Goal: Task Accomplishment & Management: Use online tool/utility

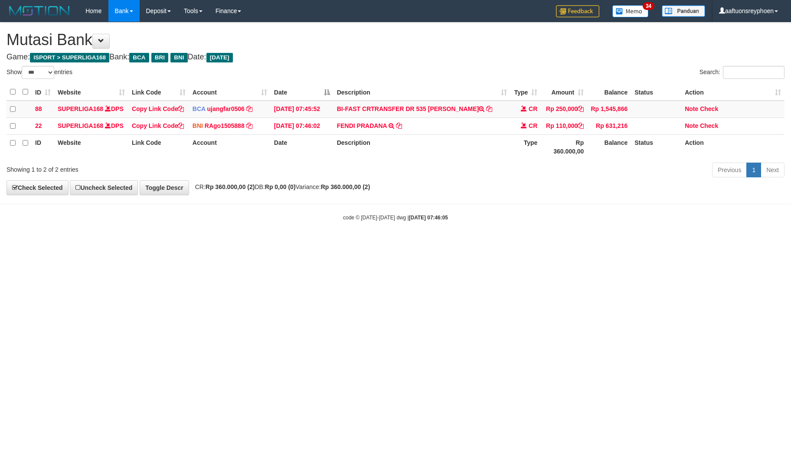
select select "***"
drag, startPoint x: 437, startPoint y: 108, endPoint x: 496, endPoint y: 111, distance: 59.4
click at [496, 111] on td "BI-FAST CRTRANSFER DR 535 [PERSON_NAME]" at bounding box center [421, 109] width 177 height 17
copy td "VIN HARYANTO NAI"
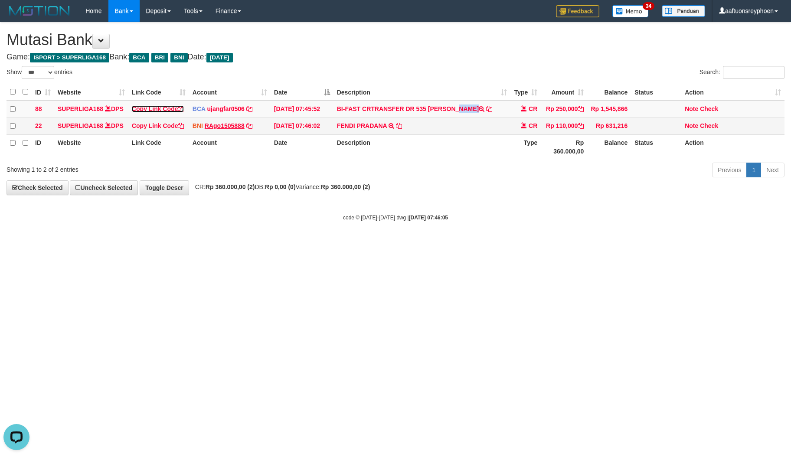
drag, startPoint x: 158, startPoint y: 108, endPoint x: 231, endPoint y: 136, distance: 77.9
click at [158, 108] on link "Copy Link Code" at bounding box center [158, 108] width 52 height 7
drag, startPoint x: 525, startPoint y: 250, endPoint x: 784, endPoint y: 192, distance: 265.6
click at [631, 223] on body "Toggle navigation Home Bank Account List Load By Website Group [ISPORT] SUPERLI…" at bounding box center [395, 121] width 791 height 243
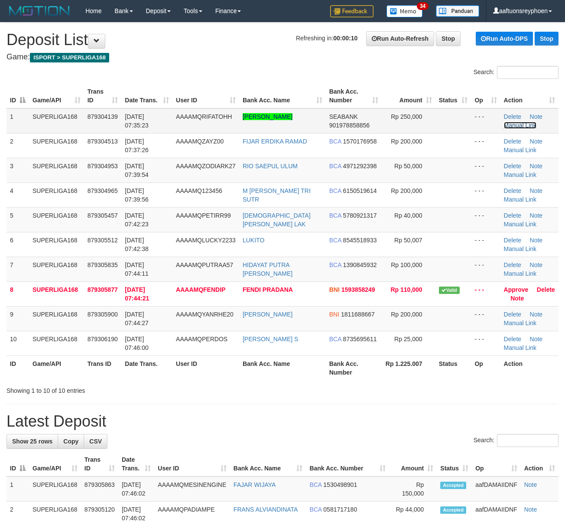
drag, startPoint x: 0, startPoint y: 0, endPoint x: 520, endPoint y: 124, distance: 534.6
click at [520, 124] on link "Manual Link" at bounding box center [520, 125] width 33 height 7
click at [103, 99] on th "Trans ID" at bounding box center [103, 96] width 38 height 25
click at [104, 97] on th "Trans ID" at bounding box center [103, 96] width 38 height 25
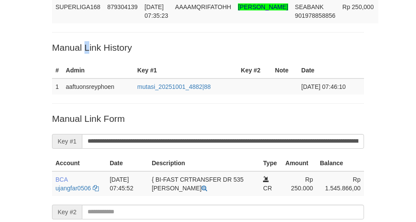
click at [88, 47] on p "Manual Link History" at bounding box center [208, 47] width 312 height 13
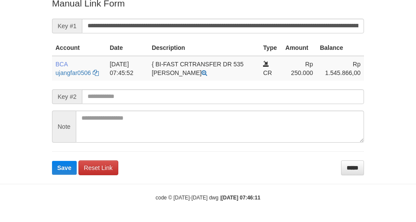
scroll to position [193, 0]
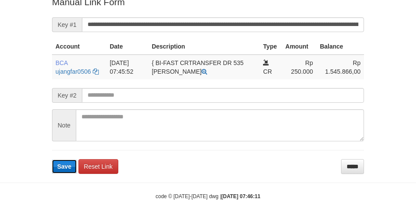
click at [65, 169] on span "Save" at bounding box center [64, 166] width 14 height 7
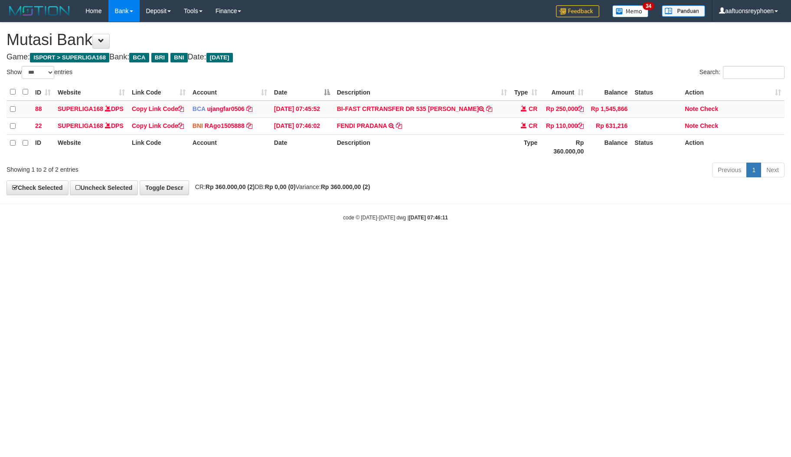
select select "***"
drag, startPoint x: 463, startPoint y: 258, endPoint x: 511, endPoint y: 242, distance: 50.9
click at [467, 243] on body "Toggle navigation Home Bank Account List Load By Website Group [ISPORT] SUPERLI…" at bounding box center [395, 121] width 791 height 243
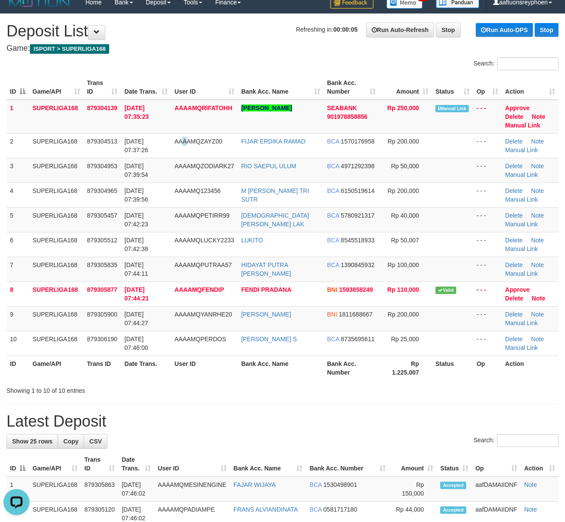
drag, startPoint x: 191, startPoint y: 148, endPoint x: 5, endPoint y: 180, distance: 188.3
click at [176, 155] on td "AAAAMQZAYZ00" at bounding box center [204, 145] width 67 height 25
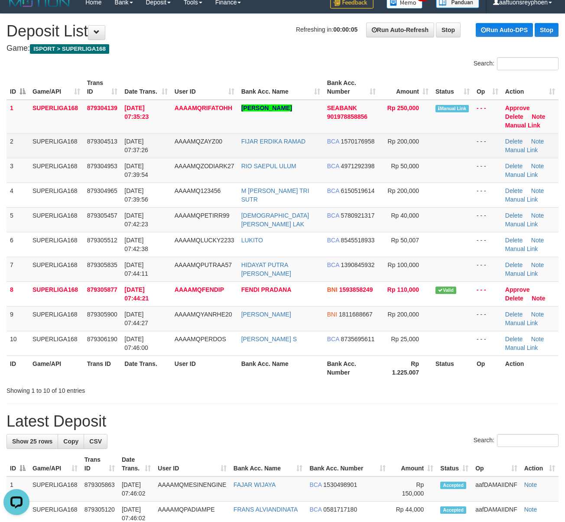
click at [120, 157] on td "879304513" at bounding box center [103, 145] width 38 height 25
click at [121, 157] on td "01/10/2025 07:37:26" at bounding box center [146, 145] width 50 height 25
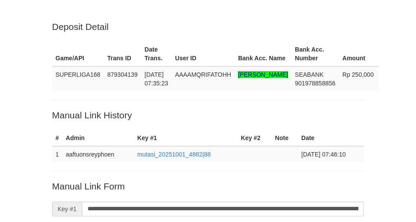
scroll to position [192, 0]
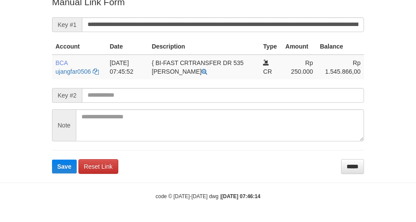
click at [63, 169] on span "Save" at bounding box center [64, 166] width 14 height 7
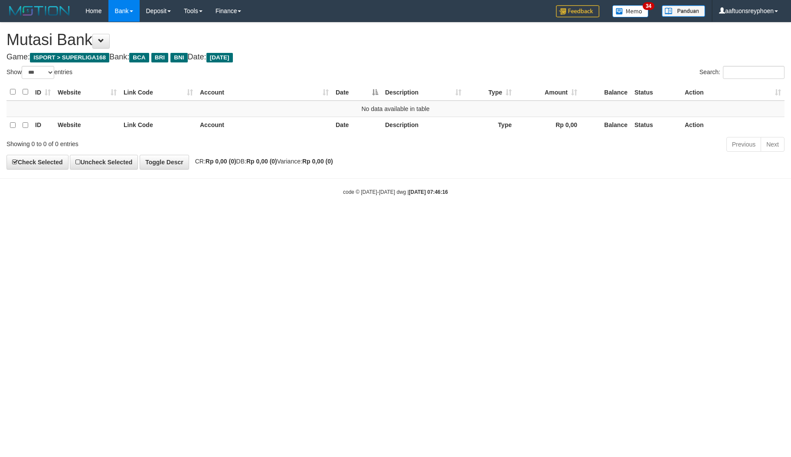
select select "***"
click at [771, 218] on html "Toggle navigation Home Bank Account List Load By Website Group [ISPORT] SUPERLI…" at bounding box center [395, 109] width 791 height 218
drag, startPoint x: 376, startPoint y: 239, endPoint x: 755, endPoint y: 224, distance: 379.1
click at [486, 218] on html "Toggle navigation Home Bank Account List Load By Website Group [ISPORT] SUPERLI…" at bounding box center [395, 109] width 791 height 218
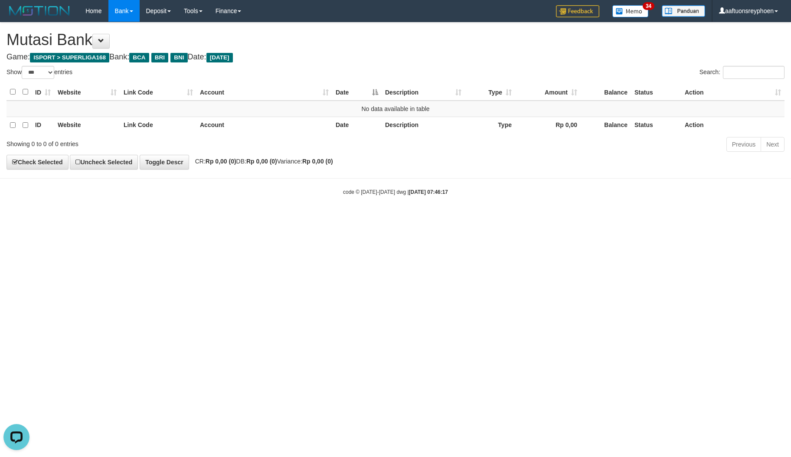
click at [329, 218] on html "Toggle navigation Home Bank Account List Load By Website Group [ISPORT] SUPERLI…" at bounding box center [395, 109] width 791 height 218
click at [328, 218] on html "Toggle navigation Home Bank Account List Load By Website Group [ISPORT] SUPERLI…" at bounding box center [395, 109] width 791 height 218
click at [326, 218] on html "Toggle navigation Home Bank Account List Load By Website Group [ISPORT] SUPERLI…" at bounding box center [395, 109] width 791 height 218
click at [339, 218] on html "Toggle navigation Home Bank Account List Load By Website Group [ISPORT] SUPERLI…" at bounding box center [395, 109] width 791 height 218
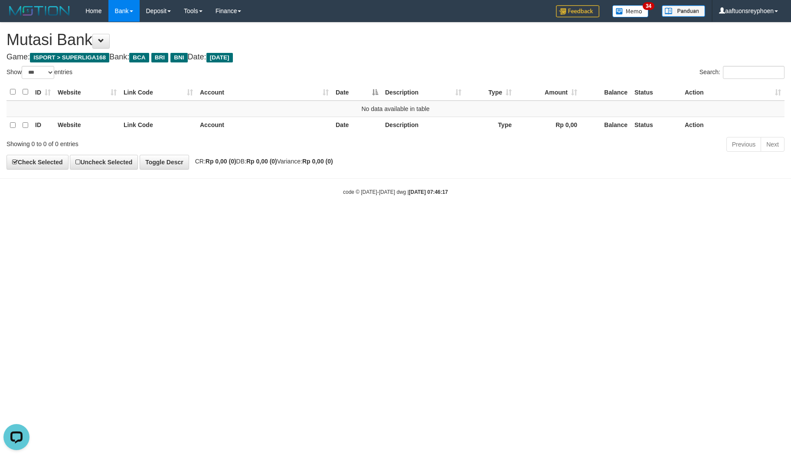
click at [749, 218] on html "Toggle navigation Home Bank Account List Load By Website Group [ISPORT] SUPERLI…" at bounding box center [395, 109] width 791 height 218
drag, startPoint x: 297, startPoint y: 329, endPoint x: 321, endPoint y: 328, distance: 23.5
click at [305, 218] on html "Toggle navigation Home Bank Account List Load By Website Group [ISPORT] SUPERLI…" at bounding box center [395, 109] width 791 height 218
drag, startPoint x: 429, startPoint y: 296, endPoint x: 784, endPoint y: 270, distance: 355.9
click at [504, 218] on html "Toggle navigation Home Bank Account List Load By Website Group [ISPORT] SUPERLI…" at bounding box center [395, 109] width 791 height 218
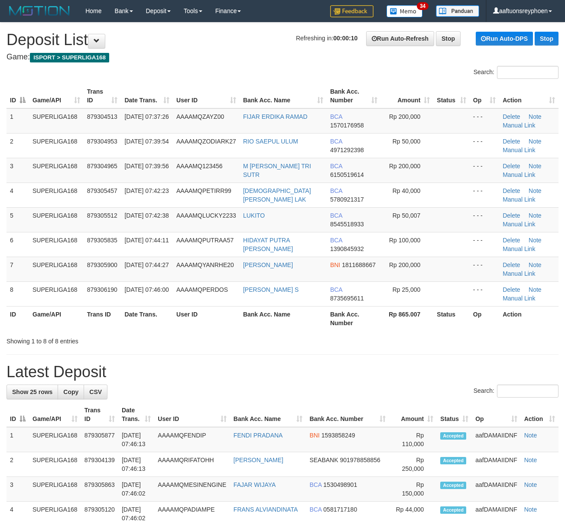
scroll to position [9, 0]
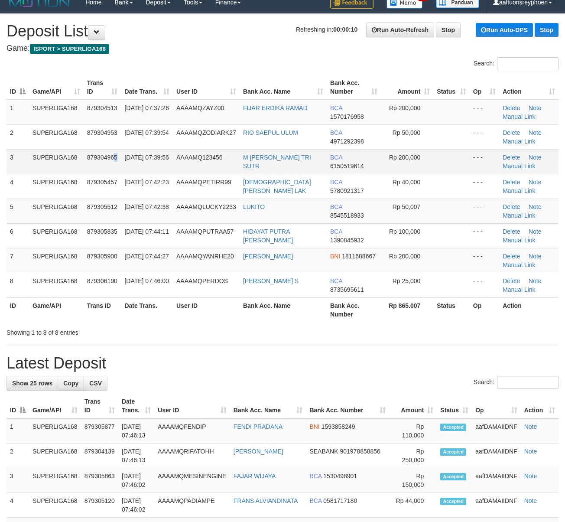
click at [117, 172] on td "879304965" at bounding box center [103, 161] width 38 height 25
click at [118, 172] on td "879304965" at bounding box center [103, 161] width 38 height 25
drag, startPoint x: 118, startPoint y: 172, endPoint x: 85, endPoint y: 184, distance: 34.5
click at [117, 172] on td "879304965" at bounding box center [103, 161] width 38 height 25
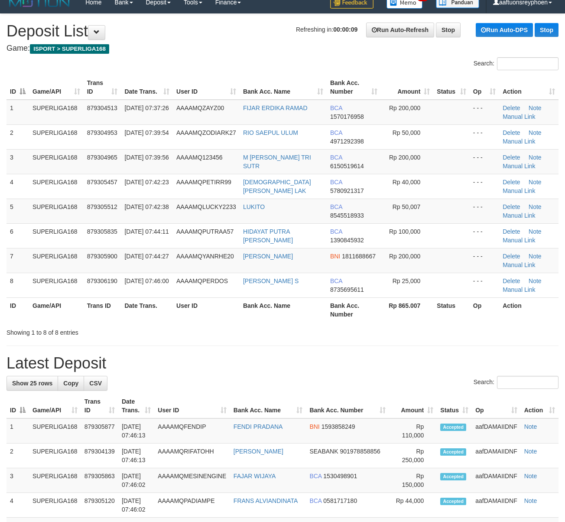
click at [23, 191] on tr "4 SUPERLIGA168 879305457 01/10/2025 07:42:23 AAAAMQPETIRR99 MUHAMMAD FANDI LAK …" at bounding box center [283, 186] width 552 height 25
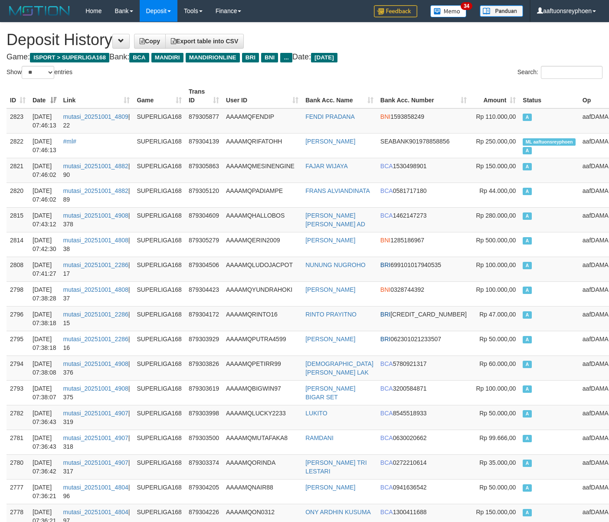
select select "**"
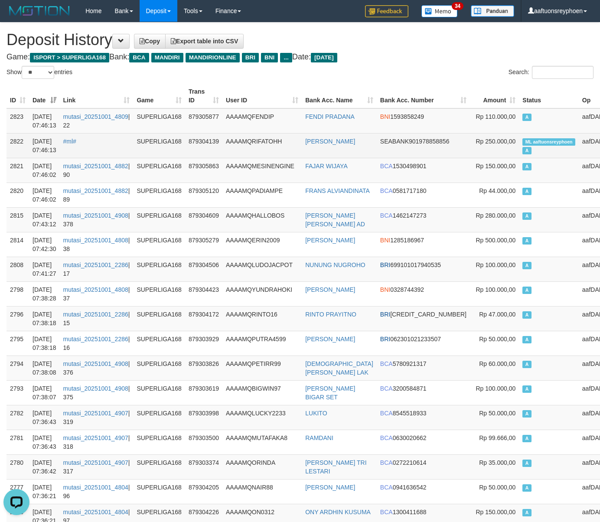
click at [519, 158] on td "ML aaftuonsreyphoen A" at bounding box center [549, 145] width 60 height 25
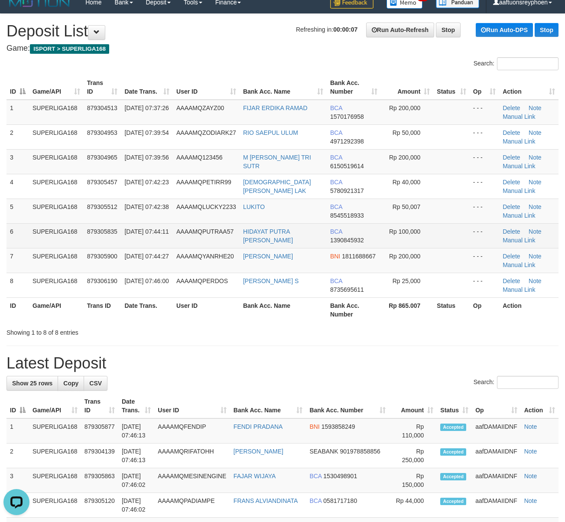
click at [6, 247] on div "ID Game/API Trans ID Date Trans. User ID Bank Acc. Name Bank Acc. Number Amount…" at bounding box center [282, 198] width 565 height 252
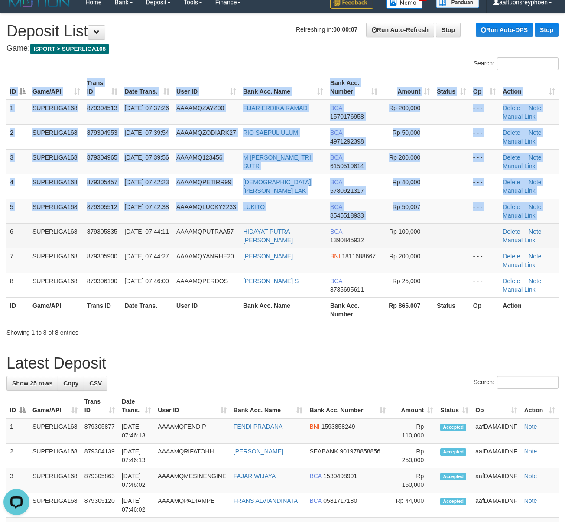
click at [7, 247] on td "6" at bounding box center [18, 235] width 23 height 25
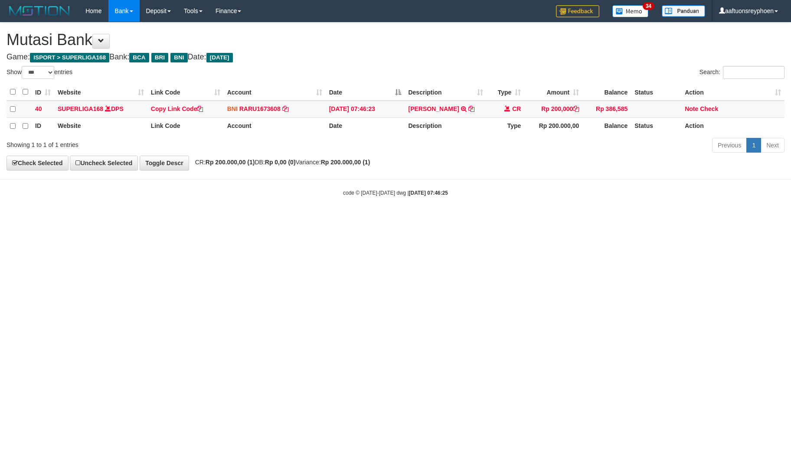
select select "***"
drag, startPoint x: 394, startPoint y: 293, endPoint x: 503, endPoint y: 278, distance: 109.8
click at [500, 218] on html "Toggle navigation Home Bank Account List Load By Website Group [ISPORT] SUPERLI…" at bounding box center [395, 109] width 791 height 218
click at [304, 218] on html "Toggle navigation Home Bank Account List Load By Website Group [ISPORT] SUPERLI…" at bounding box center [395, 109] width 791 height 218
drag, startPoint x: 399, startPoint y: 240, endPoint x: 399, endPoint y: 257, distance: 16.5
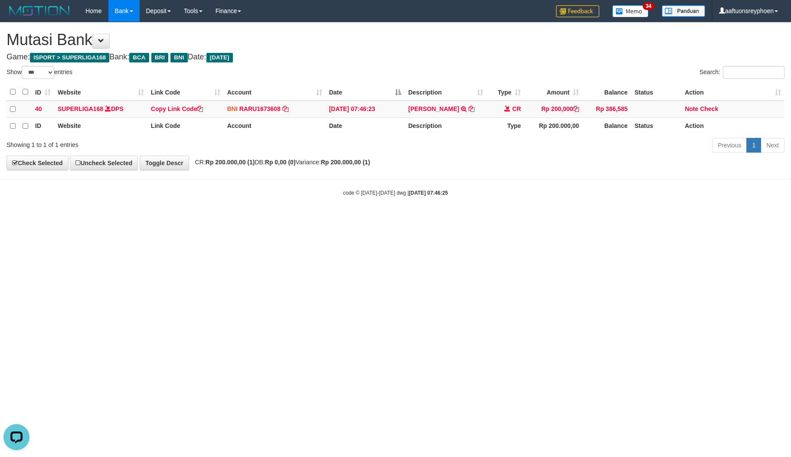
click at [398, 218] on html "Toggle navigation Home Bank Account List Load By Website Group [ISPORT] SUPERLI…" at bounding box center [395, 109] width 791 height 218
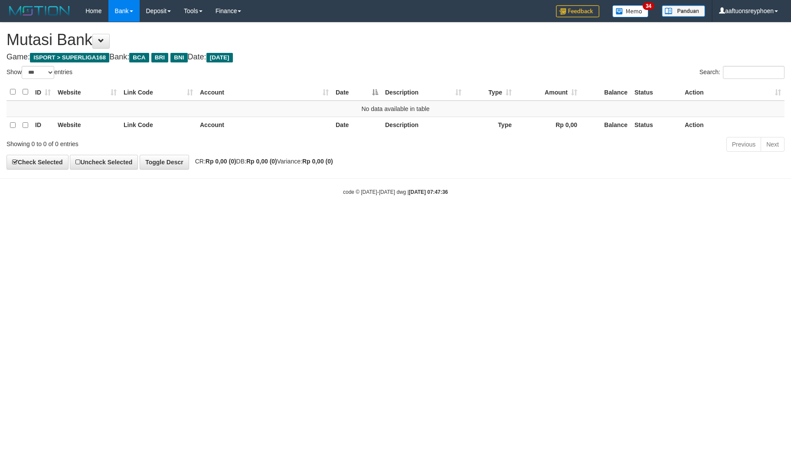
select select "***"
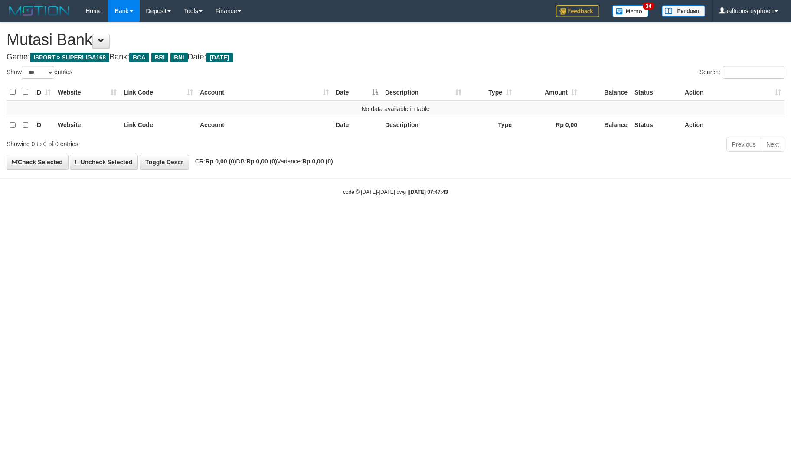
select select "***"
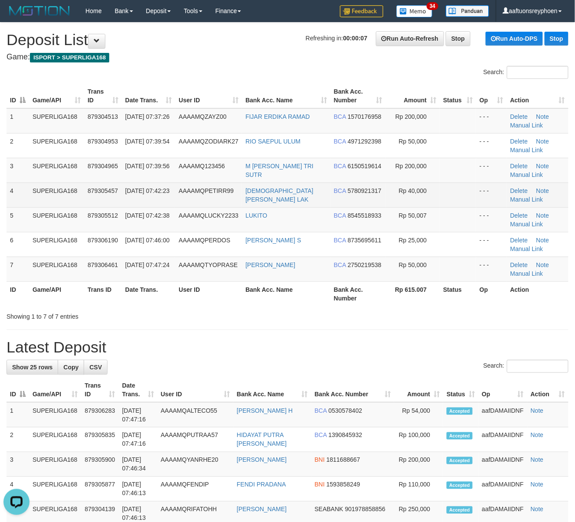
click at [153, 202] on td "01/10/2025 07:42:23" at bounding box center [149, 194] width 54 height 25
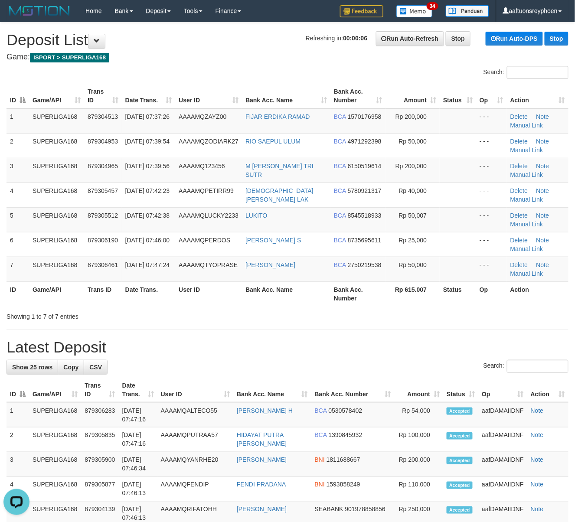
drag, startPoint x: 28, startPoint y: 216, endPoint x: 1, endPoint y: 216, distance: 26.9
click at [11, 215] on td "5" at bounding box center [18, 219] width 23 height 25
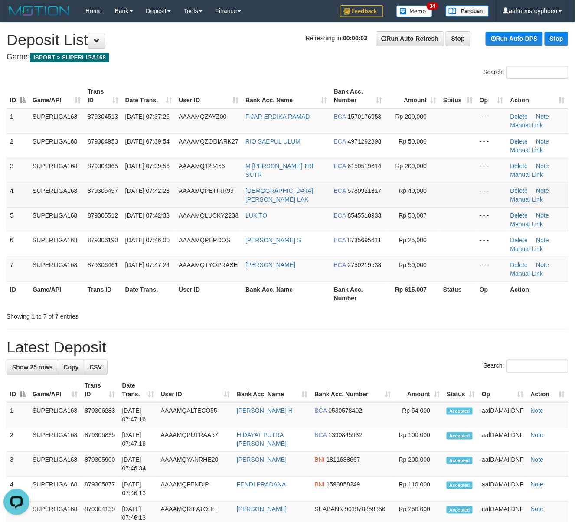
click at [153, 206] on td "01/10/2025 07:42:23" at bounding box center [149, 194] width 54 height 25
drag, startPoint x: 153, startPoint y: 206, endPoint x: 2, endPoint y: 221, distance: 152.0
click at [152, 206] on td "01/10/2025 07:42:23" at bounding box center [149, 194] width 54 height 25
click at [92, 202] on td "879305457" at bounding box center [103, 194] width 38 height 25
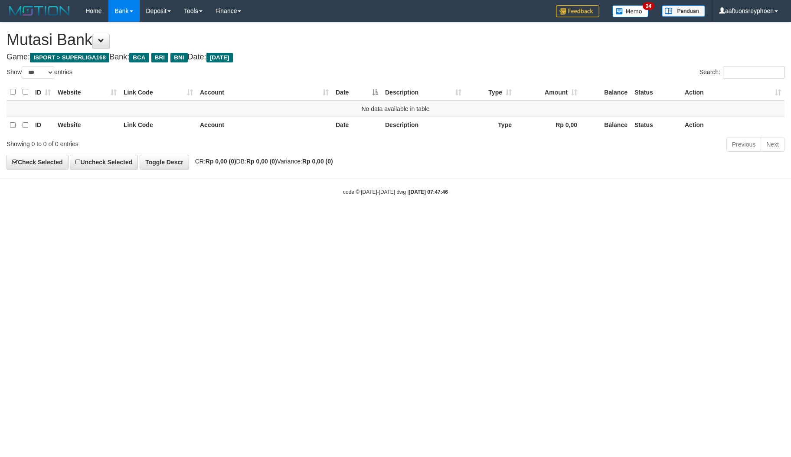
select select "***"
drag, startPoint x: 615, startPoint y: 244, endPoint x: 673, endPoint y: 246, distance: 58.5
click at [626, 218] on html "Toggle navigation Home Bank Account List Load By Website Group [ISPORT] SUPERLI…" at bounding box center [395, 109] width 791 height 218
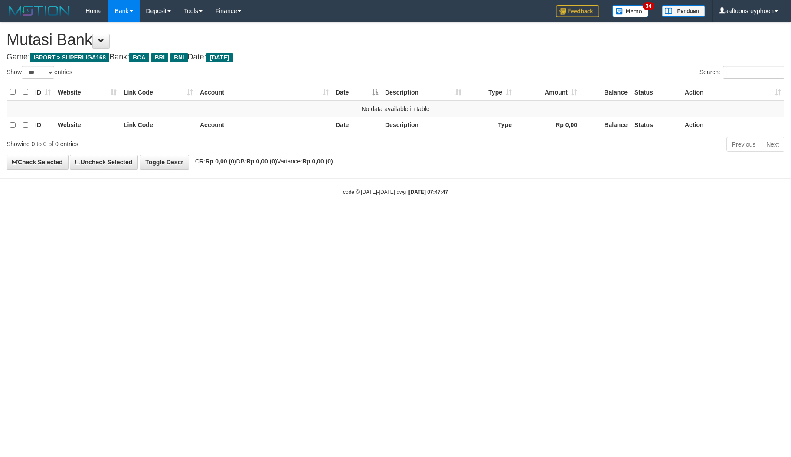
drag, startPoint x: 498, startPoint y: 239, endPoint x: 529, endPoint y: 242, distance: 31.3
click at [508, 218] on html "Toggle navigation Home Bank Account List Load By Website Group [ISPORT] SUPERLI…" at bounding box center [395, 109] width 791 height 218
select select "***"
click at [773, 218] on html "Toggle navigation Home Bank Account List Load By Website Group [ISPORT] SUPERLI…" at bounding box center [395, 109] width 791 height 218
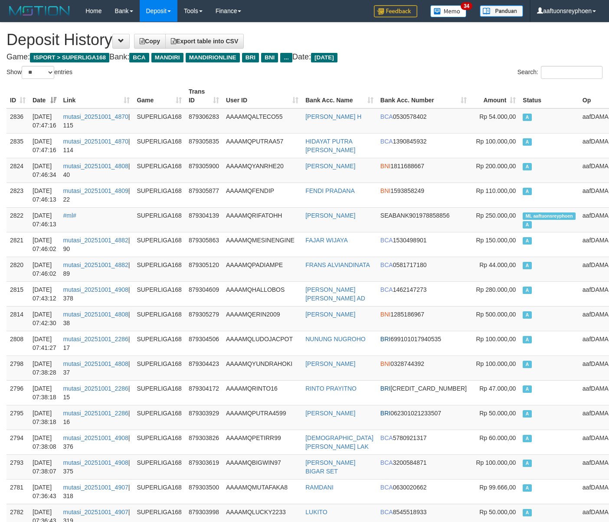
select select "**"
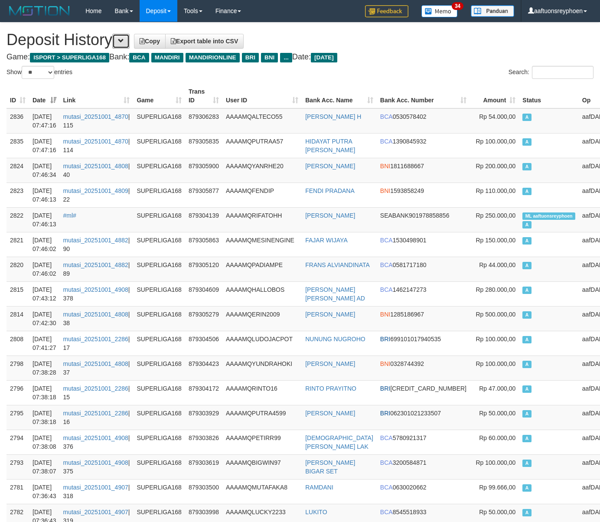
click at [129, 36] on button at bounding box center [120, 41] width 17 height 15
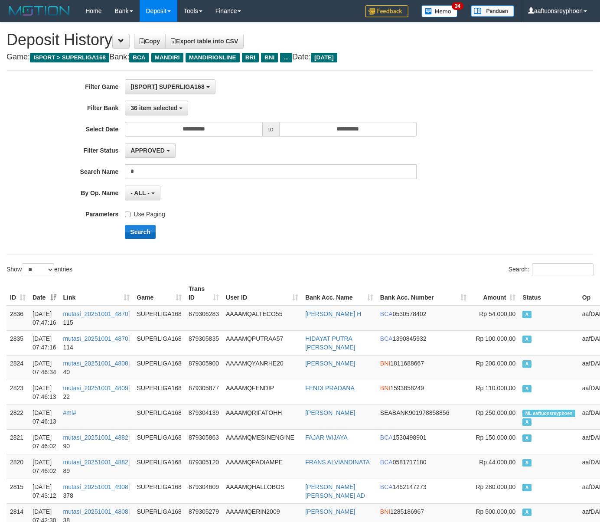
drag, startPoint x: 153, startPoint y: 212, endPoint x: 139, endPoint y: 226, distance: 19.6
click at [153, 213] on label "Use Paging" at bounding box center [145, 213] width 40 height 12
click at [118, 233] on div "Search" at bounding box center [250, 232] width 500 height 14
click at [134, 231] on button "Search" at bounding box center [140, 232] width 31 height 14
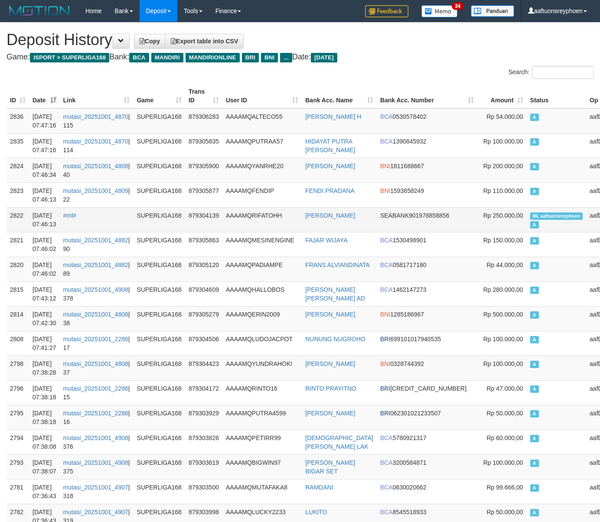
click at [530, 217] on span "ML aaftuonsreyphoen" at bounding box center [556, 215] width 53 height 7
copy td "aaftuonsreyphoen"
click at [530, 217] on span "ML aaftuonsreyphoen" at bounding box center [556, 215] width 53 height 7
copy td "ML aaftuonsreyphoen A"
click at [530, 217] on span "ML aaftuonsreyphoen" at bounding box center [556, 215] width 53 height 7
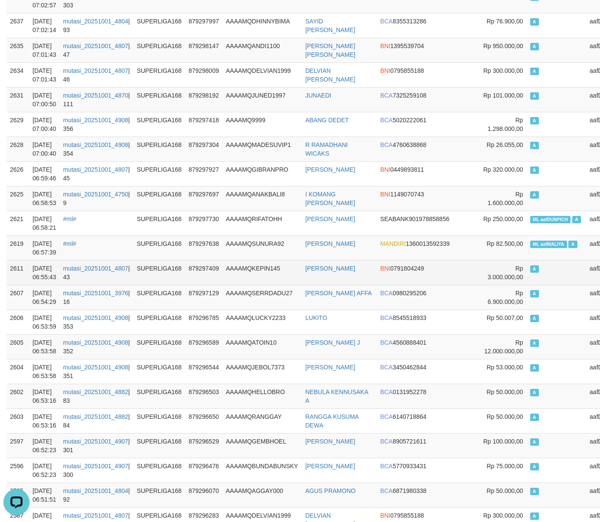
scroll to position [1702, 0]
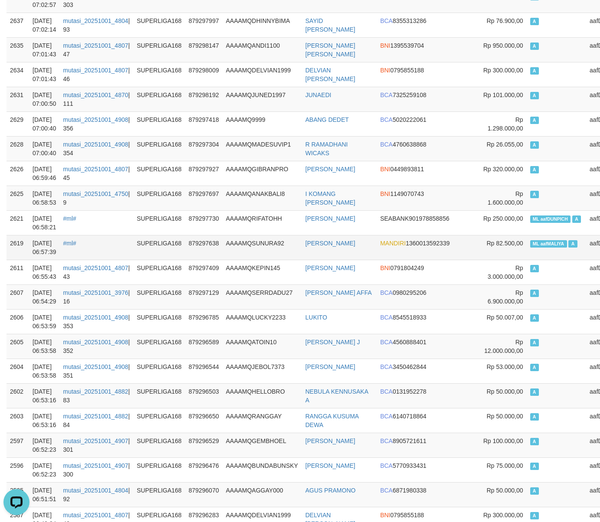
click at [530, 247] on span "ML aafMALIYA" at bounding box center [548, 243] width 37 height 7
copy td "aafMALIYA"
click at [530, 247] on span "ML aafMALIYA" at bounding box center [548, 243] width 37 height 7
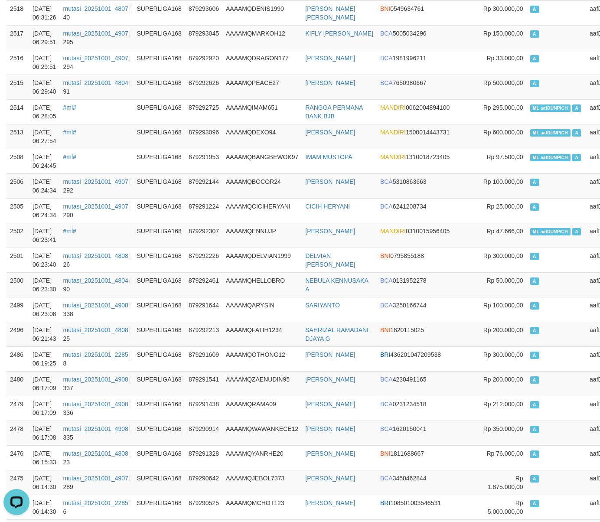
scroll to position [2761, 0]
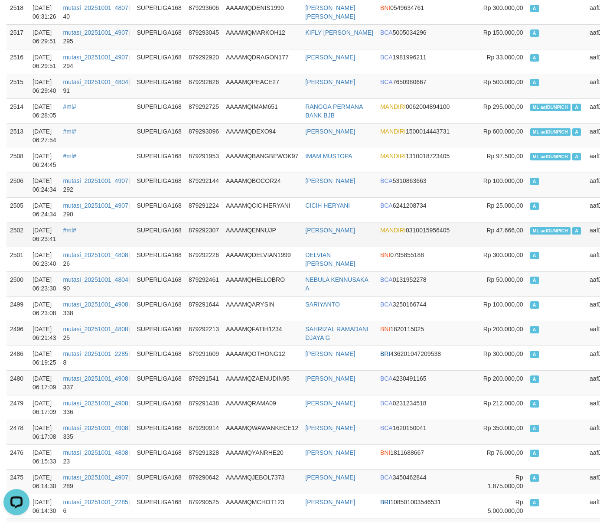
click at [483, 240] on td "Rp 47.666,00" at bounding box center [501, 234] width 49 height 25
click at [530, 234] on span "ML aafDUNPICH" at bounding box center [550, 230] width 41 height 7
copy td "aafDUNPICH"
click at [530, 234] on span "ML aafDUNPICH" at bounding box center [550, 230] width 41 height 7
copy td "ML aafDUNPICH A"
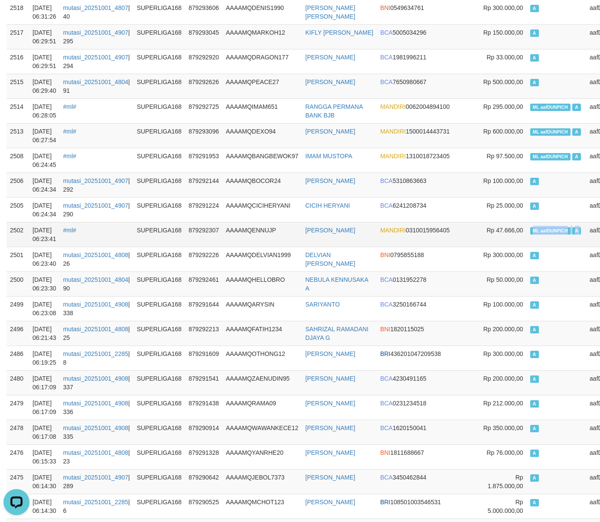
click at [530, 234] on span "ML aafDUNPICH" at bounding box center [550, 230] width 41 height 7
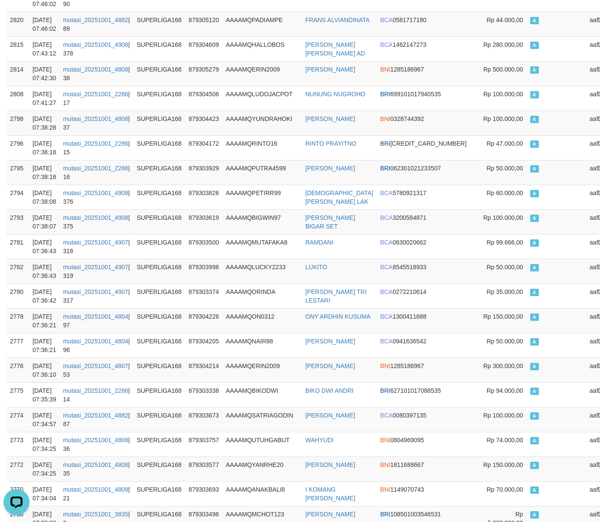
scroll to position [0, 0]
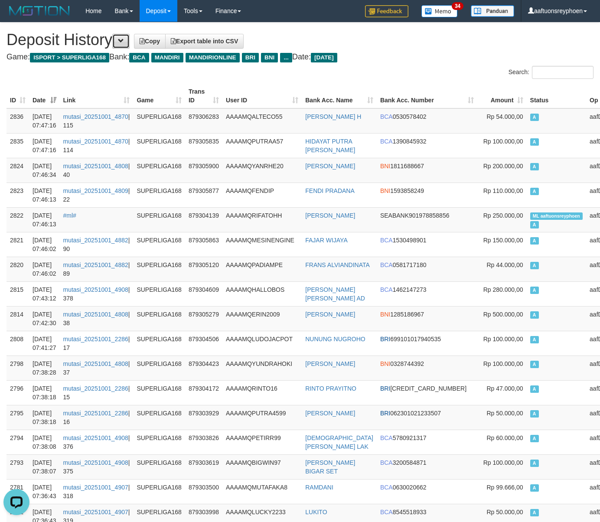
click at [125, 45] on button at bounding box center [120, 41] width 17 height 15
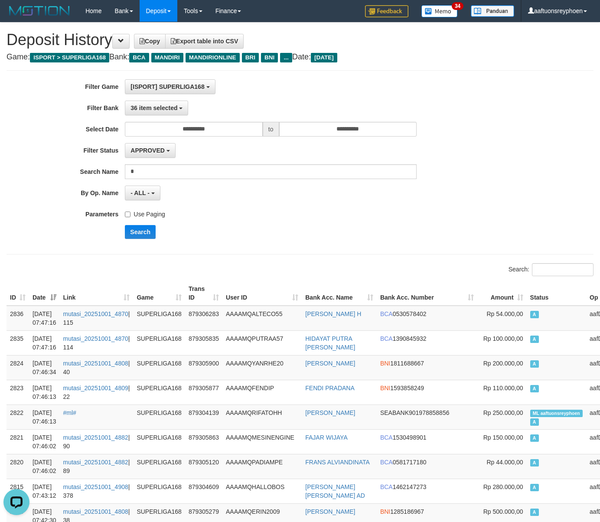
click at [142, 218] on label "Use Paging" at bounding box center [145, 213] width 40 height 12
click at [140, 229] on button "Search" at bounding box center [140, 232] width 31 height 14
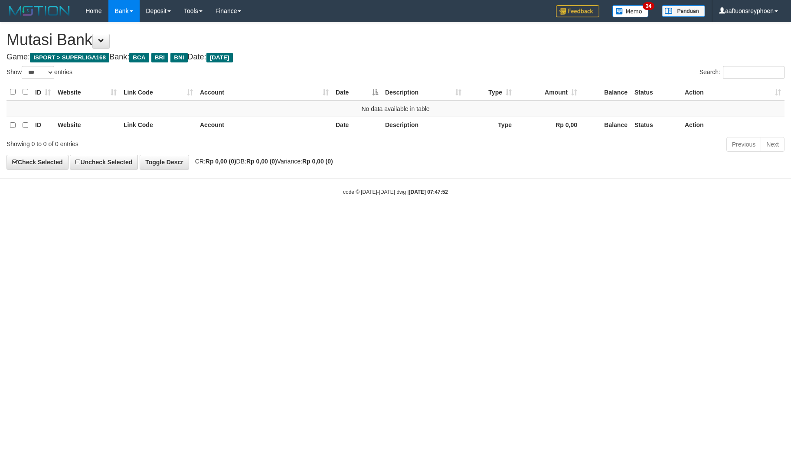
select select "***"
click at [561, 218] on html "Toggle navigation Home Bank Account List Load By Website Group [ISPORT] SUPERLI…" at bounding box center [395, 109] width 791 height 218
drag, startPoint x: 433, startPoint y: 265, endPoint x: 788, endPoint y: 253, distance: 355.2
click at [473, 218] on html "Toggle navigation Home Bank Account List Load By Website Group [ISPORT] SUPERLI…" at bounding box center [395, 109] width 791 height 218
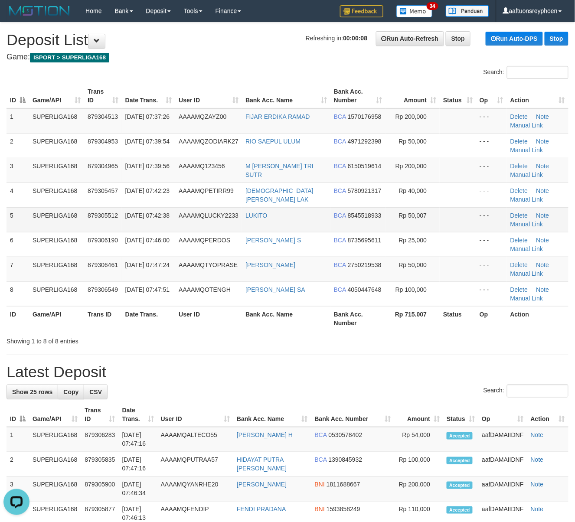
click at [144, 219] on td "[DATE] 07:42:38" at bounding box center [149, 219] width 54 height 25
click at [144, 219] on td "01/10/2025 07:42:38" at bounding box center [149, 219] width 54 height 25
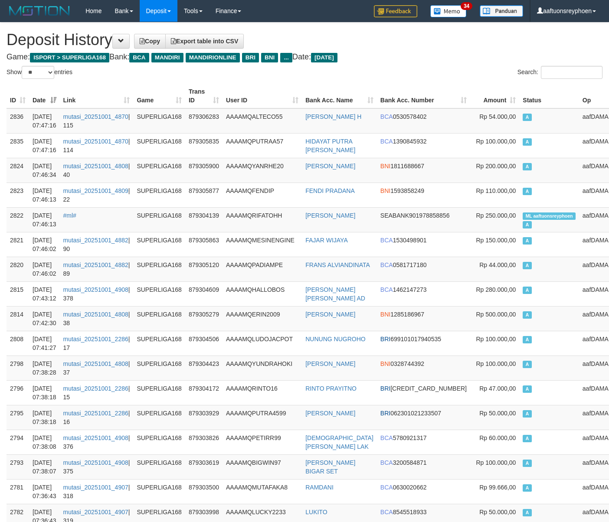
select select "**"
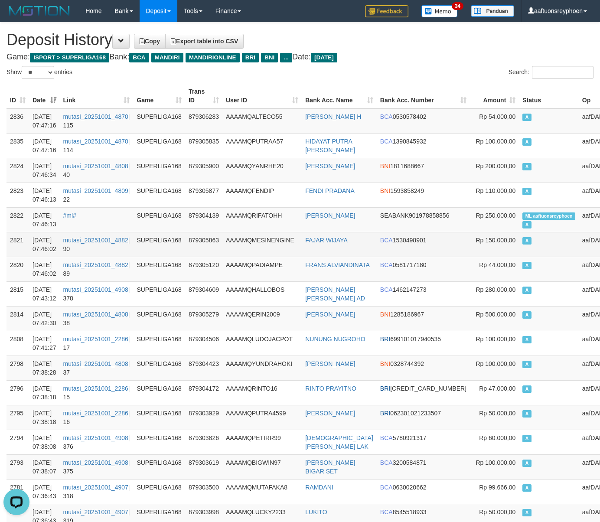
click at [522, 241] on td "A" at bounding box center [549, 244] width 60 height 25
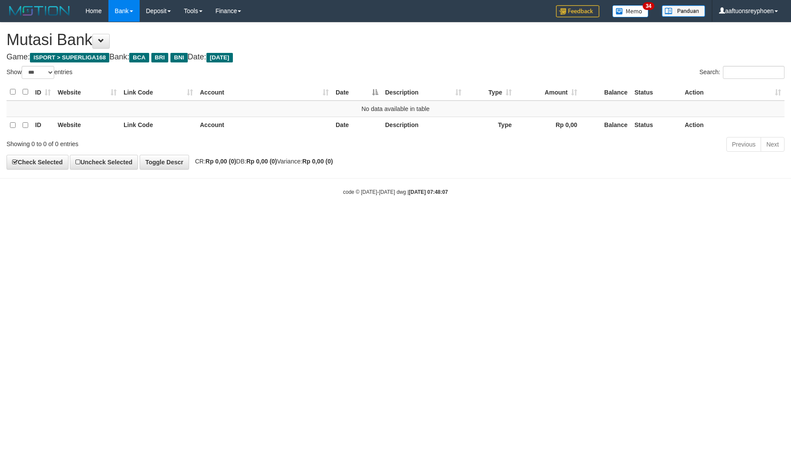
select select "***"
click at [465, 218] on html "Toggle navigation Home Bank Account List Load By Website Group [ISPORT] SUPERLI…" at bounding box center [395, 109] width 791 height 218
select select "***"
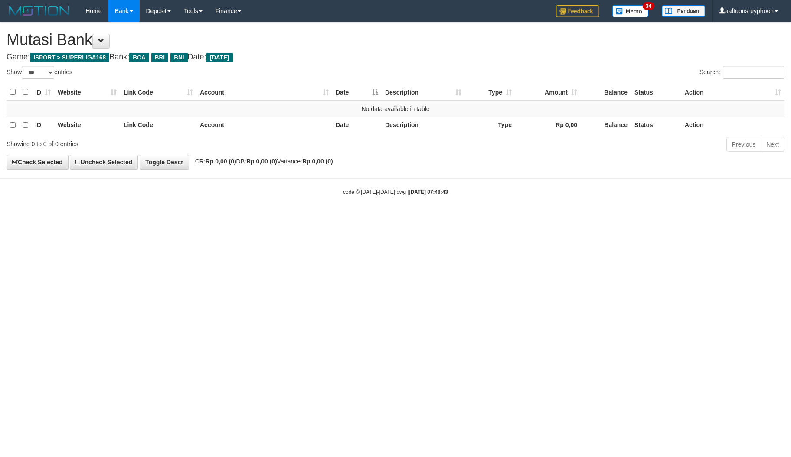
select select "***"
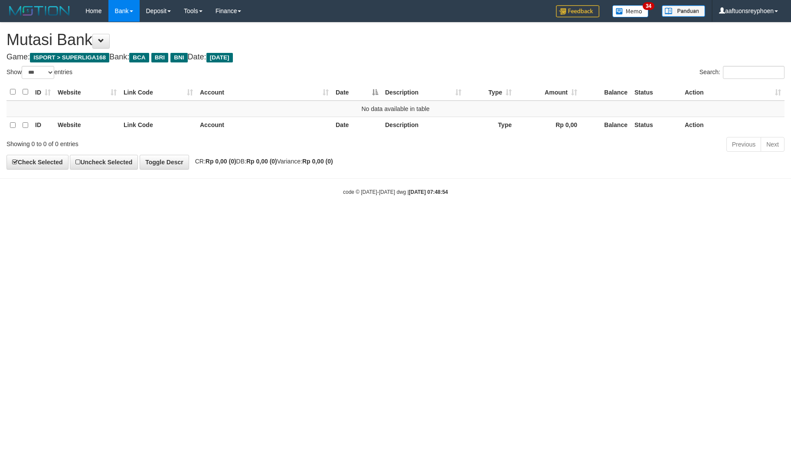
select select "***"
click at [466, 218] on html "Toggle navigation Home Bank Account List Load By Website Group [ISPORT] SUPERLI…" at bounding box center [395, 109] width 791 height 218
drag, startPoint x: 285, startPoint y: 282, endPoint x: 277, endPoint y: 283, distance: 7.6
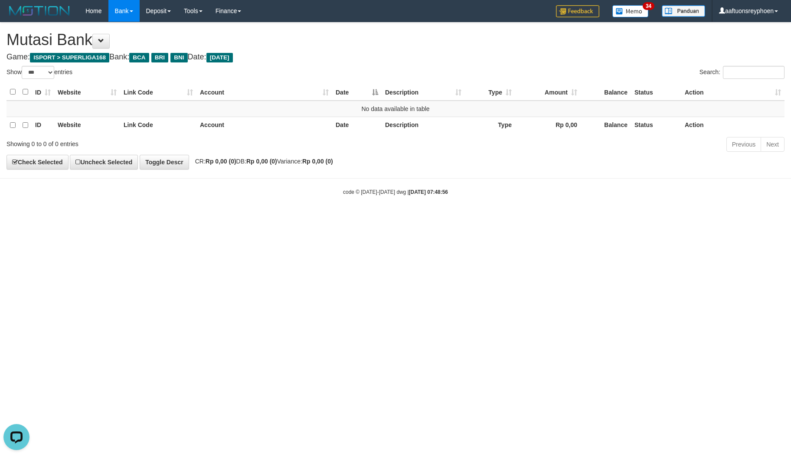
click at [285, 218] on html "Toggle navigation Home Bank Account List Load By Website Group [ISPORT] SUPERLI…" at bounding box center [395, 109] width 791 height 218
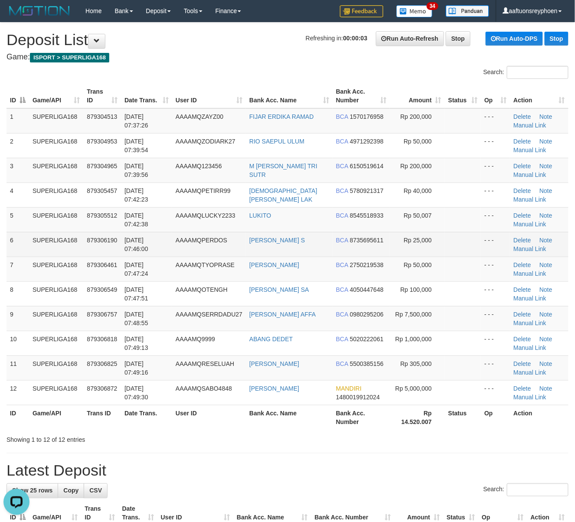
drag, startPoint x: 82, startPoint y: 245, endPoint x: 45, endPoint y: 248, distance: 36.9
click at [82, 245] on td "SUPERLIGA168" at bounding box center [56, 244] width 54 height 25
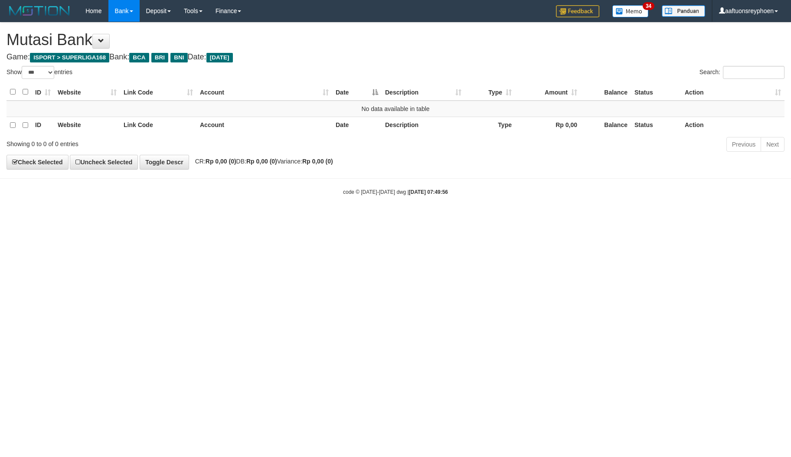
select select "***"
click at [380, 218] on html "Toggle navigation Home Bank Account List Load By Website Group [ISPORT] SUPERLI…" at bounding box center [395, 109] width 791 height 218
select select "***"
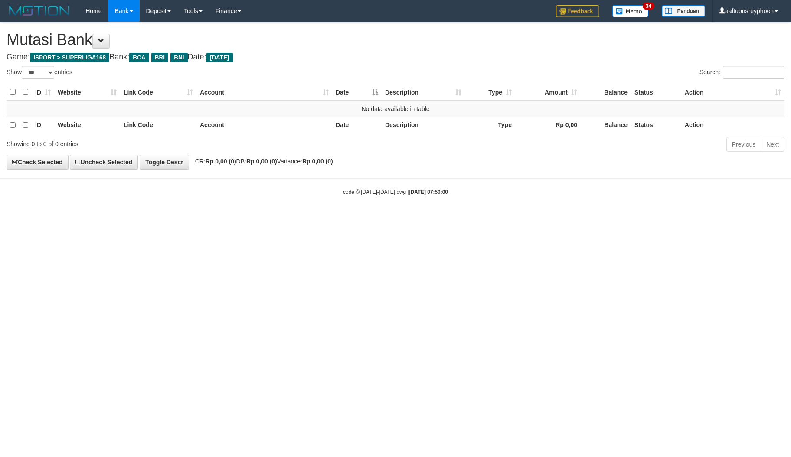
click at [563, 218] on html "Toggle navigation Home Bank Account List Load By Website Group [ISPORT] SUPERLI…" at bounding box center [395, 109] width 791 height 218
drag, startPoint x: 503, startPoint y: 297, endPoint x: 694, endPoint y: 277, distance: 191.7
click at [511, 218] on html "Toggle navigation Home Bank Account List Load By Website Group [ISPORT] SUPERLI…" at bounding box center [395, 109] width 791 height 218
drag, startPoint x: 694, startPoint y: 277, endPoint x: 352, endPoint y: 314, distance: 343.9
click at [691, 218] on html "Toggle navigation Home Bank Account List Load By Website Group [ISPORT] SUPERLI…" at bounding box center [395, 109] width 791 height 218
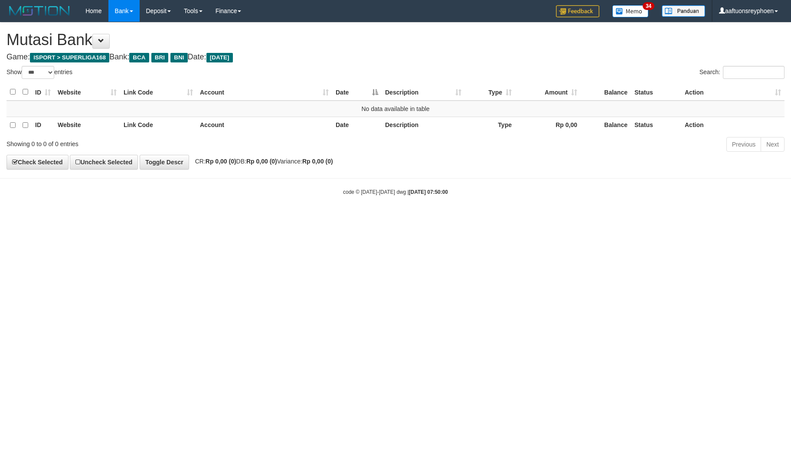
click at [317, 218] on html "Toggle navigation Home Bank Account List Load By Website Group [ISPORT] SUPERLI…" at bounding box center [395, 109] width 791 height 218
click at [306, 218] on html "Toggle navigation Home Bank Account List Load By Website Group [ISPORT] SUPERLI…" at bounding box center [395, 109] width 791 height 218
select select "***"
drag, startPoint x: 346, startPoint y: 283, endPoint x: 496, endPoint y: 167, distance: 190.0
click at [349, 218] on html "Toggle navigation Home Bank Account List Load By Website Group [ISPORT] SUPERLI…" at bounding box center [395, 109] width 791 height 218
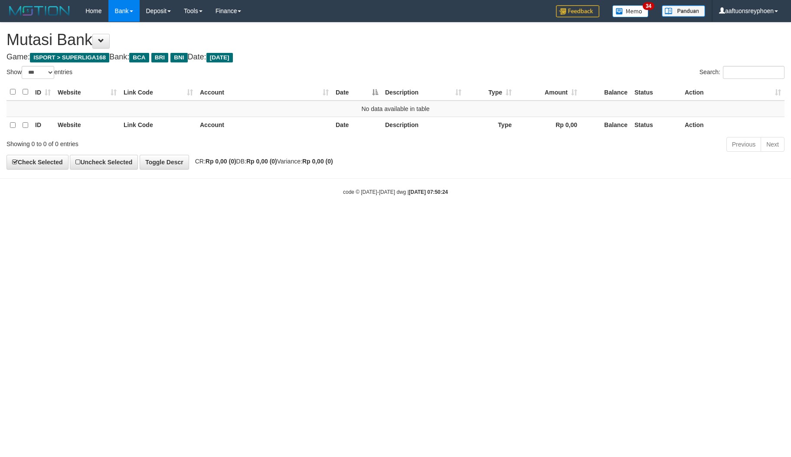
select select "***"
drag, startPoint x: 358, startPoint y: 63, endPoint x: 335, endPoint y: 13, distance: 55.3
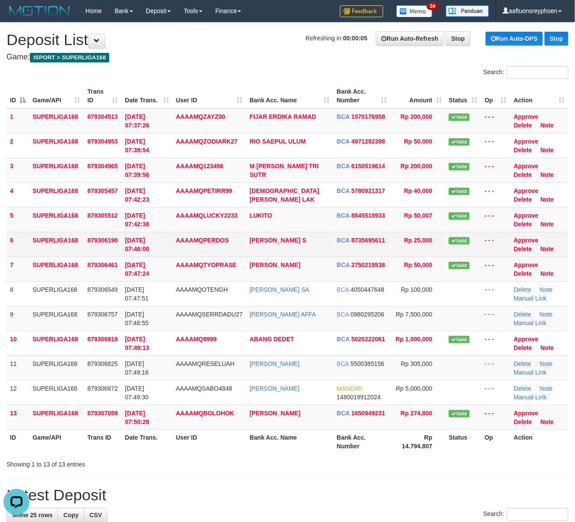
click at [29, 237] on td "SUPERLIGA168" at bounding box center [56, 244] width 55 height 25
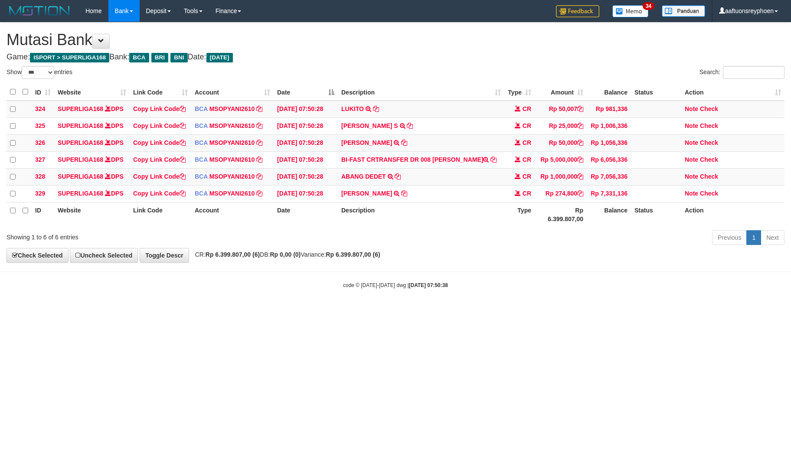
select select "***"
drag, startPoint x: 0, startPoint y: 0, endPoint x: 390, endPoint y: 224, distance: 449.6
click at [232, 212] on th "Account" at bounding box center [232, 214] width 82 height 25
drag, startPoint x: 496, startPoint y: 254, endPoint x: 789, endPoint y: 257, distance: 293.0
click at [527, 254] on div "**********" at bounding box center [395, 143] width 791 height 240
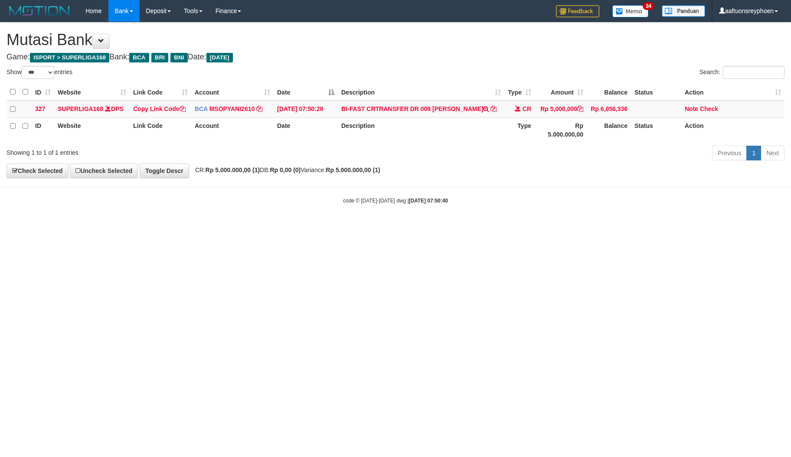
select select "***"
drag, startPoint x: 437, startPoint y: 107, endPoint x: 788, endPoint y: 191, distance: 360.6
click at [496, 117] on td "BI-FAST CRTRANSFER DR 008 [PERSON_NAME]" at bounding box center [421, 109] width 166 height 17
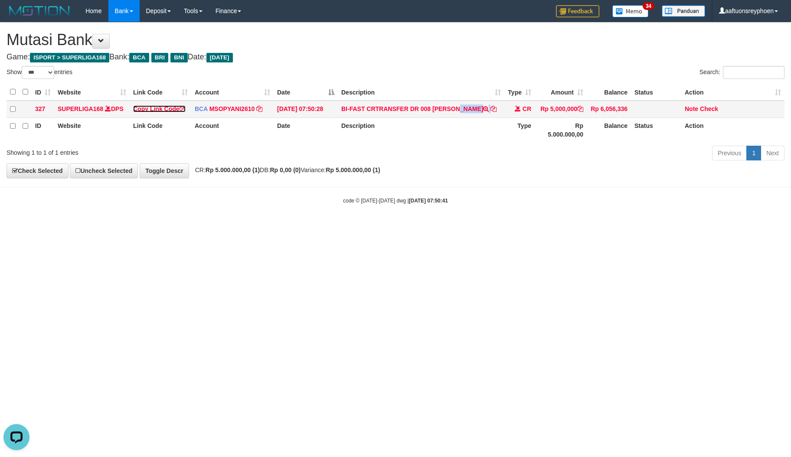
click at [162, 107] on link "Copy Link Code" at bounding box center [159, 108] width 52 height 7
drag, startPoint x: 546, startPoint y: 229, endPoint x: 785, endPoint y: 176, distance: 245.0
click at [611, 215] on html "Toggle navigation Home Bank Account List Load By Website Group [ISPORT] SUPERLI…" at bounding box center [395, 113] width 791 height 226
click at [593, 177] on body "Toggle navigation Home Bank Account List Load By Website Group [ISPORT] SUPERLI…" at bounding box center [395, 113] width 791 height 226
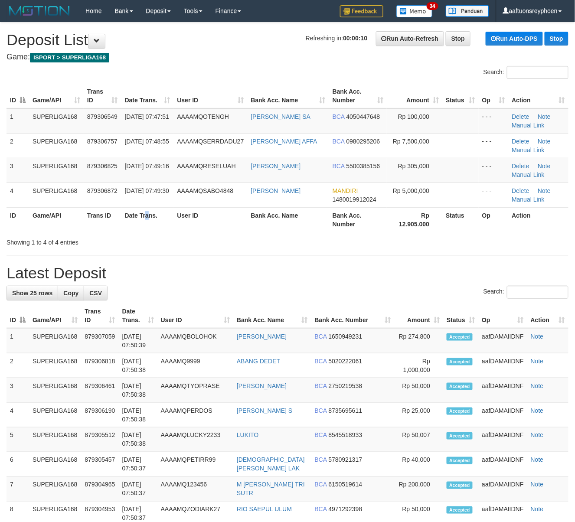
click at [148, 218] on th "Date Trans." at bounding box center [147, 219] width 52 height 25
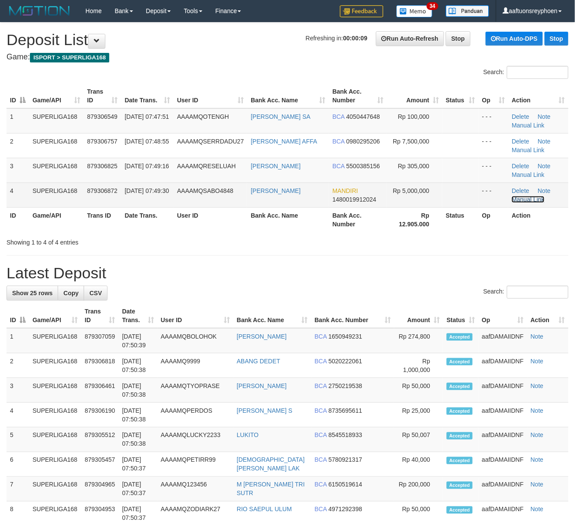
click at [521, 198] on link "Manual Link" at bounding box center [527, 199] width 33 height 7
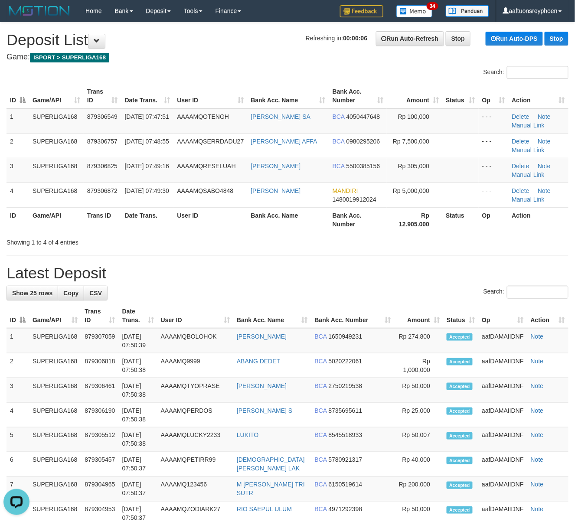
click at [55, 94] on th "Game/API" at bounding box center [56, 96] width 55 height 25
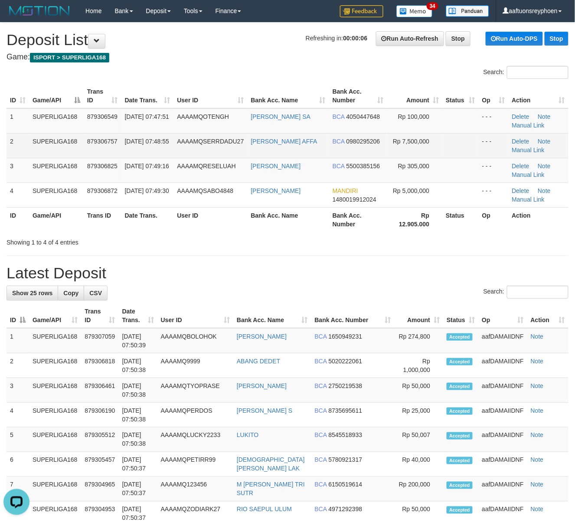
click at [56, 117] on td "SUPERLIGA168" at bounding box center [56, 120] width 55 height 25
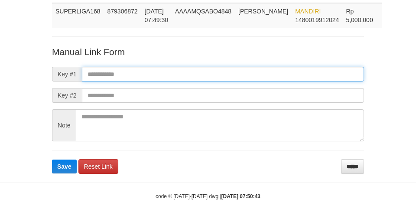
scroll to position [63, 0]
click at [242, 74] on input "text" at bounding box center [223, 74] width 282 height 15
paste input "**********"
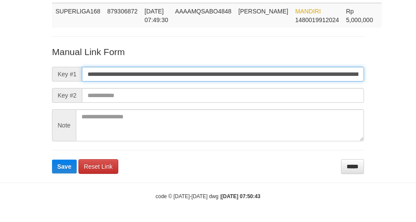
type input "**********"
click at [52, 159] on button "Save" at bounding box center [64, 166] width 25 height 14
click at [242, 74] on input "**********" at bounding box center [223, 74] width 282 height 15
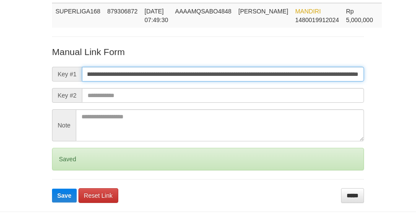
click at [52, 189] on button "Save" at bounding box center [64, 196] width 25 height 14
drag, startPoint x: 242, startPoint y: 74, endPoint x: 167, endPoint y: 75, distance: 74.6
click at [238, 74] on input "**********" at bounding box center [223, 74] width 282 height 15
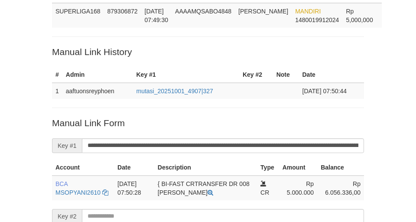
click at [113, 33] on div "Deposit Detail Game/API Trans ID Date Trans. User ID Bank Acc. Name Bank Acc. N…" at bounding box center [208, 126] width 325 height 338
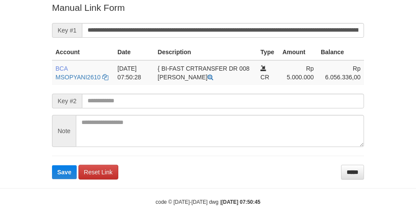
scroll to position [184, 0]
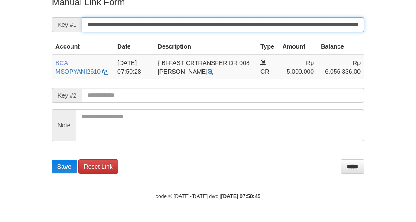
click at [52, 159] on button "Save" at bounding box center [64, 166] width 25 height 14
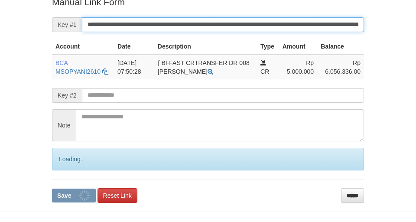
click at [129, 26] on input "**********" at bounding box center [223, 24] width 282 height 15
click at [52, 189] on button "Save" at bounding box center [74, 196] width 44 height 14
click at [129, 26] on input "**********" at bounding box center [223, 24] width 282 height 15
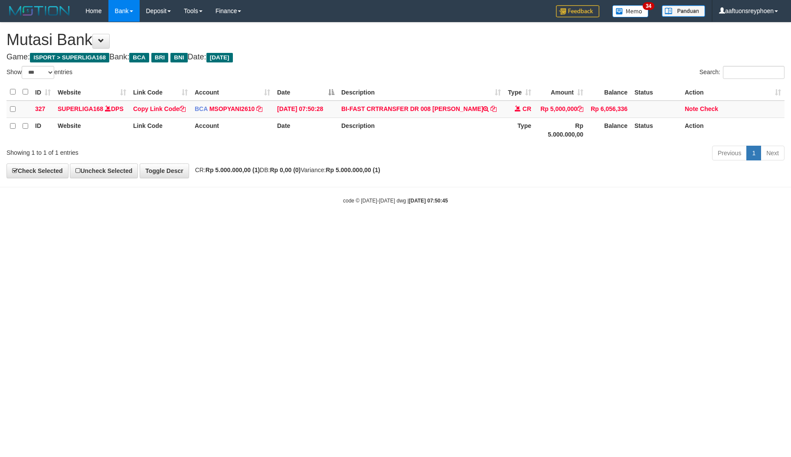
select select "***"
drag, startPoint x: 528, startPoint y: 222, endPoint x: 787, endPoint y: 177, distance: 263.0
click at [626, 205] on body "Toggle navigation Home Bank Account List Load By Website Group [ISPORT] SUPERLI…" at bounding box center [395, 113] width 791 height 226
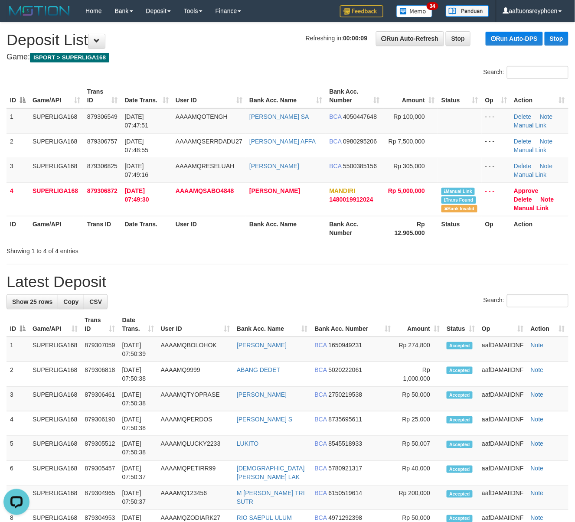
click at [190, 89] on th "User ID" at bounding box center [209, 96] width 74 height 25
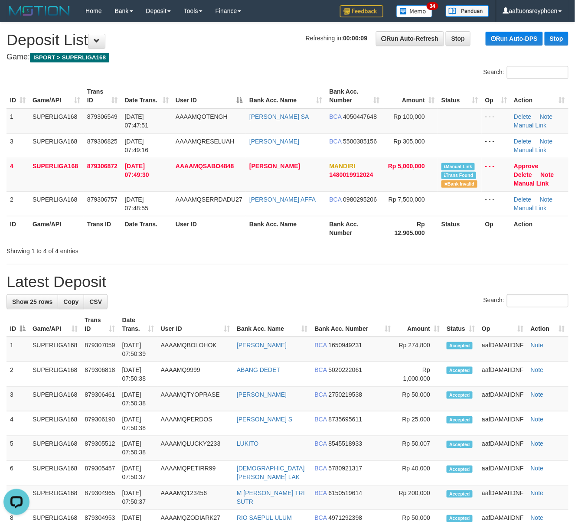
drag, startPoint x: 191, startPoint y: 89, endPoint x: 185, endPoint y: 95, distance: 8.9
click at [187, 94] on th "User ID" at bounding box center [209, 96] width 74 height 25
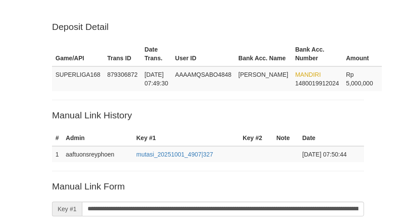
scroll to position [183, 0]
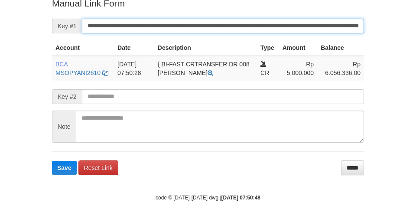
click at [52, 161] on button "Save" at bounding box center [64, 168] width 25 height 14
click at [124, 26] on input "**********" at bounding box center [223, 26] width 282 height 15
click at [52, 161] on button "Save" at bounding box center [64, 168] width 25 height 14
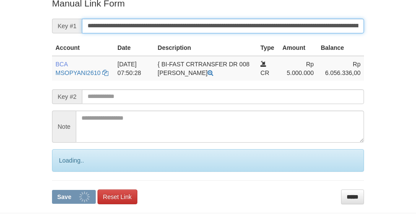
click at [124, 26] on input "**********" at bounding box center [223, 26] width 282 height 15
click at [52, 190] on button "Save" at bounding box center [74, 197] width 44 height 14
click at [124, 26] on input "**********" at bounding box center [223, 26] width 282 height 15
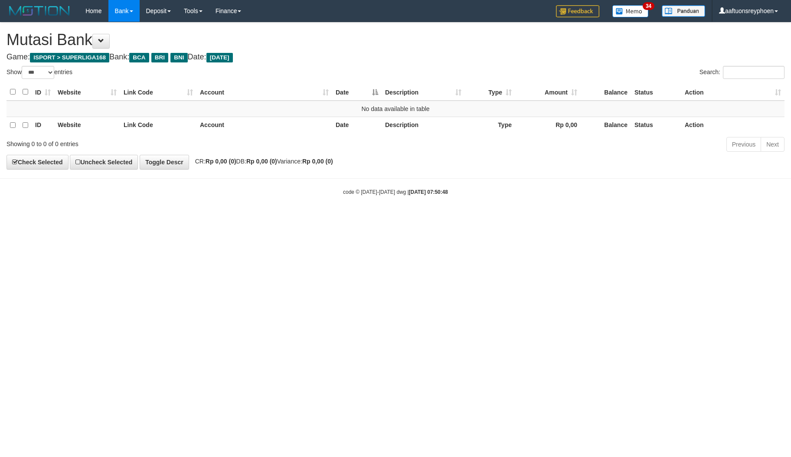
select select "***"
click at [295, 218] on html "Toggle navigation Home Bank Account List Load By Website Group [ISPORT] SUPERLI…" at bounding box center [395, 109] width 791 height 218
drag, startPoint x: 291, startPoint y: 269, endPoint x: 361, endPoint y: 278, distance: 70.4
click at [311, 218] on html "Toggle navigation Home Bank Account List Load By Website Group [ISPORT] SUPERLI…" at bounding box center [395, 109] width 791 height 218
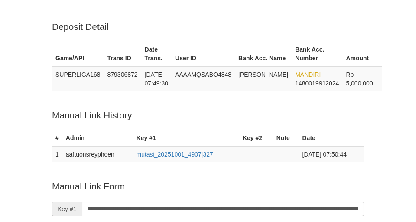
scroll to position [182, 0]
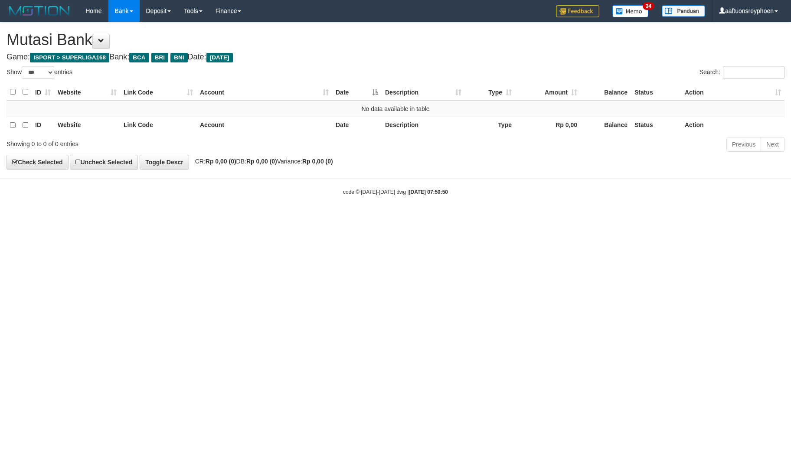
select select "***"
drag, startPoint x: 359, startPoint y: 241, endPoint x: 354, endPoint y: 244, distance: 6.0
click at [359, 218] on html "Toggle navigation Home Bank Account List Load By Website Group [ISPORT] SUPERLI…" at bounding box center [395, 109] width 791 height 218
select select "***"
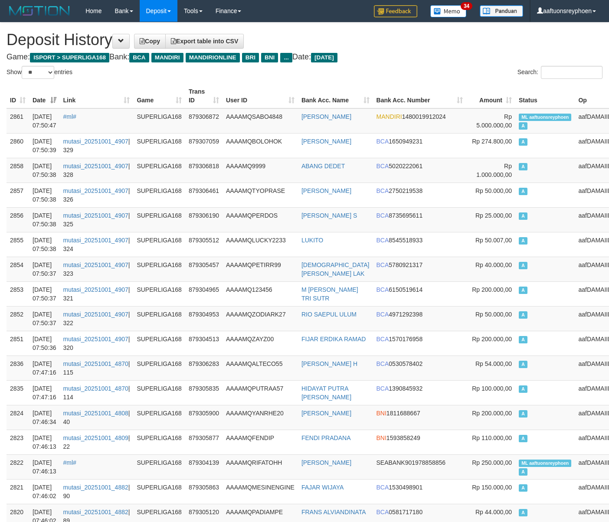
select select "**"
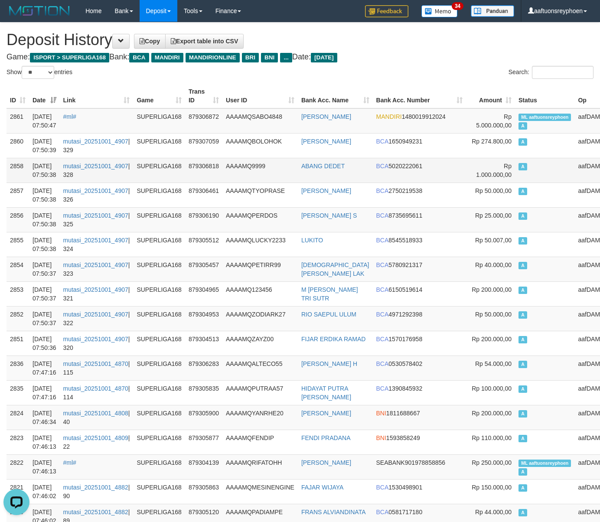
drag, startPoint x: 550, startPoint y: 158, endPoint x: 3, endPoint y: 174, distance: 546.8
click at [574, 158] on td "aafDAMAIIDNF" at bounding box center [598, 170] width 49 height 25
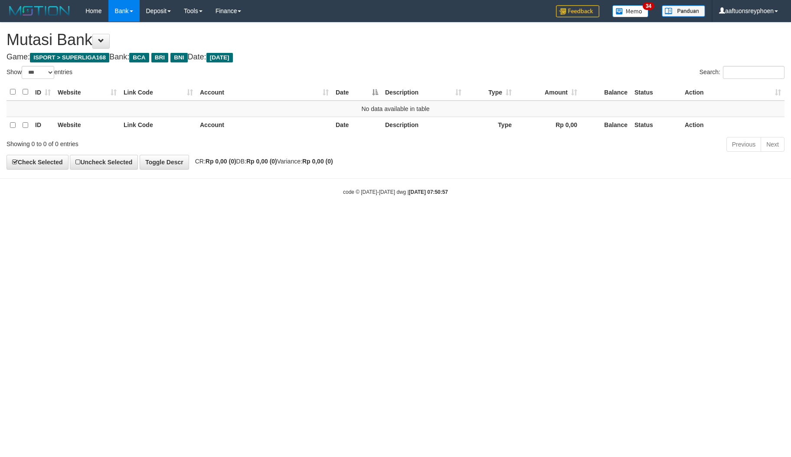
select select "***"
click at [399, 218] on html "Toggle navigation Home Bank Account List Load By Website Group [ISPORT] SUPERLI…" at bounding box center [395, 109] width 791 height 218
click at [306, 218] on html "Toggle navigation Home Bank Account List Load By Website Group [ISPORT] SUPERLI…" at bounding box center [395, 109] width 791 height 218
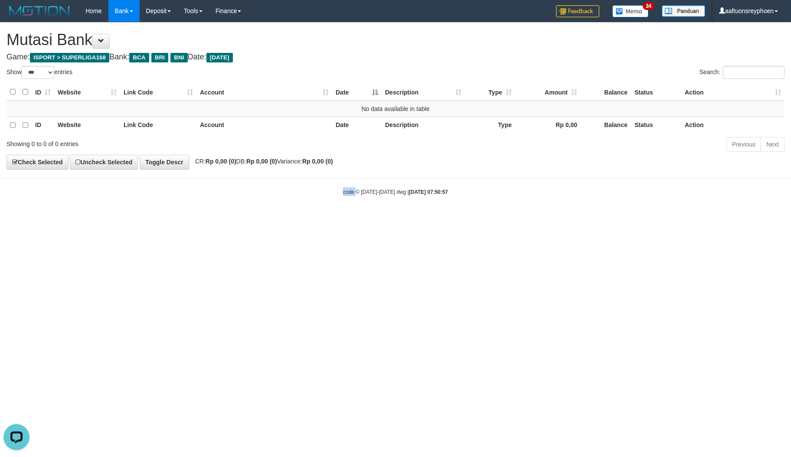
click at [306, 218] on html "Toggle navigation Home Bank Account List Load By Website Group [ISPORT] SUPERLI…" at bounding box center [395, 109] width 791 height 218
click at [412, 218] on html "Toggle navigation Home Bank Account List Load By Website Group [ISPORT] SUPERLI…" at bounding box center [395, 109] width 791 height 218
click at [417, 218] on html "Toggle navigation Home Bank Account List Load By Website Group [ISPORT] SUPERLI…" at bounding box center [395, 109] width 791 height 218
click at [408, 218] on html "Toggle navigation Home Bank Account List Load By Website Group [ISPORT] SUPERLI…" at bounding box center [395, 109] width 791 height 218
drag, startPoint x: 430, startPoint y: 297, endPoint x: 432, endPoint y: 290, distance: 7.7
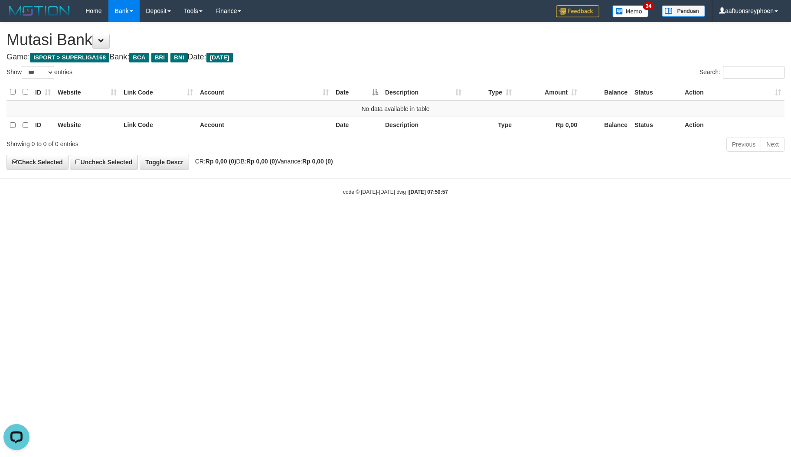
click at [431, 218] on html "Toggle navigation Home Bank Account List Load By Website Group [ISPORT] SUPERLI…" at bounding box center [395, 109] width 791 height 218
click at [189, 218] on html "Toggle navigation Home Bank Account List Load By Website Group [ISPORT] SUPERLI…" at bounding box center [395, 109] width 791 height 218
select select "***"
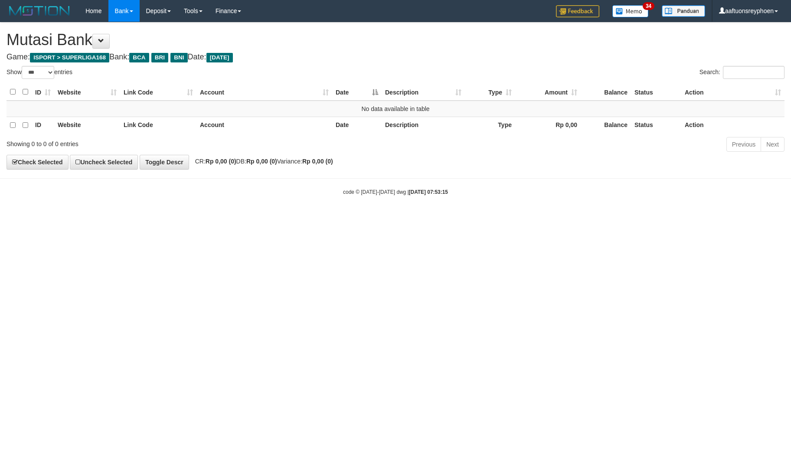
click at [382, 218] on html "Toggle navigation Home Bank Account List Load By Website Group [ISPORT] SUPERLI…" at bounding box center [395, 109] width 791 height 218
click at [221, 218] on html "Toggle navigation Home Bank Account List Load By Website Group [ISPORT] SUPERLI…" at bounding box center [395, 109] width 791 height 218
click at [288, 218] on html "Toggle navigation Home Bank Account List Load By Website Group [ISPORT] SUPERLI…" at bounding box center [395, 109] width 791 height 218
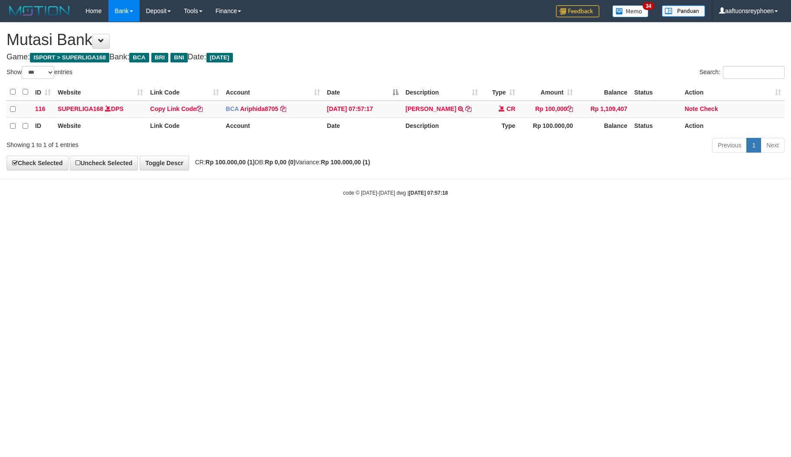
select select "***"
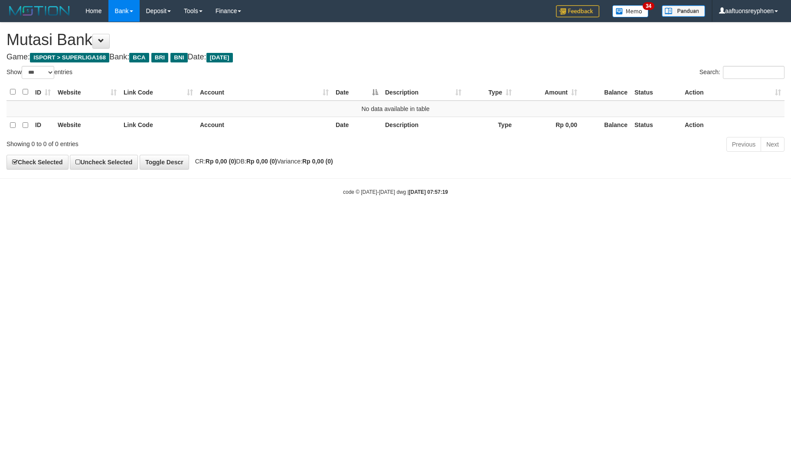
select select "***"
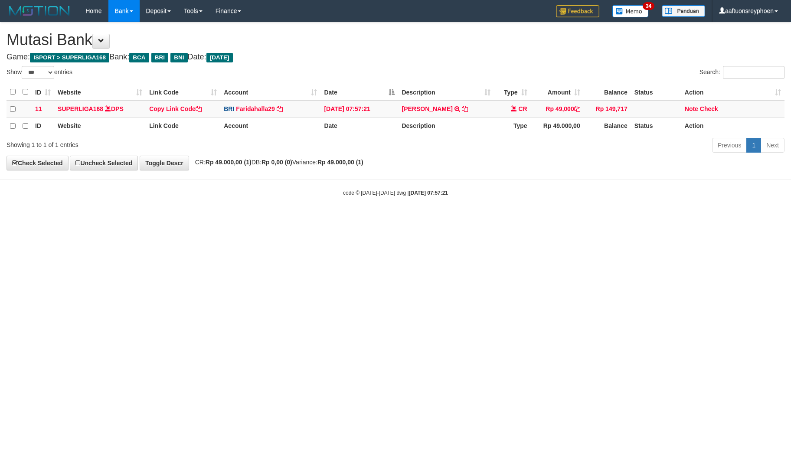
select select "***"
drag, startPoint x: 0, startPoint y: 0, endPoint x: 299, endPoint y: 250, distance: 389.2
click at [299, 218] on html "Toggle navigation Home Bank Account List Load By Website Group [ISPORT] SUPERLI…" at bounding box center [395, 109] width 791 height 218
drag, startPoint x: 276, startPoint y: 301, endPoint x: 282, endPoint y: 309, distance: 10.3
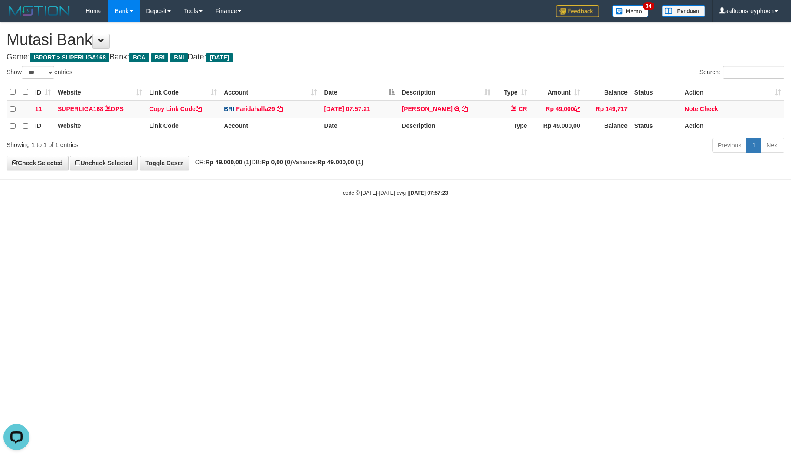
click at [277, 218] on html "Toggle navigation Home Bank Account List Load By Website Group [ISPORT] SUPERLI…" at bounding box center [395, 109] width 791 height 218
click at [153, 218] on html "Toggle navigation Home Bank Account List Load By Website Group [ISPORT] SUPERLI…" at bounding box center [395, 109] width 791 height 218
click at [297, 218] on html "Toggle navigation Home Bank Account List Load By Website Group [ISPORT] SUPERLI…" at bounding box center [395, 109] width 791 height 218
click at [311, 218] on html "Toggle navigation Home Bank Account List Load By Website Group [ISPORT] SUPERLI…" at bounding box center [395, 109] width 791 height 218
click at [320, 218] on html "Toggle navigation Home Bank Account List Load By Website Group [ISPORT] SUPERLI…" at bounding box center [395, 109] width 791 height 218
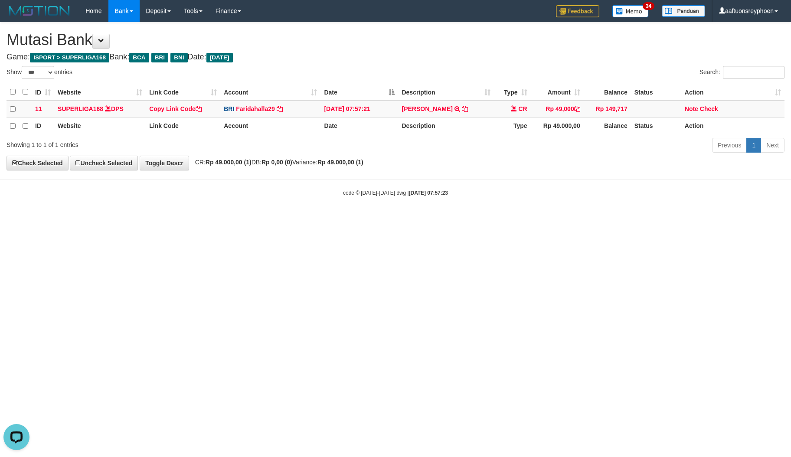
drag, startPoint x: 319, startPoint y: 335, endPoint x: 549, endPoint y: 294, distance: 233.4
click at [321, 218] on html "Toggle navigation Home Bank Account List Load By Website Group [ISPORT] SUPERLI…" at bounding box center [395, 109] width 791 height 218
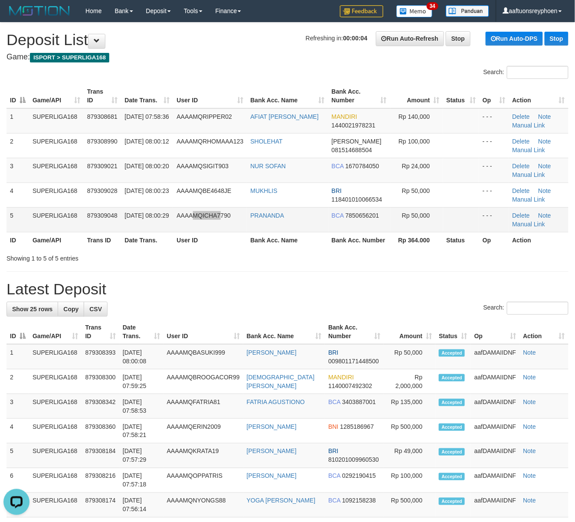
click at [219, 213] on td "AAAAMQICHA7790" at bounding box center [210, 219] width 74 height 25
click at [524, 120] on td "Delete Note Manual Link" at bounding box center [538, 120] width 59 height 25
click at [523, 122] on link "Manual Link" at bounding box center [528, 125] width 33 height 7
click at [50, 100] on th "Game/API" at bounding box center [56, 96] width 55 height 25
click at [47, 111] on td "SUPERLIGA168" at bounding box center [56, 120] width 55 height 25
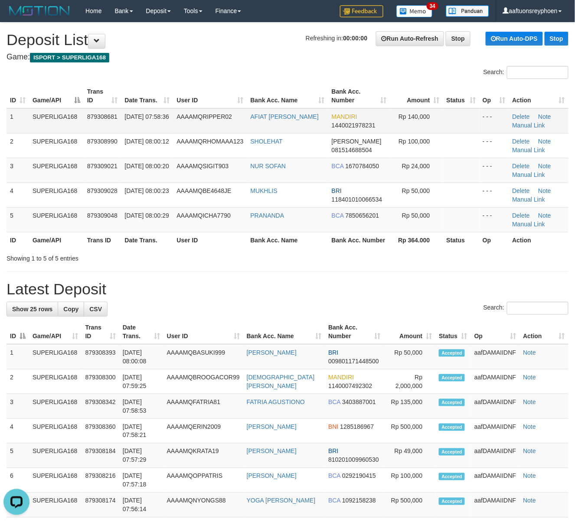
click at [47, 111] on td "SUPERLIGA168" at bounding box center [56, 120] width 55 height 25
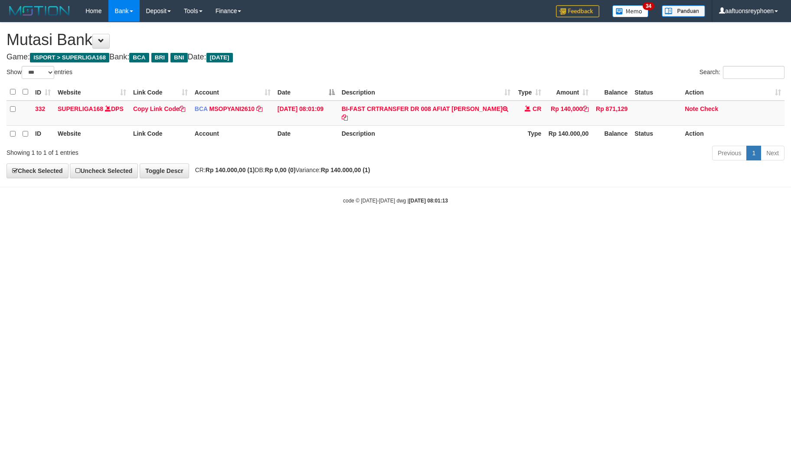
select select "***"
click at [363, 226] on html "Toggle navigation Home Bank Account List Load By Website Group [ISPORT] SUPERLI…" at bounding box center [395, 113] width 791 height 226
select select "***"
copy td "IAT [PERSON_NAME]"
drag, startPoint x: 0, startPoint y: 0, endPoint x: 786, endPoint y: 208, distance: 813.0
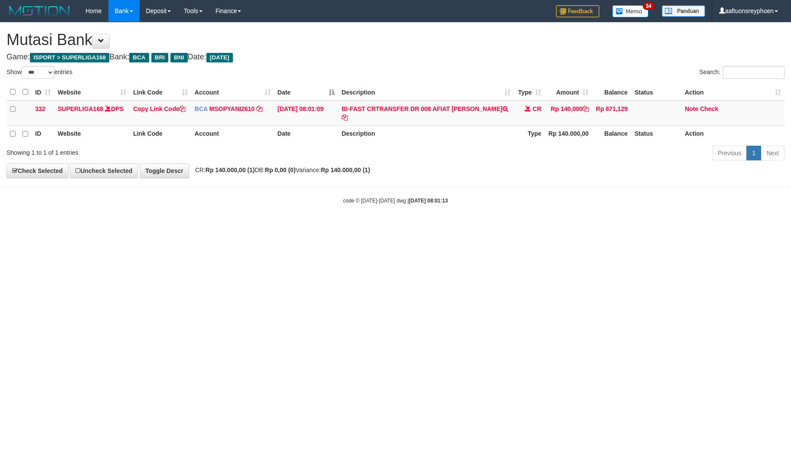
click at [491, 106] on td "BI-FAST CRTRANSFER DR 008 AFIAT [PERSON_NAME]" at bounding box center [426, 113] width 176 height 25
click at [167, 106] on link "Copy Link Code" at bounding box center [159, 108] width 52 height 7
copy td "[PERSON_NAME]"
click at [167, 107] on link "Copy Link Code" at bounding box center [159, 108] width 52 height 7
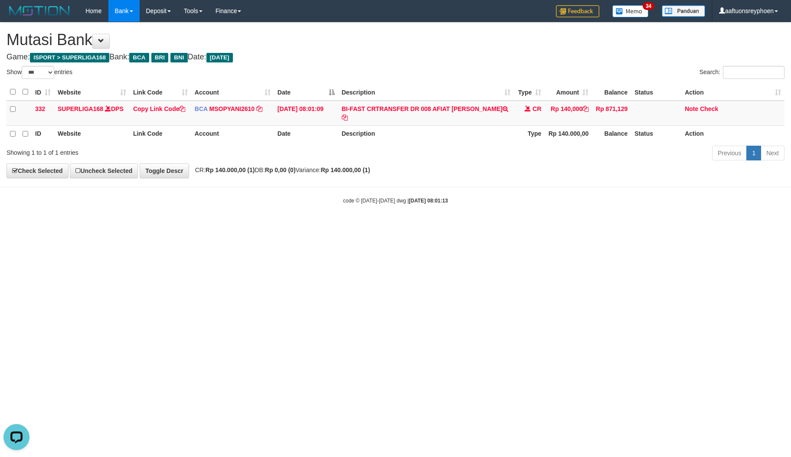
drag, startPoint x: 561, startPoint y: 240, endPoint x: 785, endPoint y: 156, distance: 239.6
click at [594, 221] on html "Toggle navigation Home Bank Account List Load By Website Group [ISPORT] SUPERLI…" at bounding box center [395, 113] width 791 height 226
drag, startPoint x: 573, startPoint y: 220, endPoint x: 784, endPoint y: 169, distance: 218.1
click at [644, 198] on html "Toggle navigation Home Bank Account List Load By Website Group [ISPORT] SUPERLI…" at bounding box center [395, 113] width 791 height 226
drag, startPoint x: 655, startPoint y: 183, endPoint x: 700, endPoint y: 177, distance: 44.6
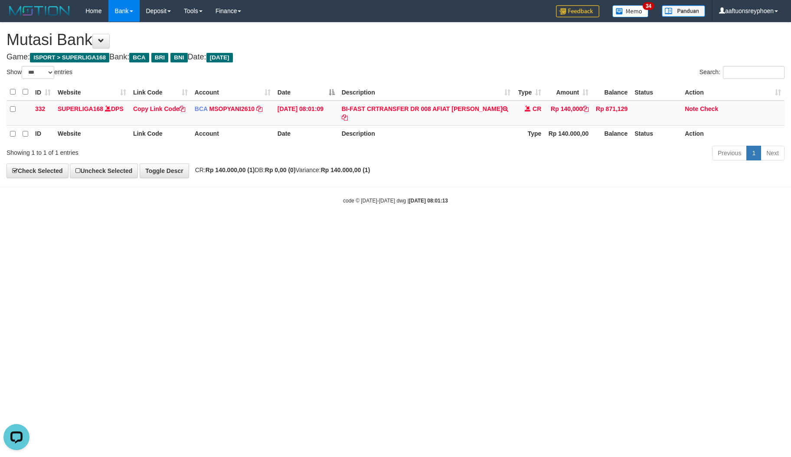
click at [687, 179] on body "Toggle navigation Home Bank Account List Load By Website Group [ISPORT] SUPERLI…" at bounding box center [395, 113] width 791 height 226
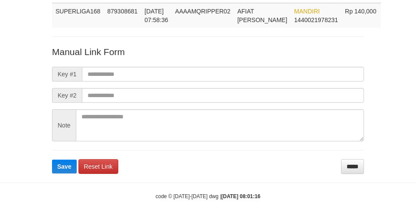
scroll to position [81, 0]
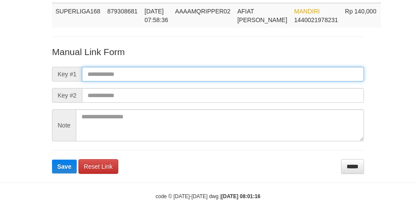
click at [248, 67] on input "text" at bounding box center [223, 74] width 282 height 15
paste input "**********"
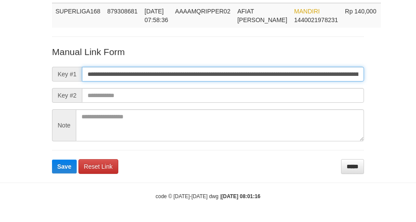
scroll to position [0, 611]
type input "**********"
click at [52, 159] on button "Save" at bounding box center [64, 166] width 25 height 14
click at [247, 67] on input "**********" at bounding box center [223, 74] width 282 height 15
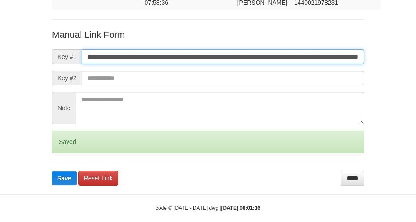
click at [52, 171] on button "Save" at bounding box center [64, 178] width 25 height 14
click at [247, 64] on input "**********" at bounding box center [223, 56] width 282 height 15
click at [52, 171] on button "Save" at bounding box center [64, 178] width 25 height 14
click at [247, 64] on input "**********" at bounding box center [223, 56] width 282 height 15
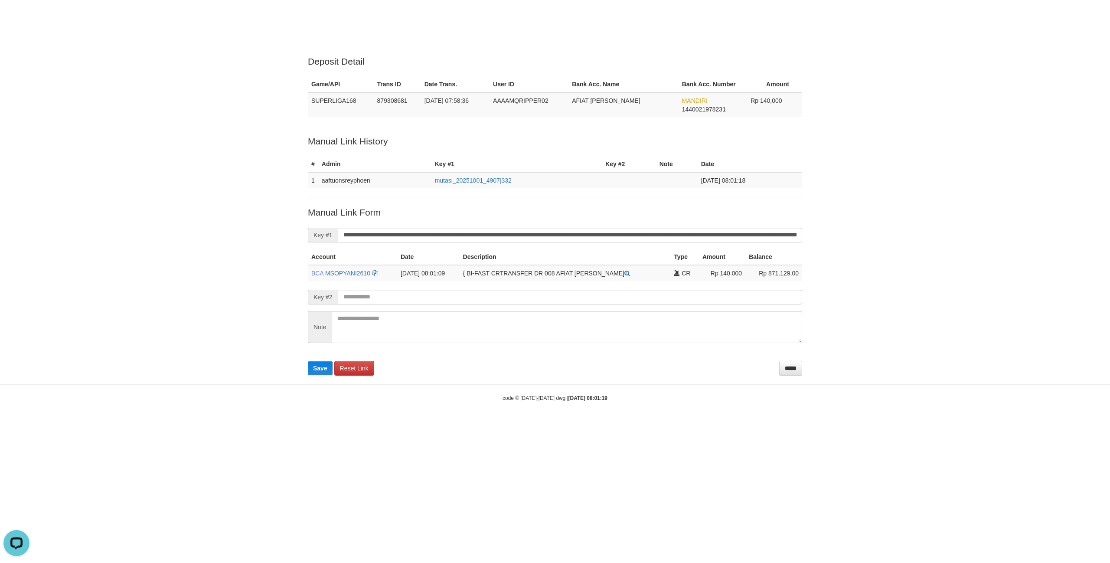
click at [416, 221] on form "**********" at bounding box center [555, 290] width 494 height 169
click at [308, 221] on button "Save" at bounding box center [320, 368] width 25 height 14
click at [416, 221] on input "**********" at bounding box center [570, 235] width 464 height 15
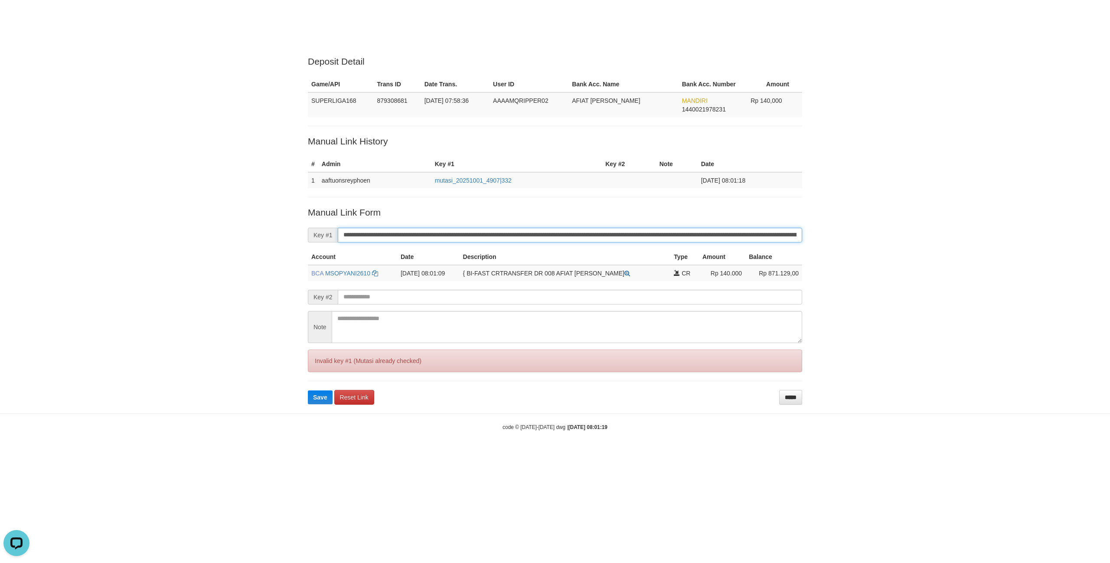
click at [308, 221] on button "Save" at bounding box center [320, 397] width 25 height 14
click at [416, 221] on input "**********" at bounding box center [570, 235] width 464 height 15
click at [308, 221] on button "Save" at bounding box center [320, 397] width 25 height 14
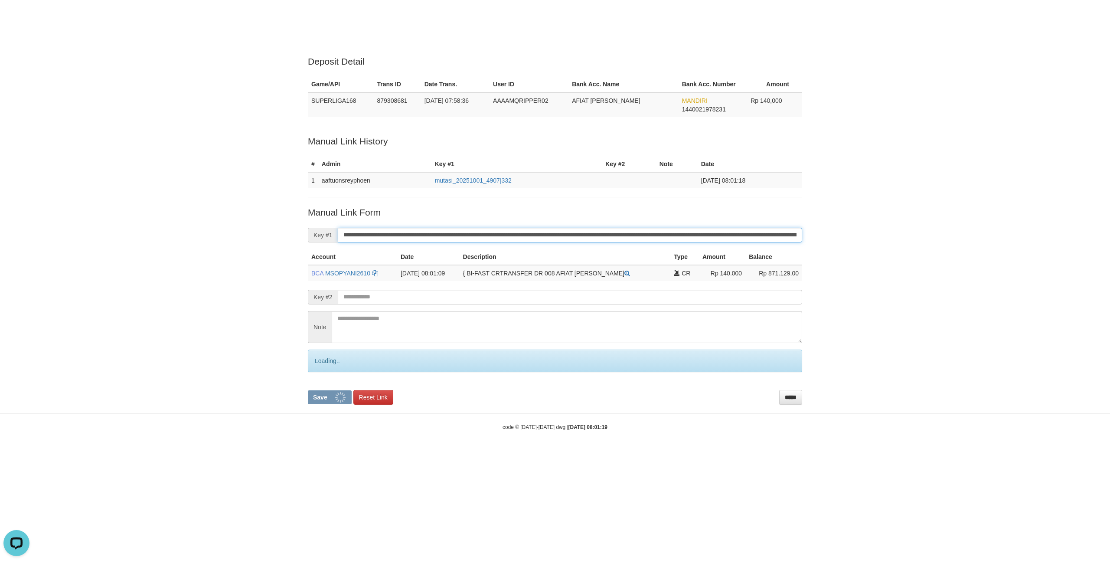
click at [416, 221] on input "**********" at bounding box center [570, 235] width 464 height 15
click at [308, 221] on button "Save" at bounding box center [330, 397] width 44 height 14
click at [416, 221] on input "**********" at bounding box center [570, 235] width 464 height 15
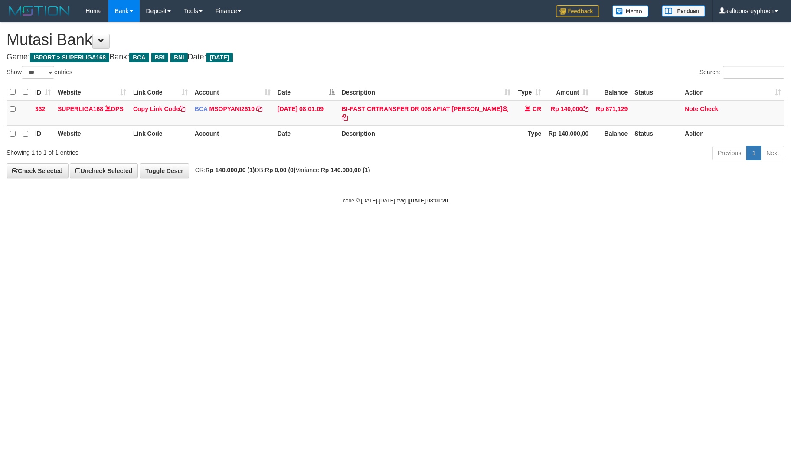
select select "***"
click at [538, 226] on html "Toggle navigation Home Bank Account List Load By Website Group [ISPORT] SUPERLI…" at bounding box center [395, 113] width 791 height 226
select select "***"
drag, startPoint x: 547, startPoint y: 205, endPoint x: 786, endPoint y: 162, distance: 243.1
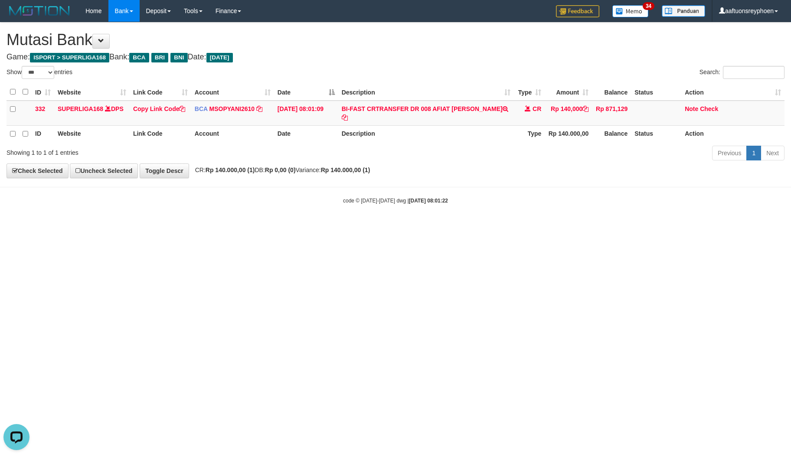
click at [648, 186] on body "Toggle navigation Home Bank Account List Load By Website Group [ISPORT] SUPERLI…" at bounding box center [395, 113] width 791 height 226
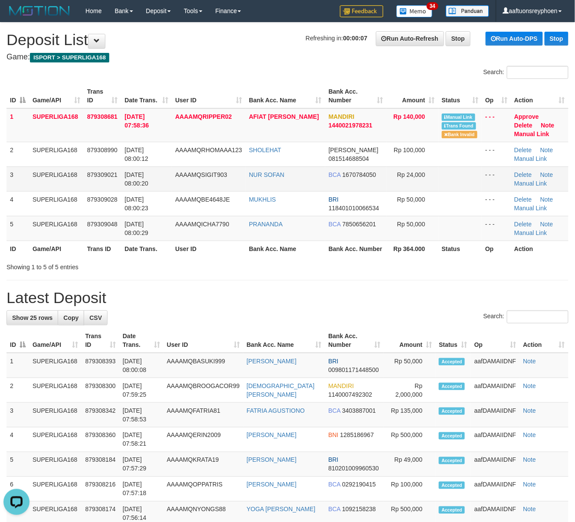
click at [172, 189] on td "[DATE] 08:00:20" at bounding box center [146, 178] width 51 height 25
drag, startPoint x: 172, startPoint y: 188, endPoint x: 1, endPoint y: 208, distance: 172.4
click at [172, 188] on td "[DATE] 08:00:20" at bounding box center [146, 178] width 51 height 25
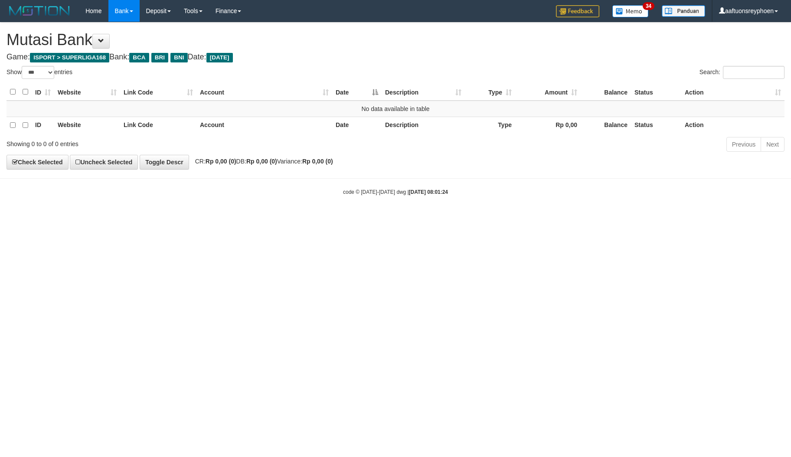
select select "***"
drag, startPoint x: 576, startPoint y: 280, endPoint x: 592, endPoint y: 282, distance: 15.7
click at [584, 218] on html "Toggle navigation Home Bank Account List Load By Website Group [ISPORT] SUPERLI…" at bounding box center [395, 109] width 791 height 218
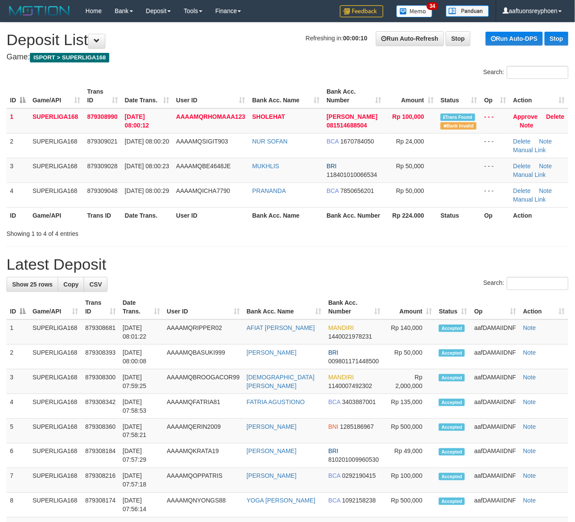
click at [146, 166] on span "[DATE] 08:00:23" at bounding box center [147, 166] width 44 height 7
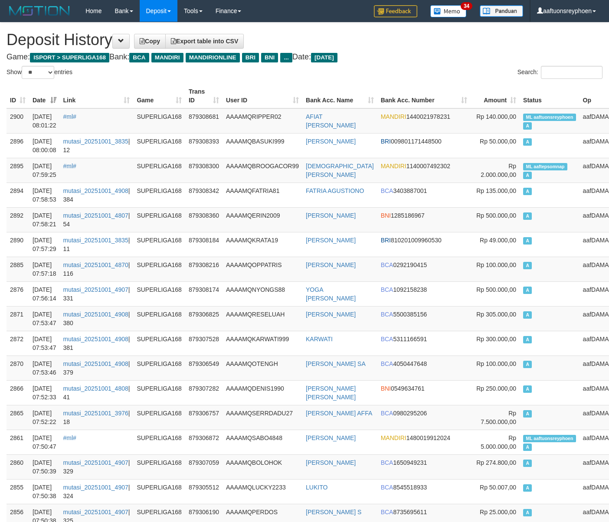
select select "**"
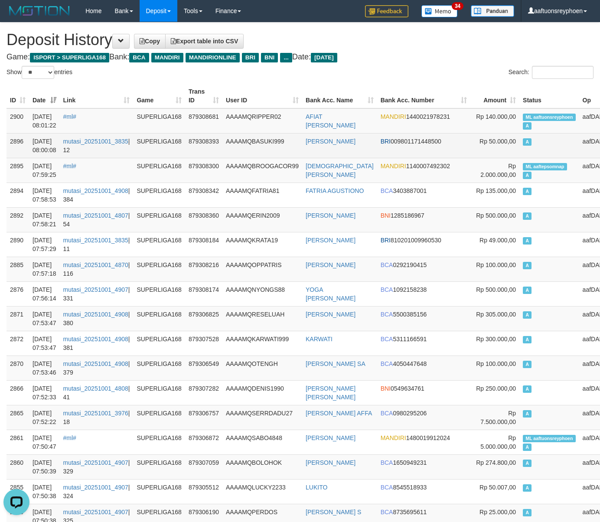
drag, startPoint x: 512, startPoint y: 133, endPoint x: 426, endPoint y: 138, distance: 86.8
click at [519, 133] on td "A" at bounding box center [549, 145] width 60 height 25
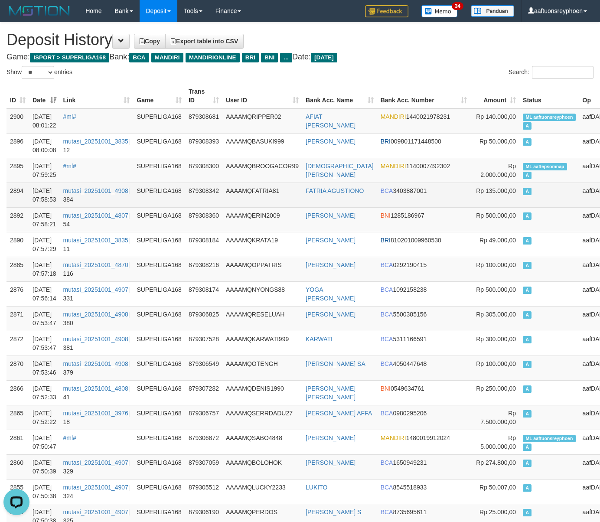
drag, startPoint x: 501, startPoint y: 196, endPoint x: 465, endPoint y: 202, distance: 37.3
click at [519, 196] on td "A" at bounding box center [549, 194] width 60 height 25
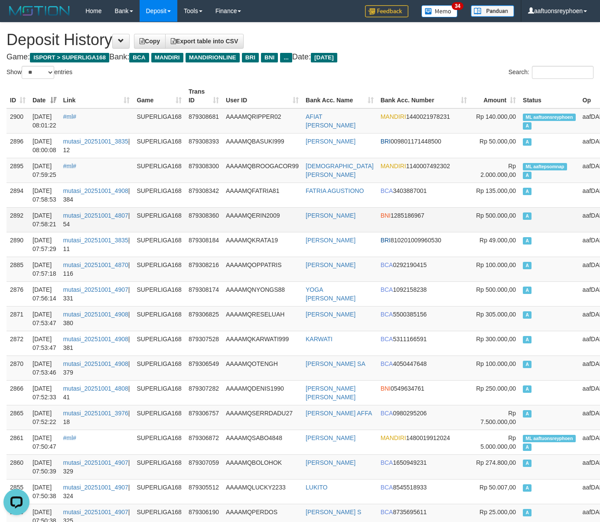
click at [519, 224] on td "A" at bounding box center [549, 219] width 60 height 25
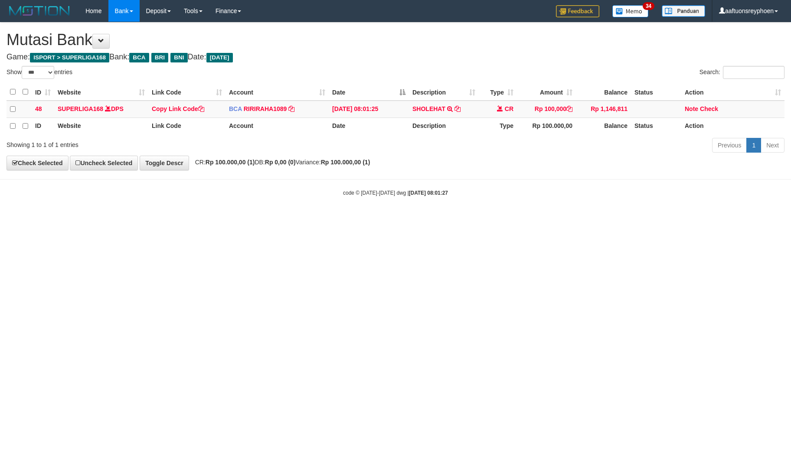
select select "***"
click at [520, 218] on html "Toggle navigation Home Bank Account List Load By Website Group [ISPORT] SUPERLI…" at bounding box center [395, 109] width 791 height 218
click at [510, 218] on html "Toggle navigation Home Bank Account List Load By Website Group [ISPORT] SUPERLI…" at bounding box center [395, 109] width 791 height 218
drag, startPoint x: 510, startPoint y: 281, endPoint x: 517, endPoint y: 280, distance: 7.1
click at [511, 218] on html "Toggle navigation Home Bank Account List Load By Website Group [ISPORT] SUPERLI…" at bounding box center [395, 109] width 791 height 218
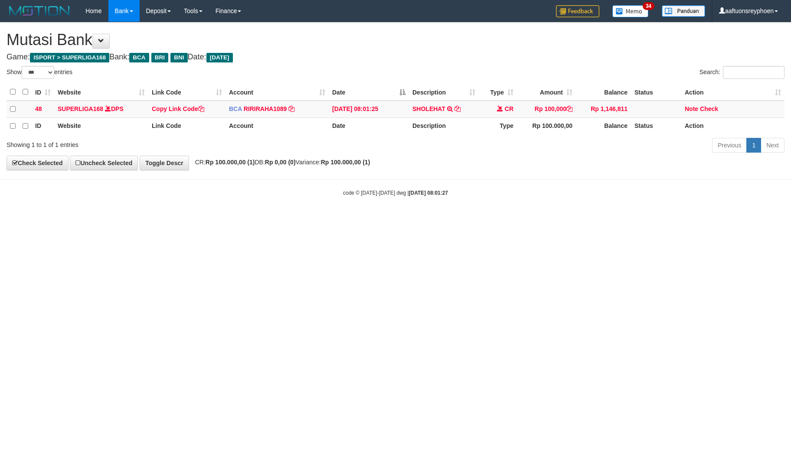
drag, startPoint x: 310, startPoint y: 307, endPoint x: 324, endPoint y: 310, distance: 14.3
click at [318, 218] on html "Toggle navigation Home Bank Account List Load By Website Group [ISPORT] SUPERLI…" at bounding box center [395, 109] width 791 height 218
select select "***"
click at [342, 218] on html "Toggle navigation Home Bank Account List Load By Website Group [ISPORT] SUPERLI…" at bounding box center [395, 109] width 791 height 218
select select "***"
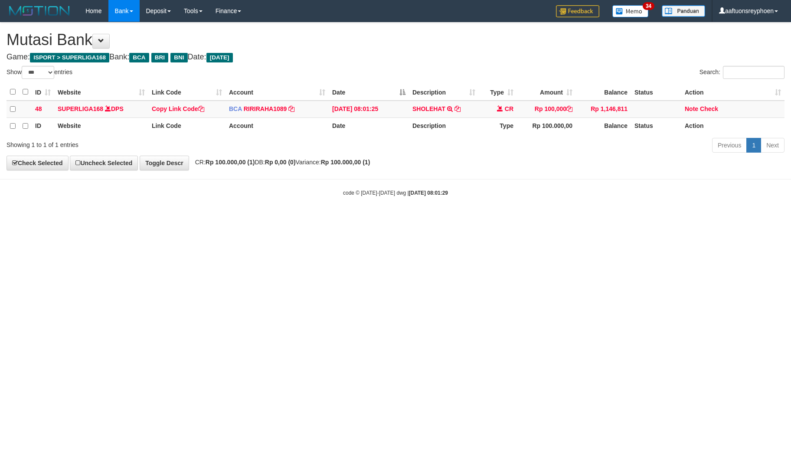
click at [375, 218] on html "Toggle navigation Home Bank Account List Load By Website Group [ISPORT] SUPERLI…" at bounding box center [395, 109] width 791 height 218
click at [358, 218] on html "Toggle navigation Home Bank Account List Load By Website Group [ISPORT] SUPERLI…" at bounding box center [395, 109] width 791 height 218
select select "***"
click at [415, 218] on html "Toggle navigation Home Bank Account List Load By Website Group [ISPORT] SUPERLI…" at bounding box center [395, 109] width 791 height 218
select select "***"
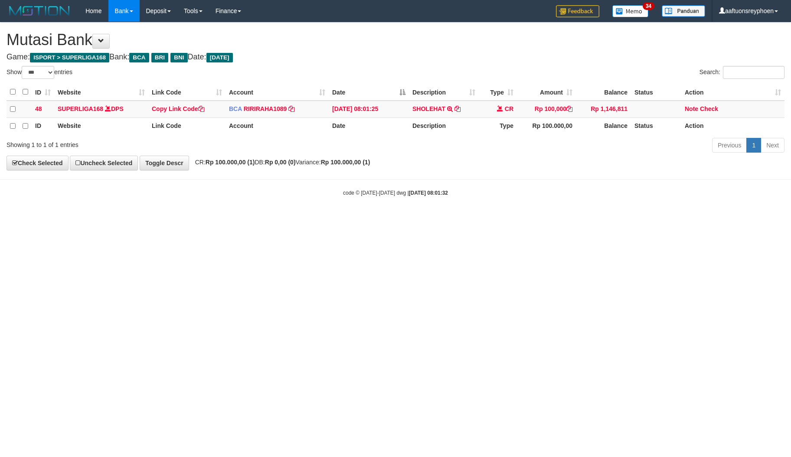
select select "***"
drag, startPoint x: 390, startPoint y: 280, endPoint x: 384, endPoint y: 283, distance: 7.6
click at [387, 218] on html "Toggle navigation Home Bank Account List Load By Website Group [ISPORT] SUPERLI…" at bounding box center [395, 109] width 791 height 218
drag, startPoint x: 389, startPoint y: 280, endPoint x: 379, endPoint y: 275, distance: 11.0
click at [387, 218] on html "Toggle navigation Home Bank Account List Load By Website Group [ISPORT] SUPERLI…" at bounding box center [395, 109] width 791 height 218
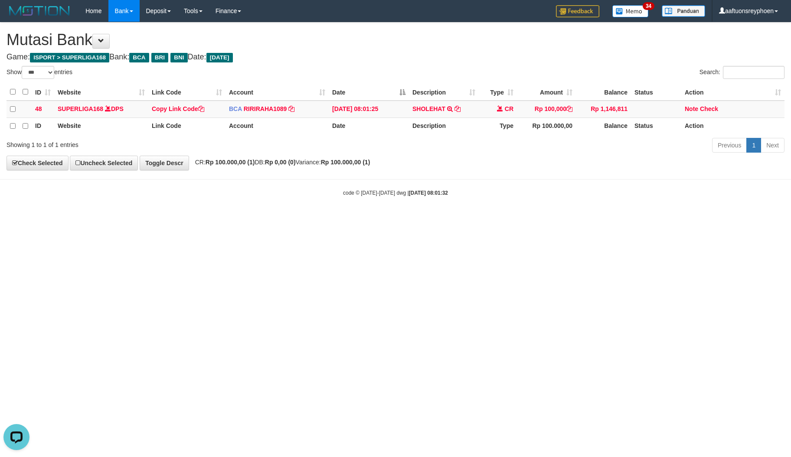
click at [379, 218] on html "Toggle navigation Home Bank Account List Load By Website Group [ISPORT] SUPERLI…" at bounding box center [395, 109] width 791 height 218
drag, startPoint x: 534, startPoint y: 236, endPoint x: 587, endPoint y: 228, distance: 53.5
click at [566, 218] on html "Toggle navigation Home Bank Account List Load By Website Group [ISPORT] SUPERLI…" at bounding box center [395, 109] width 791 height 218
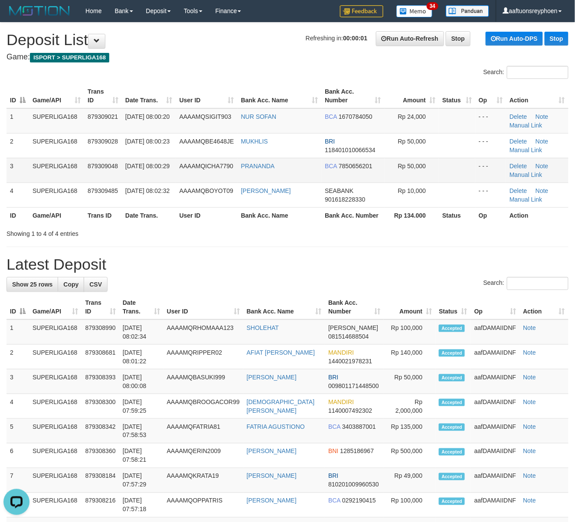
click at [201, 164] on span "AAAAMQICHA7790" at bounding box center [206, 166] width 54 height 7
click at [0, 180] on html "Toggle navigation Home Bank Account List Load By Website Group [ISPORT] SUPERLI…" at bounding box center [287, 521] width 575 height 1043
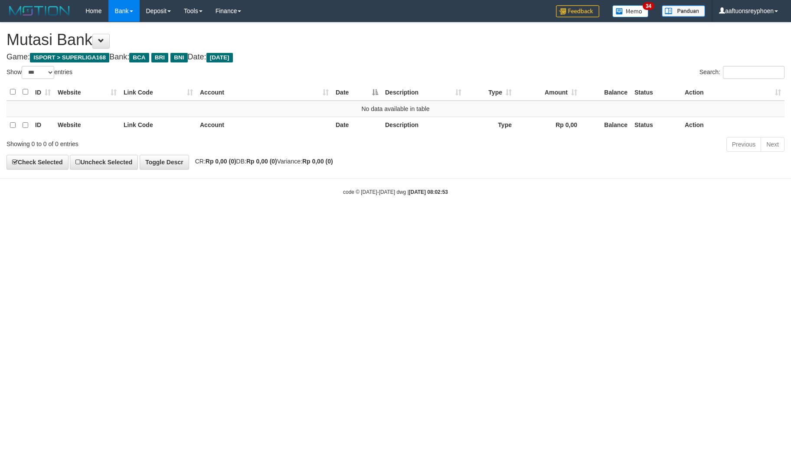
select select "***"
click at [518, 218] on html "Toggle navigation Home Bank Account List Load By Website Group [ISPORT] SUPERLI…" at bounding box center [395, 109] width 791 height 218
click at [458, 218] on html "Toggle navigation Home Bank Account List Load By Website Group [ISPORT] SUPERLI…" at bounding box center [395, 109] width 791 height 218
drag, startPoint x: 458, startPoint y: 270, endPoint x: 670, endPoint y: 236, distance: 215.0
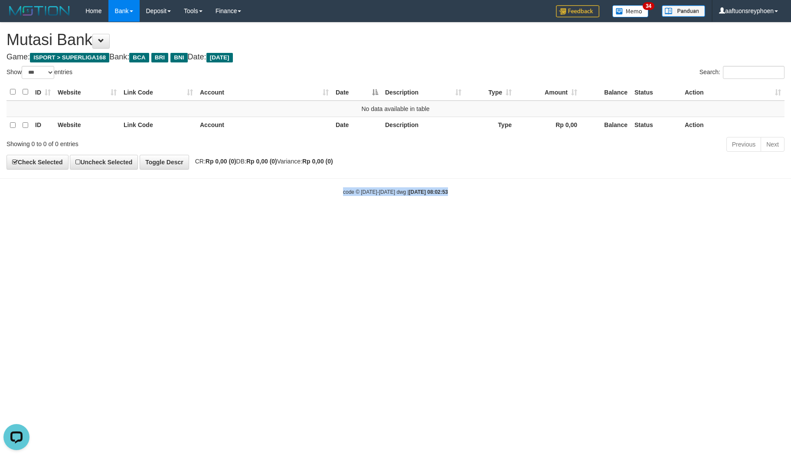
click at [470, 218] on html "Toggle navigation Home Bank Account List Load By Website Group [ISPORT] SUPERLI…" at bounding box center [395, 109] width 791 height 218
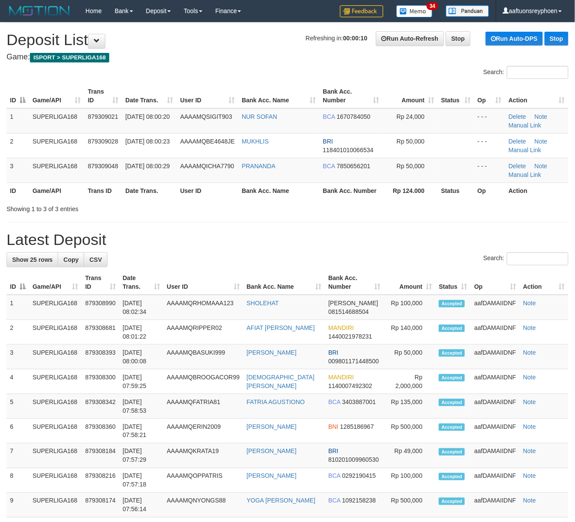
drag, startPoint x: 21, startPoint y: 161, endPoint x: 0, endPoint y: 163, distance: 20.9
click at [0, 163] on div "ID Game/API Trans ID Date Trans. User ID Bank Acc. Name Bank Acc. Number Amount…" at bounding box center [287, 141] width 575 height 120
click at [68, 123] on td "SUPERLIGA168" at bounding box center [56, 120] width 55 height 25
click at [69, 123] on td "SUPERLIGA168" at bounding box center [56, 120] width 55 height 25
click at [114, 124] on td "879309021" at bounding box center [104, 120] width 38 height 25
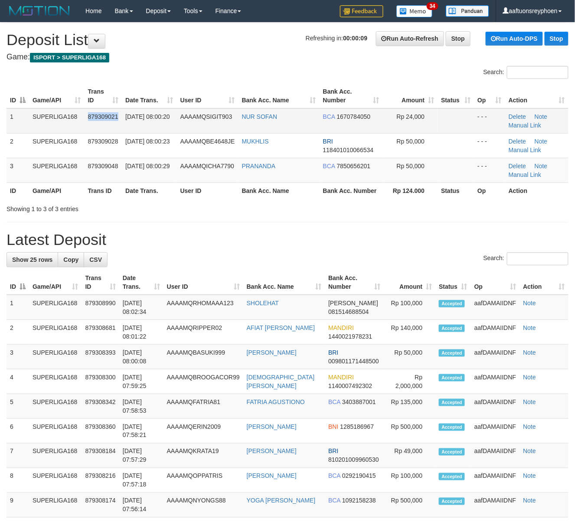
click at [114, 124] on td "879309021" at bounding box center [104, 120] width 38 height 25
click at [197, 164] on span "AAAAMQICHA7790" at bounding box center [207, 166] width 54 height 7
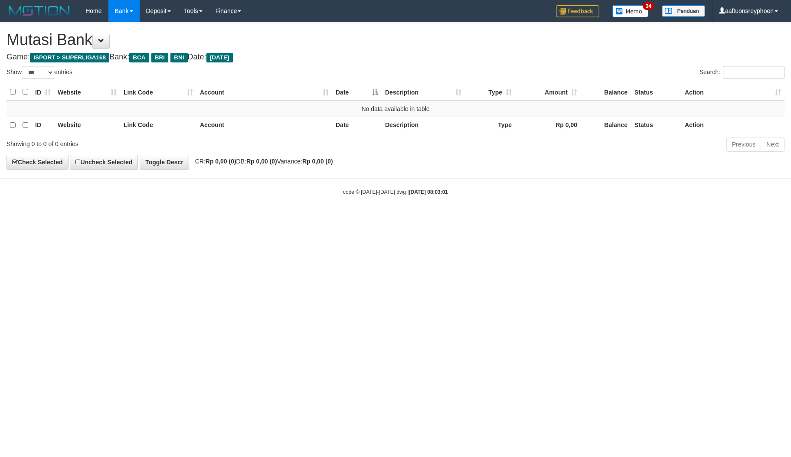
select select "***"
drag, startPoint x: 477, startPoint y: 272, endPoint x: 741, endPoint y: 221, distance: 268.9
click at [478, 218] on html "Toggle navigation Home Bank Account List Load By Website Group [ISPORT] SUPERLI…" at bounding box center [395, 109] width 791 height 218
drag, startPoint x: 457, startPoint y: 251, endPoint x: 596, endPoint y: 231, distance: 140.9
click at [507, 218] on html "Toggle navigation Home Bank Account List Load By Website Group [ISPORT] SUPERLI…" at bounding box center [395, 109] width 791 height 218
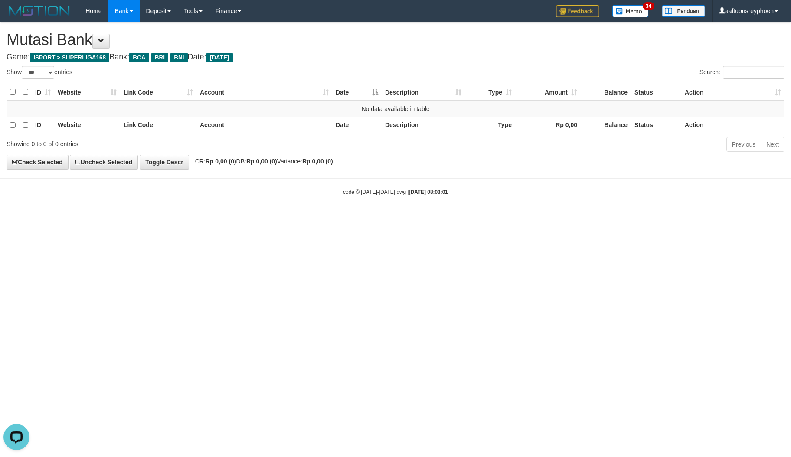
drag, startPoint x: 510, startPoint y: 248, endPoint x: 787, endPoint y: 212, distance: 279.4
click at [579, 218] on html "Toggle navigation Home Bank Account List Load By Website Group [ISPORT] SUPERLI…" at bounding box center [395, 109] width 791 height 218
click at [422, 218] on html "Toggle navigation Home Bank Account List Load By Website Group [ISPORT] SUPERLI…" at bounding box center [395, 109] width 791 height 218
drag, startPoint x: 528, startPoint y: 235, endPoint x: 782, endPoint y: 205, distance: 256.2
click at [571, 218] on html "Toggle navigation Home Bank Account List Load By Website Group [ISPORT] SUPERLI…" at bounding box center [395, 109] width 791 height 218
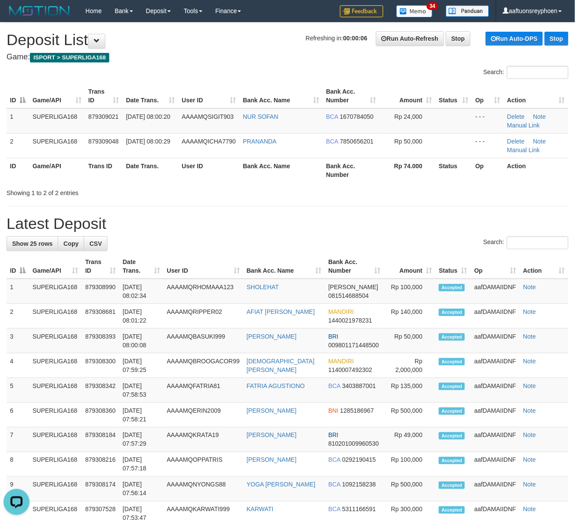
click at [36, 194] on div "Showing 1 to 2 of 2 entries" at bounding box center [120, 191] width 227 height 12
drag, startPoint x: 34, startPoint y: 171, endPoint x: 1, endPoint y: 181, distance: 34.5
click at [30, 172] on th "Game/API" at bounding box center [57, 170] width 56 height 25
drag, startPoint x: 143, startPoint y: 172, endPoint x: 85, endPoint y: 185, distance: 59.0
click at [133, 172] on th "Date Trans." at bounding box center [151, 170] width 56 height 25
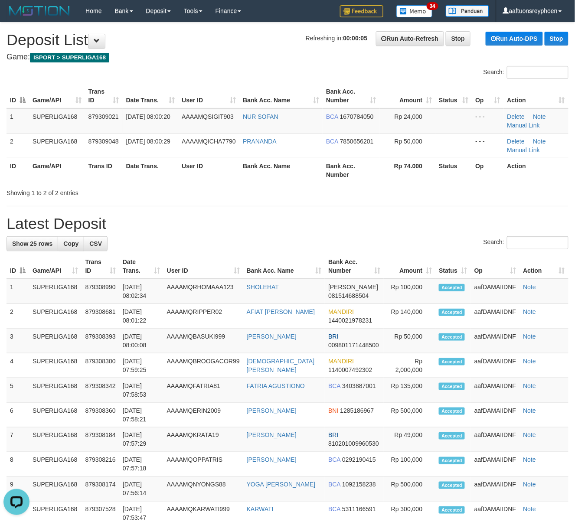
drag, startPoint x: 203, startPoint y: 124, endPoint x: 1, endPoint y: 158, distance: 205.3
click at [202, 124] on td "AAAAMQSIGIT903" at bounding box center [208, 120] width 61 height 25
click at [198, 72] on div "Search:" at bounding box center [287, 73] width 575 height 15
click at [213, 75] on div "Search:" at bounding box center [287, 73] width 575 height 15
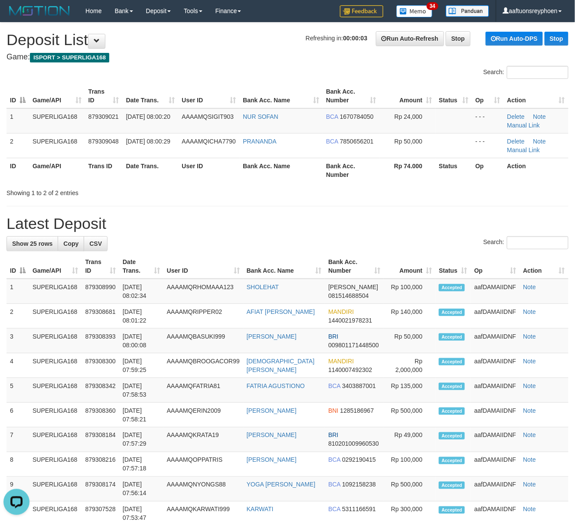
click at [213, 75] on div "Search:" at bounding box center [287, 73] width 575 height 15
click at [124, 73] on div "Search:" at bounding box center [287, 73] width 575 height 15
drag, startPoint x: 124, startPoint y: 73, endPoint x: 18, endPoint y: 119, distance: 115.7
click at [122, 74] on div "Search:" at bounding box center [287, 73] width 575 height 15
click at [52, 110] on td "SUPERLIGA168" at bounding box center [57, 120] width 56 height 25
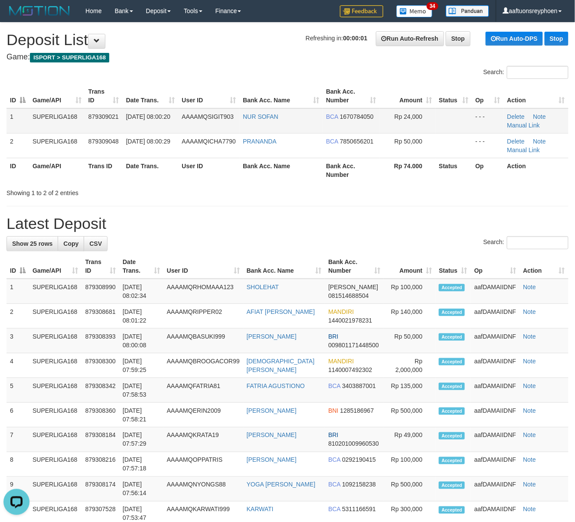
click at [164, 127] on td "[DATE] 08:00:20" at bounding box center [151, 120] width 56 height 25
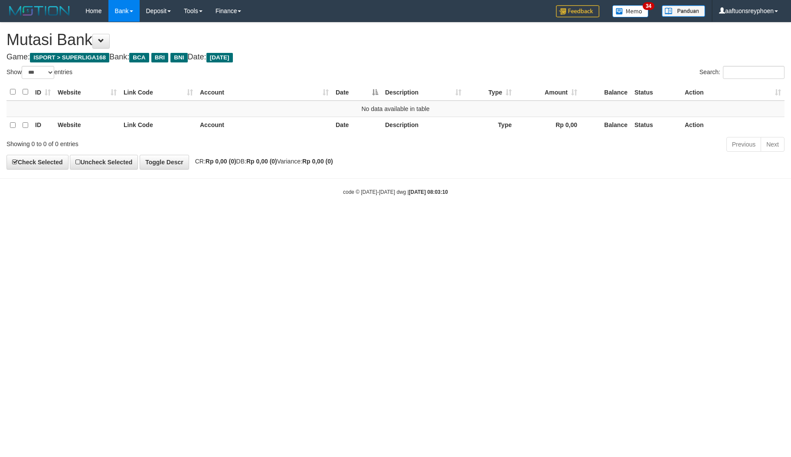
select select "***"
click at [661, 218] on html "Toggle navigation Home Bank Account List Load By Website Group [ISPORT] SUPERLI…" at bounding box center [395, 109] width 791 height 218
click at [760, 173] on body "Toggle navigation Home Bank Account List Load By Website Group [ISPORT] SUPERLI…" at bounding box center [395, 109] width 791 height 218
click at [507, 218] on html "Toggle navigation Home Bank Account List Load By Website Group [ISPORT] SUPERLI…" at bounding box center [395, 109] width 791 height 218
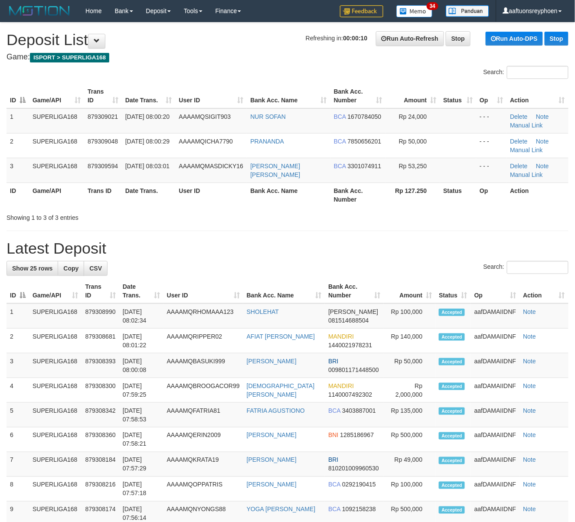
click at [269, 80] on div "Search:" at bounding box center [287, 73] width 575 height 15
drag, startPoint x: 269, startPoint y: 80, endPoint x: 5, endPoint y: 127, distance: 267.6
click at [266, 80] on div "Search:" at bounding box center [287, 73] width 575 height 15
drag, startPoint x: 106, startPoint y: 117, endPoint x: 3, endPoint y: 152, distance: 108.0
click at [103, 118] on span "879309021" at bounding box center [103, 116] width 30 height 7
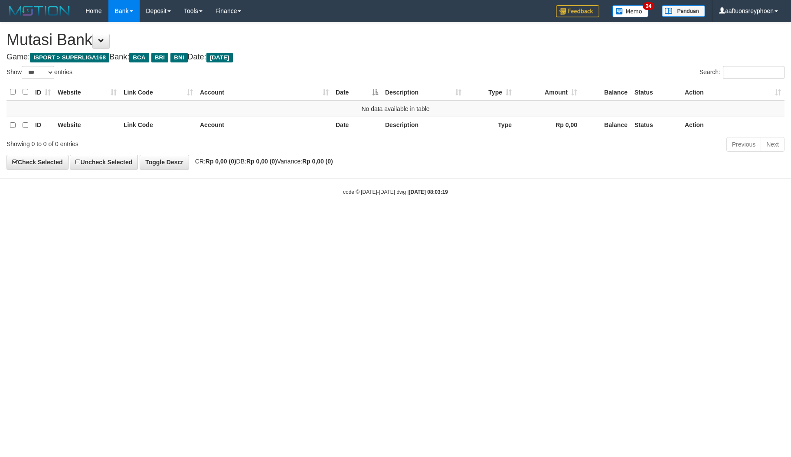
select select "***"
drag, startPoint x: 562, startPoint y: 248, endPoint x: 786, endPoint y: 191, distance: 231.3
click at [708, 213] on html "Toggle navigation Home Bank Account List Load By Website Group [ISPORT] SUPERLI…" at bounding box center [395, 109] width 791 height 218
drag, startPoint x: 566, startPoint y: 213, endPoint x: 790, endPoint y: 153, distance: 232.0
click at [638, 195] on html "Toggle navigation Home Bank Account List Load By Website Group [ISPORT] SUPERLI…" at bounding box center [395, 109] width 791 height 218
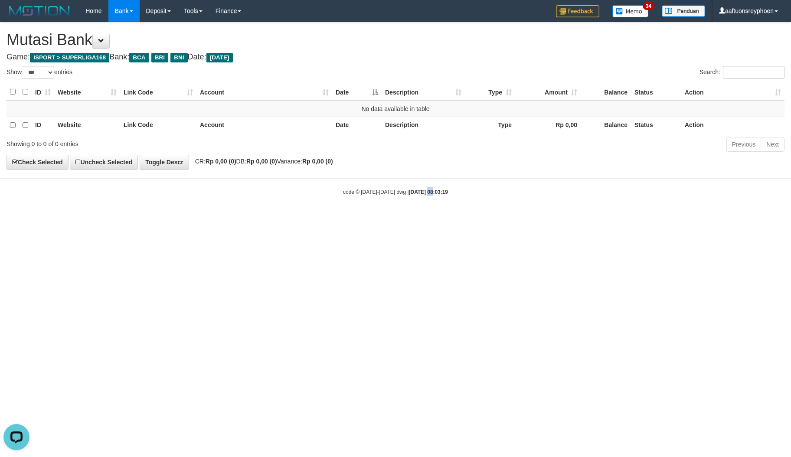
drag, startPoint x: 426, startPoint y: 268, endPoint x: 443, endPoint y: 270, distance: 16.1
click at [430, 218] on html "Toggle navigation Home Bank Account List Load By Website Group [ISPORT] SUPERLI…" at bounding box center [395, 109] width 791 height 218
drag, startPoint x: 434, startPoint y: 262, endPoint x: 784, endPoint y: 153, distance: 366.7
click at [504, 218] on html "Toggle navigation Home Bank Account List Load By Website Group [ISPORT] SUPERLI…" at bounding box center [395, 109] width 791 height 218
drag, startPoint x: 340, startPoint y: 270, endPoint x: 402, endPoint y: 281, distance: 63.3
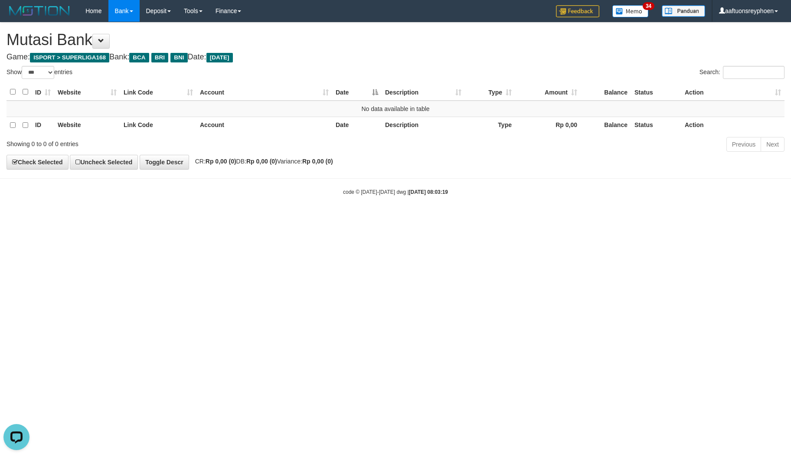
click at [351, 218] on html "Toggle navigation Home Bank Account List Load By Website Group [ISPORT] SUPERLI…" at bounding box center [395, 109] width 791 height 218
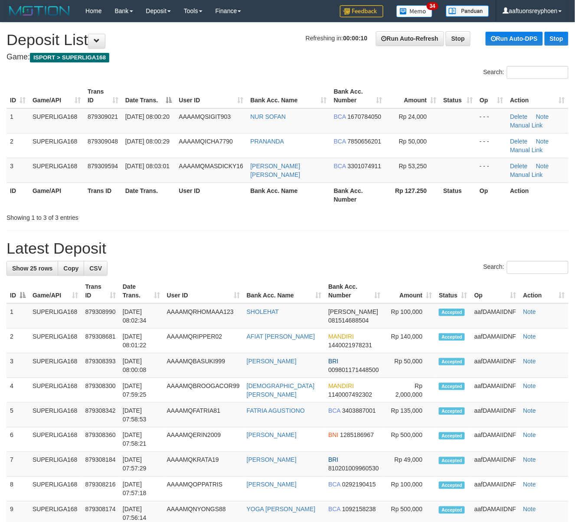
click at [158, 85] on th "Date Trans." at bounding box center [149, 96] width 54 height 25
click at [189, 70] on div "Search:" at bounding box center [287, 73] width 575 height 15
click at [124, 75] on div "Search:" at bounding box center [287, 73] width 575 height 15
click at [177, 59] on h4 "Game: ISPORT > SUPERLIGA168" at bounding box center [288, 57] width 562 height 9
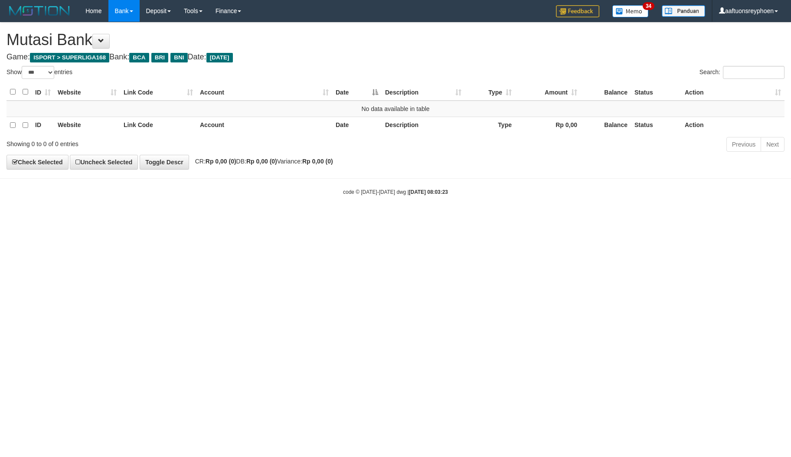
select select "***"
drag, startPoint x: 365, startPoint y: 346, endPoint x: 373, endPoint y: 340, distance: 9.9
click at [368, 218] on html "Toggle navigation Home Bank Account List Load By Website Group [ISPORT] SUPERLI…" at bounding box center [395, 109] width 791 height 218
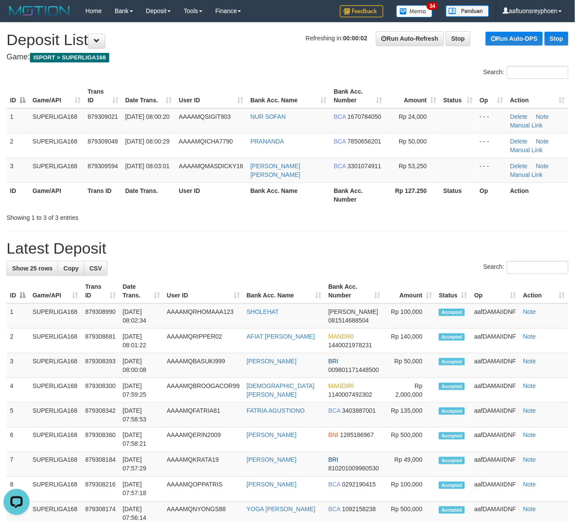
click at [183, 88] on th "User ID" at bounding box center [212, 96] width 72 height 25
drag, startPoint x: 183, startPoint y: 88, endPoint x: 172, endPoint y: 92, distance: 11.5
click at [184, 88] on th "User ID" at bounding box center [212, 96] width 72 height 25
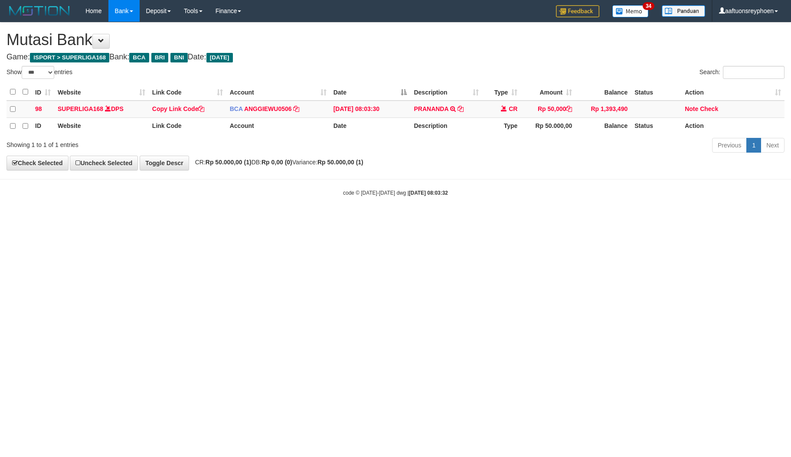
select select "***"
drag, startPoint x: 512, startPoint y: 265, endPoint x: 665, endPoint y: 238, distance: 155.4
click at [600, 218] on html "Toggle navigation Home Bank Account List Load By Website Group [ISPORT] SUPERLI…" at bounding box center [395, 109] width 791 height 218
select select "***"
click at [578, 218] on html "Toggle navigation Home Bank Account List Load By Website Group [ISPORT] SUPERLI…" at bounding box center [395, 109] width 791 height 218
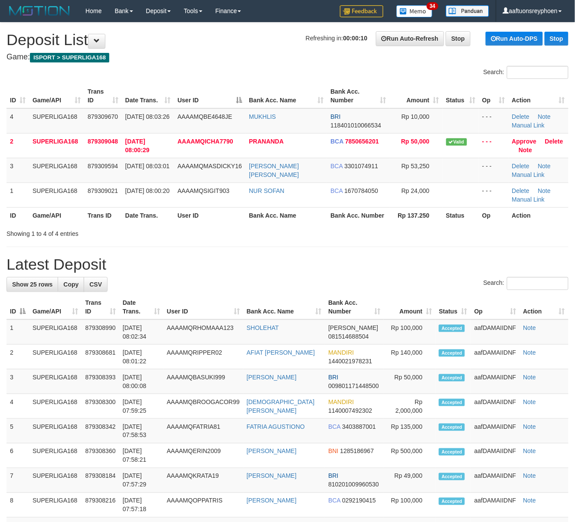
click at [180, 96] on th "User ID" at bounding box center [210, 96] width 72 height 25
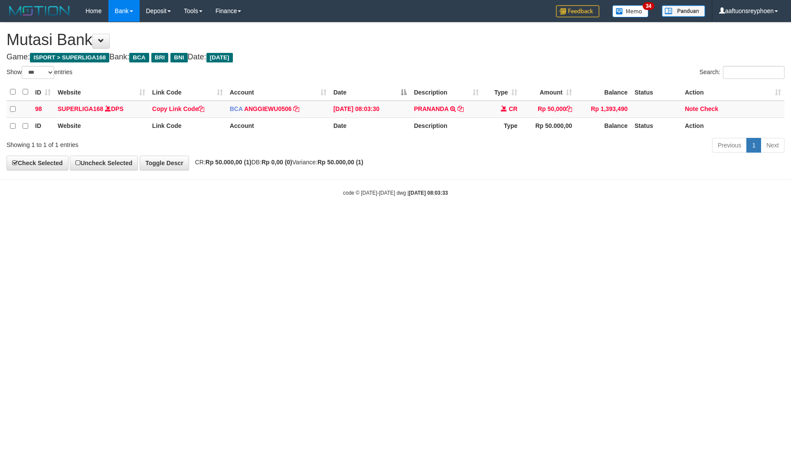
select select "***"
click at [377, 218] on html "Toggle navigation Home Bank Account List Load By Website Group [ISPORT] SUPERLI…" at bounding box center [395, 109] width 791 height 218
select select "***"
click at [448, 218] on html "Toggle navigation Home Bank Account List Load By Website Group [ISPORT] SUPERLI…" at bounding box center [395, 109] width 791 height 218
drag, startPoint x: 448, startPoint y: 288, endPoint x: 446, endPoint y: 299, distance: 11.0
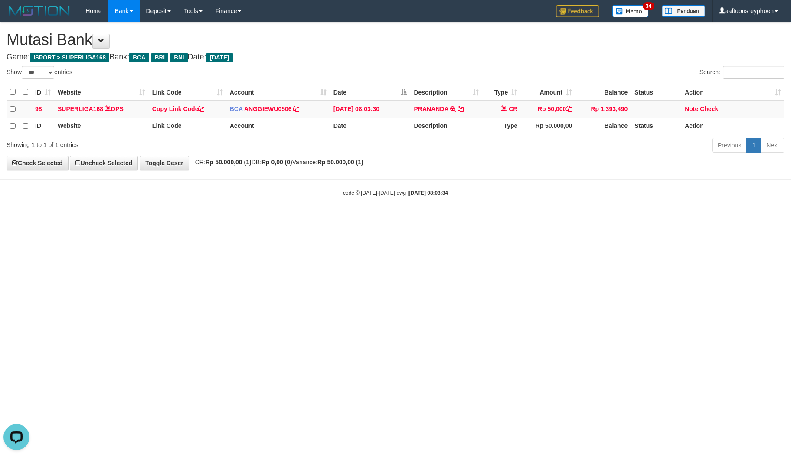
click at [448, 218] on html "Toggle navigation Home Bank Account List Load By Website Group [ISPORT] SUPERLI…" at bounding box center [395, 109] width 791 height 218
drag, startPoint x: 448, startPoint y: 295, endPoint x: 558, endPoint y: 276, distance: 112.2
click at [521, 218] on html "Toggle navigation Home Bank Account List Load By Website Group [ISPORT] SUPERLI…" at bounding box center [395, 109] width 791 height 218
drag, startPoint x: 415, startPoint y: 254, endPoint x: 790, endPoint y: 196, distance: 379.3
click at [451, 218] on html "Toggle navigation Home Bank Account List Load By Website Group [ISPORT] SUPERLI…" at bounding box center [395, 109] width 791 height 218
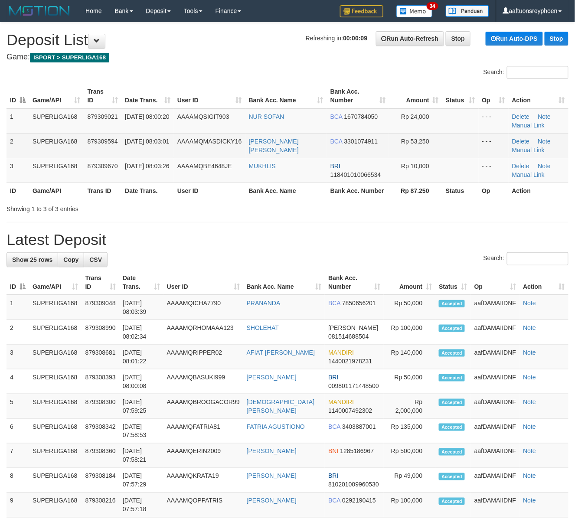
click at [162, 156] on td "[DATE] 08:03:01" at bounding box center [147, 145] width 52 height 25
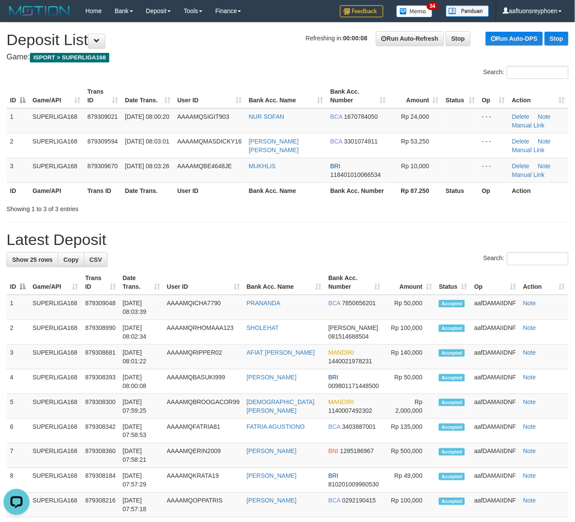
drag, startPoint x: 120, startPoint y: 160, endPoint x: 4, endPoint y: 186, distance: 119.1
click at [110, 162] on td "879309670" at bounding box center [103, 170] width 38 height 25
click at [156, 200] on div "ID Game/API Trans ID Date Trans. User ID Bank Acc. Name Bank Acc. Number Amount…" at bounding box center [287, 141] width 575 height 120
click at [165, 199] on div "ID Game/API Trans ID Date Trans. User ID Bank Acc. Name Bank Acc. Number Amount…" at bounding box center [287, 141] width 575 height 120
click at [231, 174] on td "AAAAMQBE4648JE" at bounding box center [210, 170] width 72 height 25
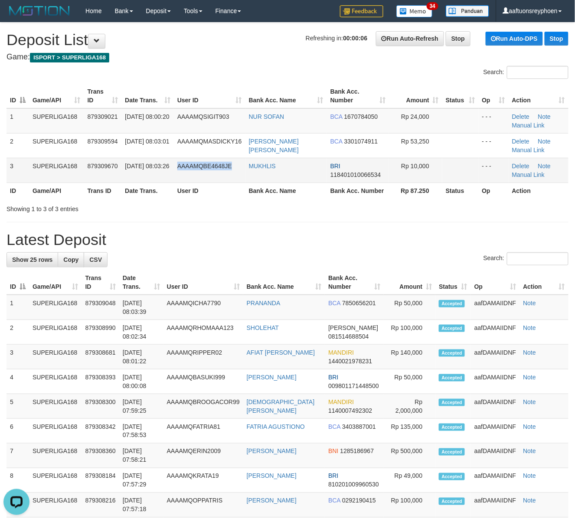
click at [231, 174] on td "AAAAMQBE4648JE" at bounding box center [210, 170] width 72 height 25
click at [84, 179] on td "879309670" at bounding box center [103, 170] width 38 height 25
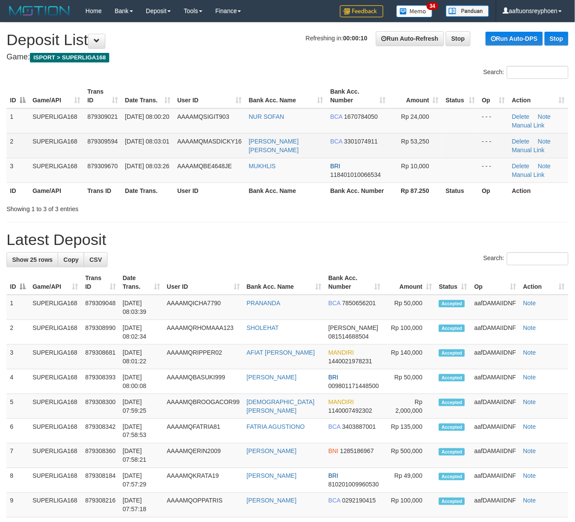
click at [129, 138] on span "[DATE] 08:03:01" at bounding box center [147, 141] width 44 height 7
drag, startPoint x: 129, startPoint y: 137, endPoint x: 2, endPoint y: 172, distance: 131.1
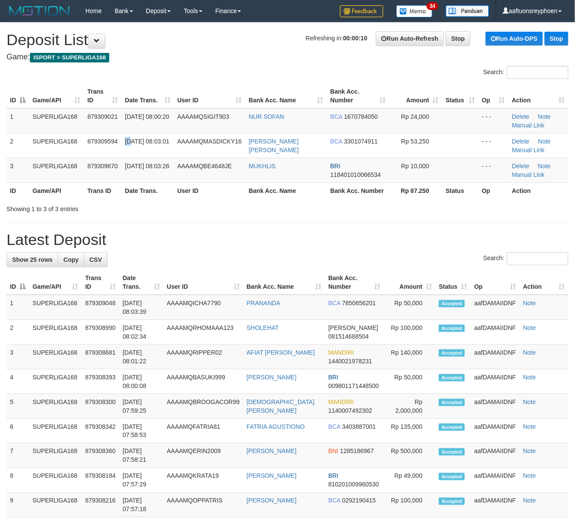
click at [127, 139] on span "[DATE] 08:03:01" at bounding box center [147, 141] width 44 height 7
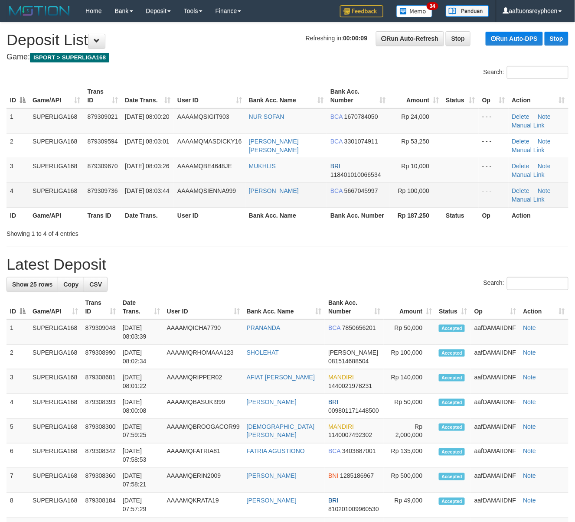
click at [35, 199] on tr "4 SUPERLIGA168 879309736 [DATE] 08:03:44 AAAAMQSIENNA999 [PERSON_NAME] BCA 5667…" at bounding box center [288, 194] width 562 height 25
click at [36, 198] on td "SUPERLIGA168" at bounding box center [56, 194] width 55 height 25
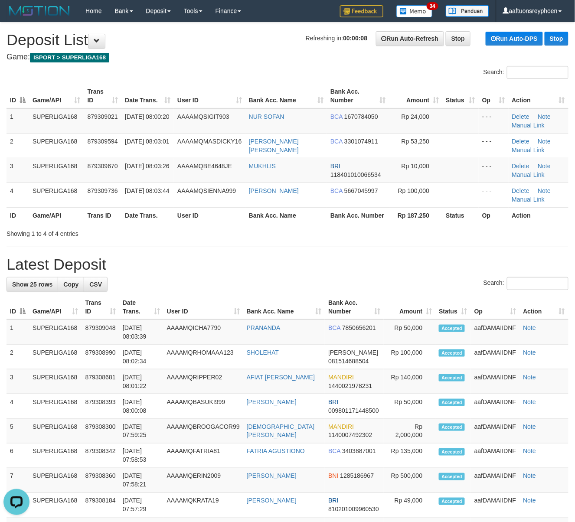
drag, startPoint x: 1, startPoint y: 200, endPoint x: -14, endPoint y: 202, distance: 14.8
click at [0, 202] on html "Toggle navigation Home Bank Account List Load By Website Group [ISPORT] SUPERLI…" at bounding box center [287, 521] width 575 height 1043
click at [101, 174] on td "879309670" at bounding box center [103, 170] width 38 height 25
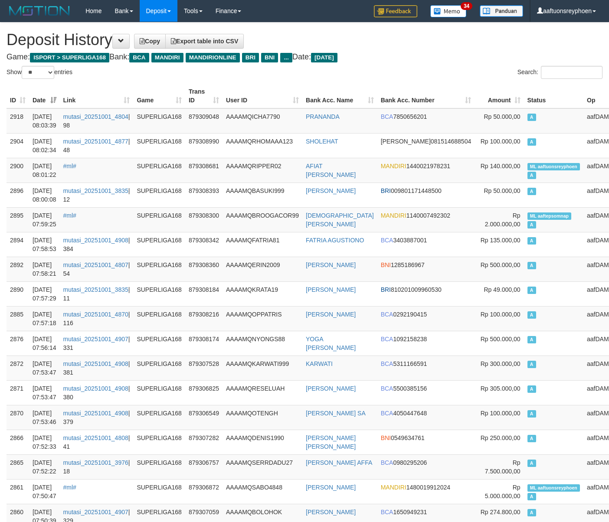
select select "**"
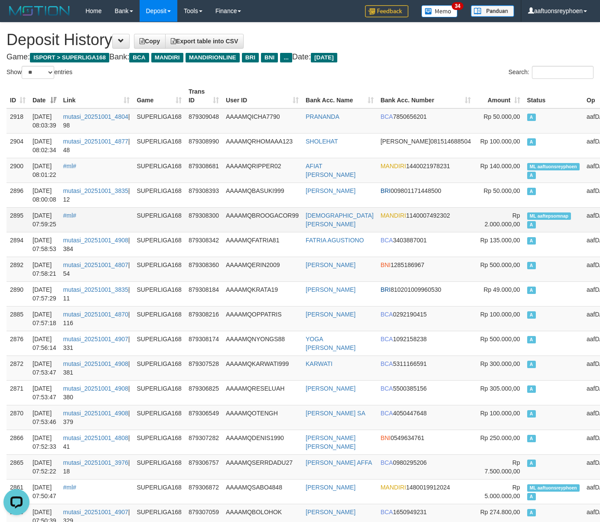
click at [583, 218] on td "aafDAMAIIDNF" at bounding box center [607, 219] width 49 height 25
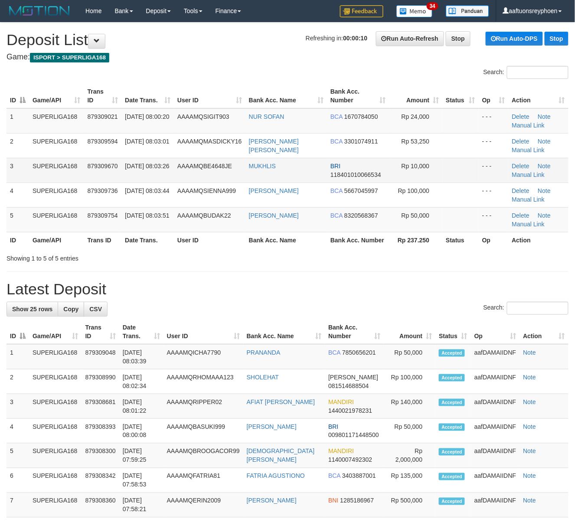
click at [181, 166] on span "AAAAMQBE4648JE" at bounding box center [204, 166] width 55 height 7
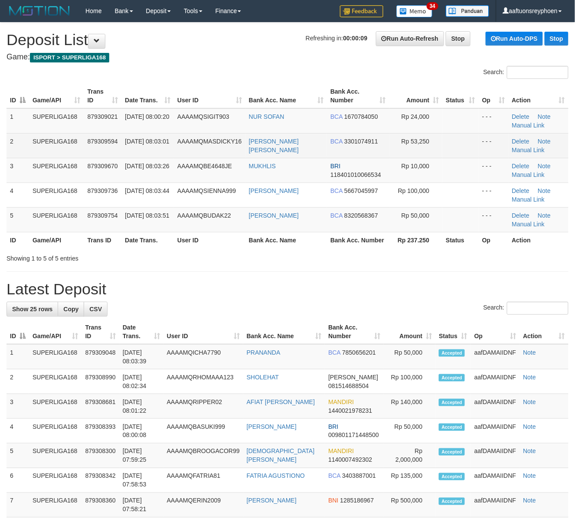
click at [88, 141] on span "879309594" at bounding box center [103, 141] width 30 height 7
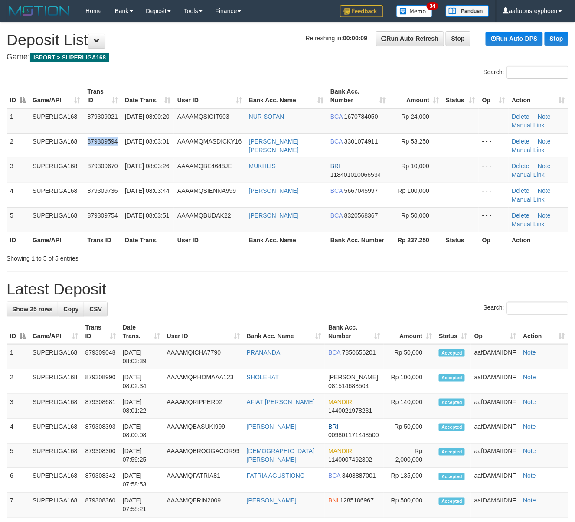
drag, startPoint x: 88, startPoint y: 141, endPoint x: 0, endPoint y: 175, distance: 94.7
click at [82, 144] on tr "2 SUPERLIGA168 879309594 [DATE] 08:03:01 AAAAMQMASDICKY16 [PERSON_NAME] [PERSON…" at bounding box center [288, 145] width 562 height 25
drag, startPoint x: 0, startPoint y: 0, endPoint x: 205, endPoint y: 108, distance: 232.1
click at [205, 108] on th "User ID" at bounding box center [210, 96] width 72 height 25
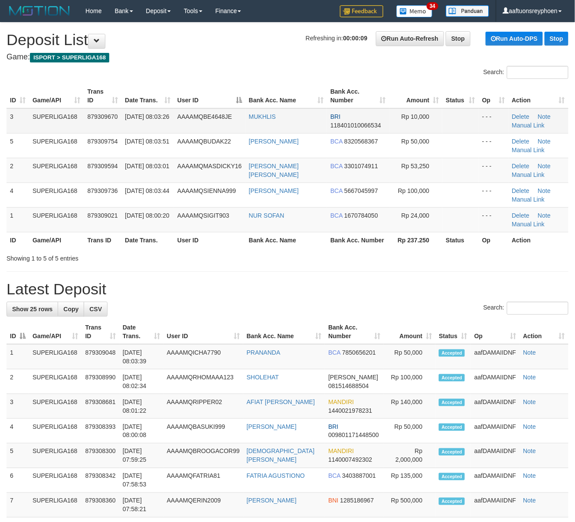
click at [189, 115] on span "AAAAMQBE4648JE" at bounding box center [204, 116] width 55 height 7
click at [104, 118] on span "879309670" at bounding box center [103, 116] width 30 height 7
click at [101, 108] on th "Trans ID" at bounding box center [103, 96] width 38 height 25
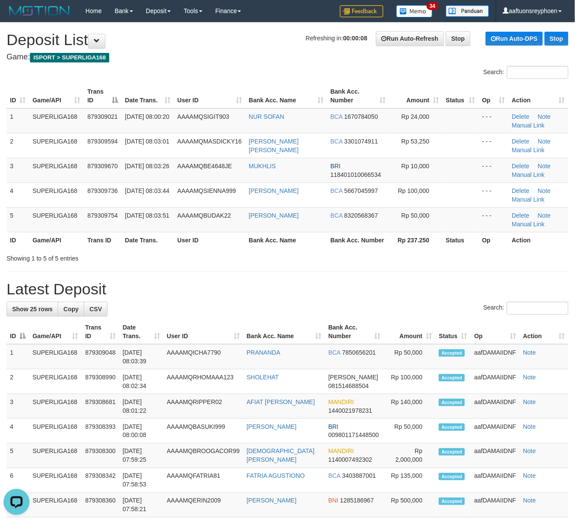
click at [101, 108] on th "Trans ID" at bounding box center [103, 96] width 38 height 25
click at [93, 127] on td "879309754" at bounding box center [103, 120] width 38 height 25
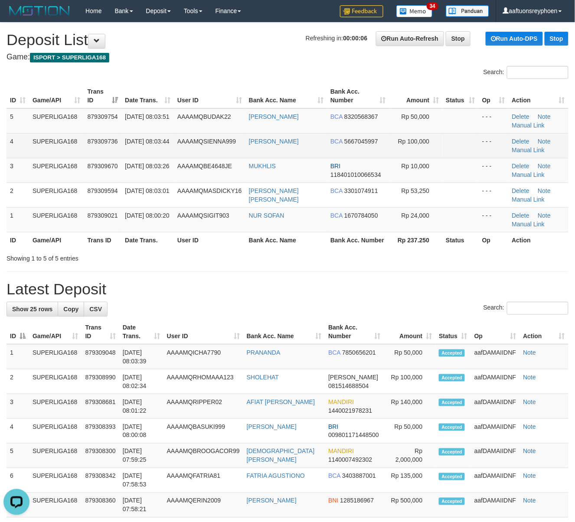
click at [16, 133] on td "4" at bounding box center [18, 145] width 23 height 25
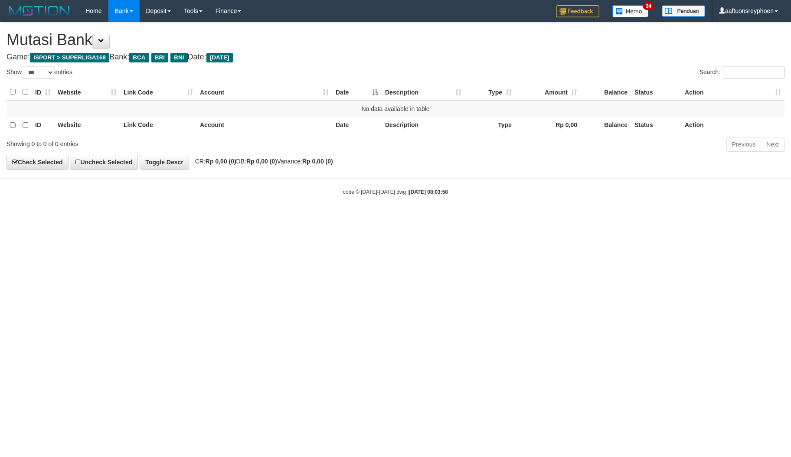
select select "***"
drag, startPoint x: 553, startPoint y: 257, endPoint x: 602, endPoint y: 262, distance: 48.8
click at [567, 218] on html "Toggle navigation Home Bank Account List Load By Website Group [ISPORT] SUPERLI…" at bounding box center [395, 109] width 791 height 218
drag, startPoint x: 661, startPoint y: 231, endPoint x: 788, endPoint y: 205, distance: 129.1
click at [721, 218] on html "Toggle navigation Home Bank Account List Load By Website Group [ISPORT] SUPERLI…" at bounding box center [395, 109] width 791 height 218
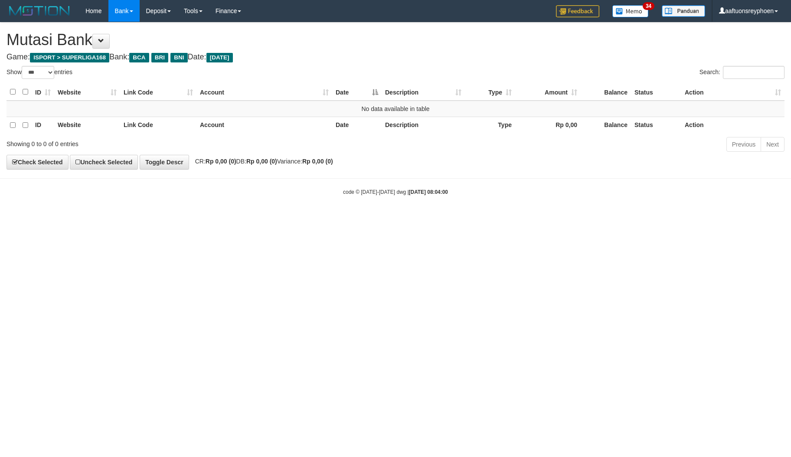
select select "***"
drag, startPoint x: 580, startPoint y: 227, endPoint x: 790, endPoint y: 164, distance: 219.1
click at [586, 218] on html "Toggle navigation Home Bank Account List Load By Website Group [ISPORT] SUPERLI…" at bounding box center [395, 109] width 791 height 218
drag, startPoint x: 579, startPoint y: 216, endPoint x: 682, endPoint y: 193, distance: 104.7
click at [623, 207] on body "Toggle navigation Home Bank Account List Load By Website Group [ISPORT] SUPERLI…" at bounding box center [395, 109] width 791 height 218
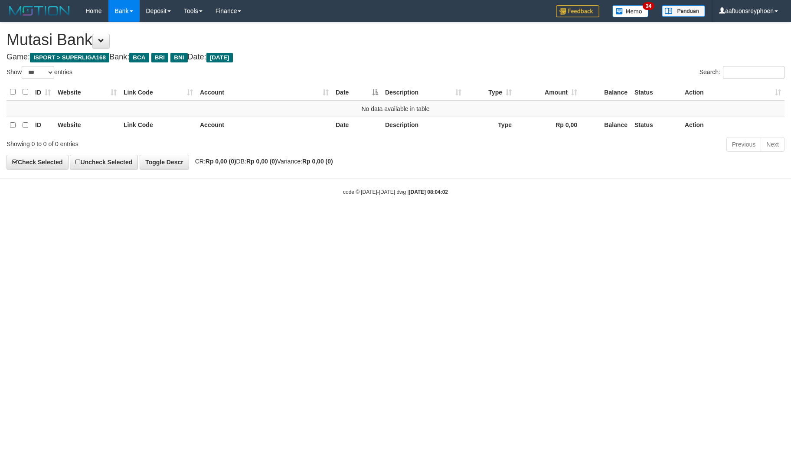
select select "***"
drag, startPoint x: 720, startPoint y: 220, endPoint x: 790, endPoint y: 203, distance: 71.5
click at [759, 212] on body "Toggle navigation Home Bank Account List Load By Website Group [ISPORT] SUPERLI…" at bounding box center [395, 109] width 791 height 218
select select "***"
drag, startPoint x: 692, startPoint y: 198, endPoint x: 790, endPoint y: 169, distance: 101.9
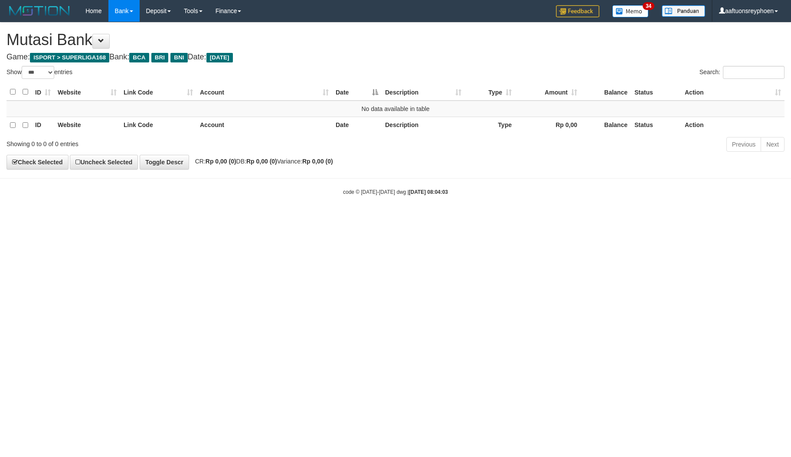
click at [716, 189] on body "Toggle navigation Home Bank Account List Load By Website Group [ISPORT] SUPERLI…" at bounding box center [395, 109] width 791 height 218
drag, startPoint x: 651, startPoint y: 187, endPoint x: 728, endPoint y: 164, distance: 80.6
click at [676, 180] on body "Toggle navigation Home Bank Account List Load By Website Group [ISPORT] SUPERLI…" at bounding box center [395, 109] width 791 height 218
drag, startPoint x: 628, startPoint y: 202, endPoint x: 788, endPoint y: 146, distance: 169.3
click at [657, 191] on body "Toggle navigation Home Bank Account List Load By Website Group [ISPORT] SUPERLI…" at bounding box center [395, 109] width 791 height 218
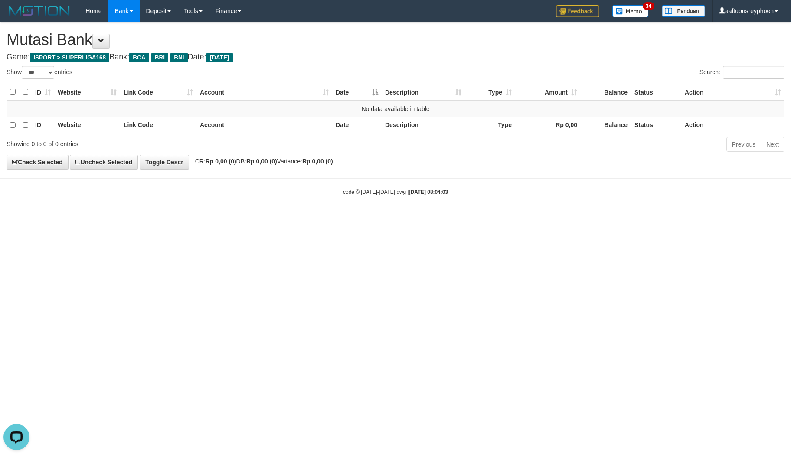
drag, startPoint x: 467, startPoint y: 283, endPoint x: 479, endPoint y: 288, distance: 13.8
click at [474, 218] on html "Toggle navigation Home Bank Account List Load By Website Group [ISPORT] SUPERLI…" at bounding box center [395, 109] width 791 height 218
click at [479, 218] on html "Toggle navigation Home Bank Account List Load By Website Group [ISPORT] SUPERLI…" at bounding box center [395, 109] width 791 height 218
click at [774, 218] on html "Toggle navigation Home Bank Account List Load By Website Group [ISPORT] SUPERLI…" at bounding box center [395, 109] width 791 height 218
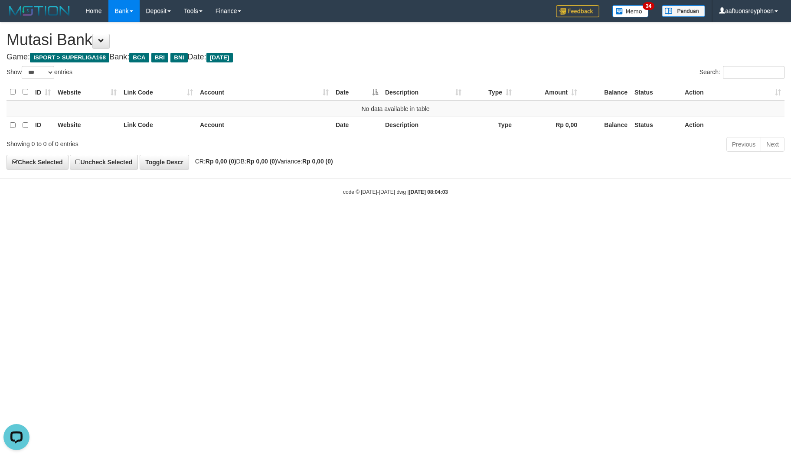
click at [328, 218] on html "Toggle navigation Home Bank Account List Load By Website Group [ISPORT] SUPERLI…" at bounding box center [395, 109] width 791 height 218
click at [337, 218] on html "Toggle navigation Home Bank Account List Load By Website Group [ISPORT] SUPERLI…" at bounding box center [395, 109] width 791 height 218
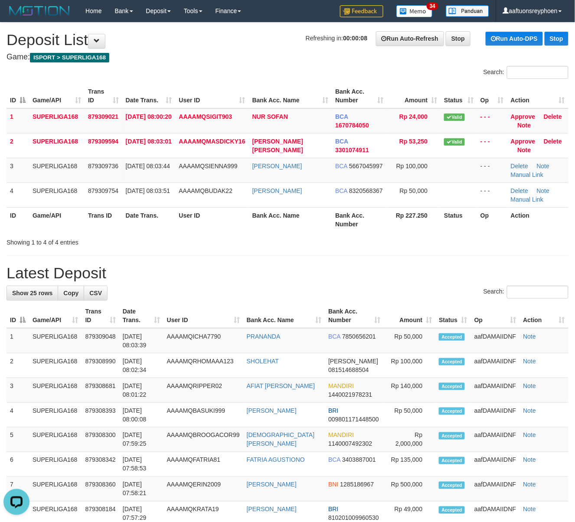
drag, startPoint x: 254, startPoint y: 214, endPoint x: 244, endPoint y: 219, distance: 11.0
click at [254, 214] on th "Bank Acc. Name" at bounding box center [290, 219] width 83 height 25
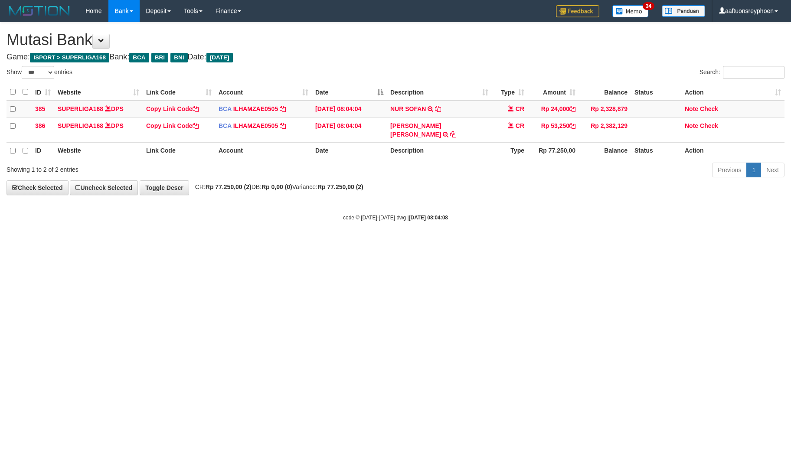
select select "***"
drag, startPoint x: 715, startPoint y: 269, endPoint x: 732, endPoint y: 274, distance: 18.6
click at [720, 243] on html "Toggle navigation Home Bank Account List Load By Website Group [ISPORT] SUPERLI…" at bounding box center [395, 121] width 791 height 243
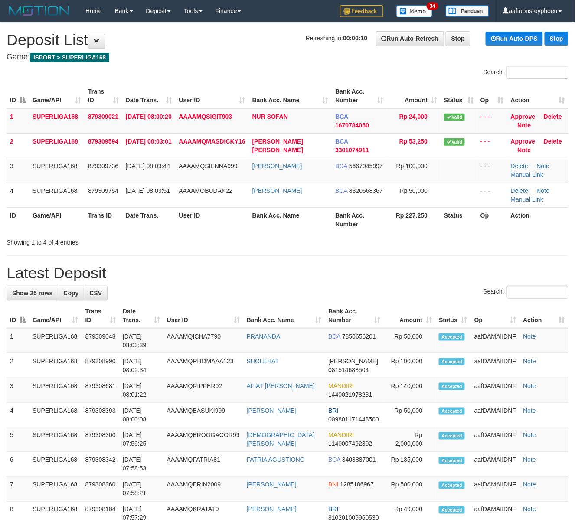
click at [176, 218] on th "Date Trans." at bounding box center [148, 219] width 53 height 25
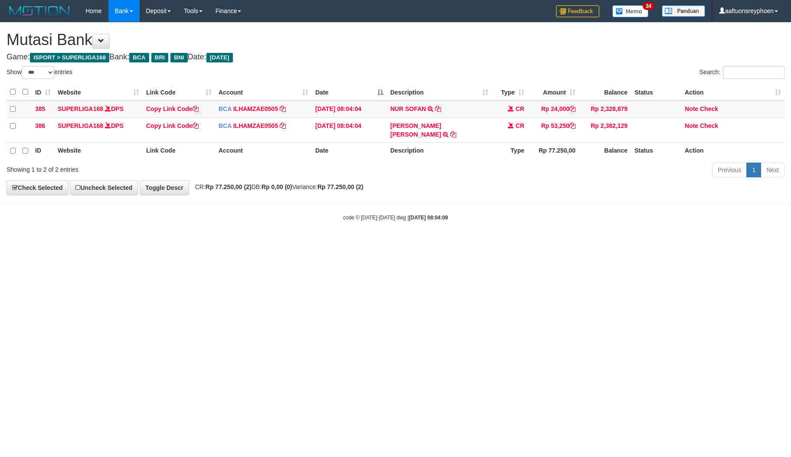
select select "***"
drag, startPoint x: 626, startPoint y: 288, endPoint x: 788, endPoint y: 271, distance: 162.1
click at [683, 243] on html "Toggle navigation Home Bank Account List Load By Website Group [ISPORT] SUPERLI…" at bounding box center [395, 121] width 791 height 243
select select "***"
drag, startPoint x: 636, startPoint y: 292, endPoint x: 685, endPoint y: 286, distance: 49.3
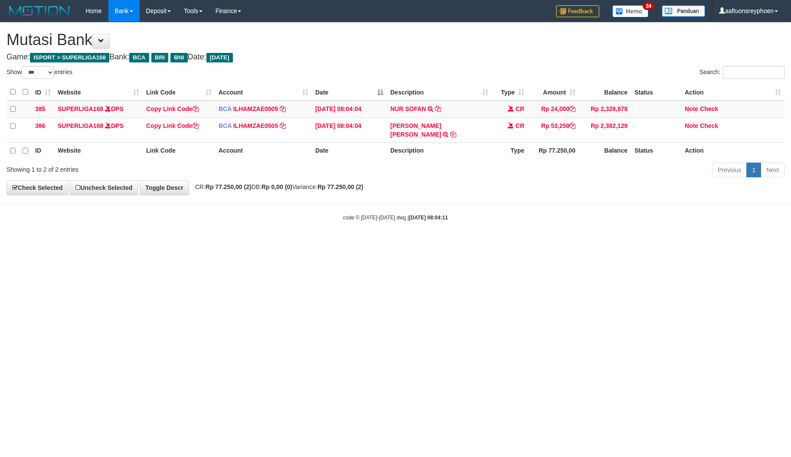
click at [682, 243] on html "Toggle navigation Home Bank Account List Load By Website Group [ISPORT] SUPERLI…" at bounding box center [395, 121] width 791 height 243
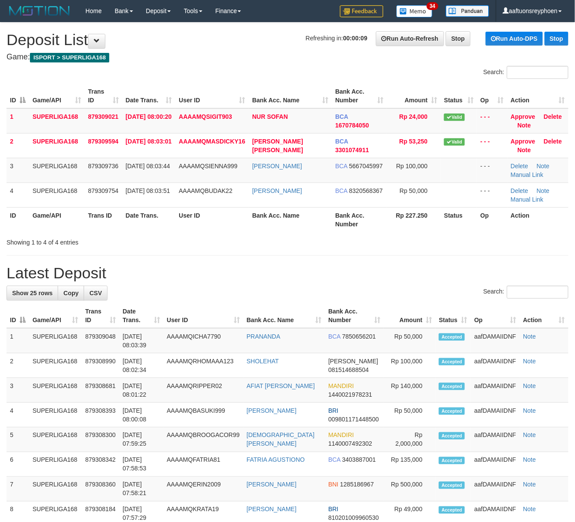
click at [130, 244] on div "Showing 1 to 4 of 4 entries" at bounding box center [120, 240] width 227 height 12
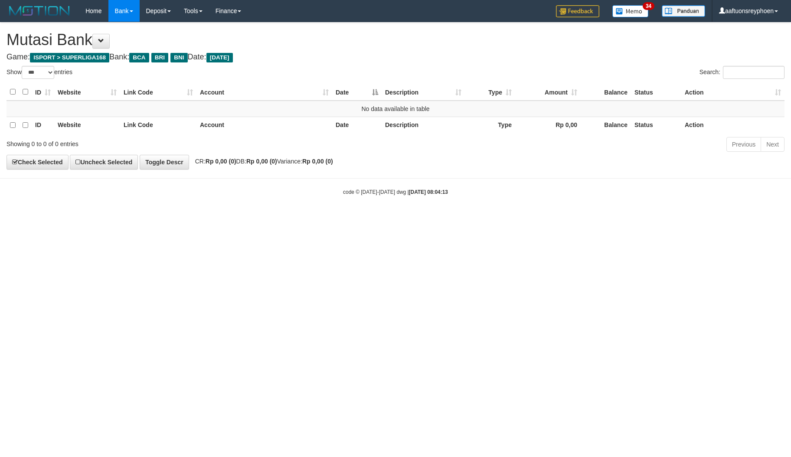
select select "***"
drag, startPoint x: 586, startPoint y: 269, endPoint x: 790, endPoint y: 259, distance: 204.0
click at [612, 218] on html "Toggle navigation Home Bank Account List Load By Website Group [ISPORT] SUPERLI…" at bounding box center [395, 109] width 791 height 218
select select "***"
click at [571, 218] on html "Toggle navigation Home Bank Account List Load By Website Group [ISPORT] SUPERLI…" at bounding box center [395, 109] width 791 height 218
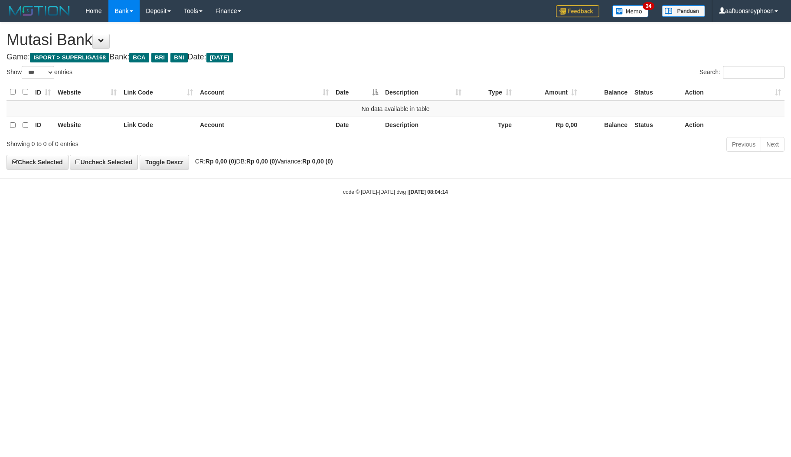
drag, startPoint x: 361, startPoint y: 292, endPoint x: 789, endPoint y: 262, distance: 428.8
click at [382, 218] on html "Toggle navigation Home Bank Account List Load By Website Group [ISPORT] SUPERLI…" at bounding box center [395, 109] width 791 height 218
select select "***"
click at [425, 218] on html "Toggle navigation Home Bank Account List Load By Website Group [ISPORT] SUPERLI…" at bounding box center [395, 109] width 791 height 218
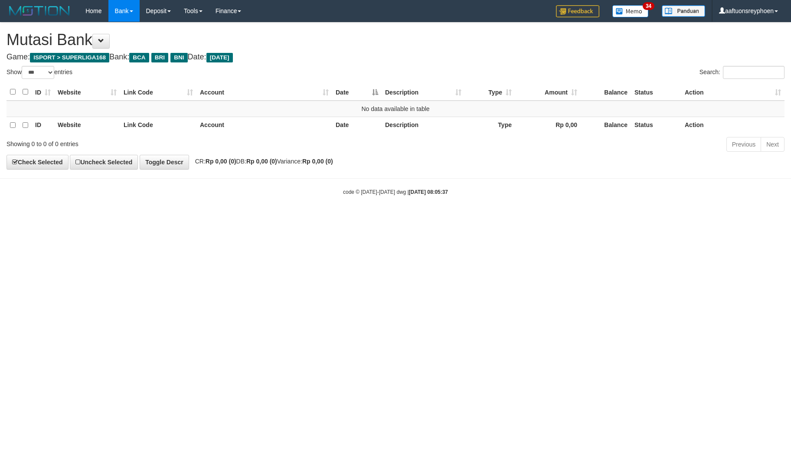
select select "***"
drag, startPoint x: 427, startPoint y: 308, endPoint x: 518, endPoint y: 293, distance: 92.6
click at [477, 218] on html "Toggle navigation Home Bank Account List Load By Website Group [ISPORT] SUPERLI…" at bounding box center [395, 109] width 791 height 218
click at [498, 218] on html "Toggle navigation Home Bank Account List Load By Website Group [ISPORT] SUPERLI…" at bounding box center [395, 109] width 791 height 218
drag, startPoint x: 463, startPoint y: 290, endPoint x: 593, endPoint y: 270, distance: 131.5
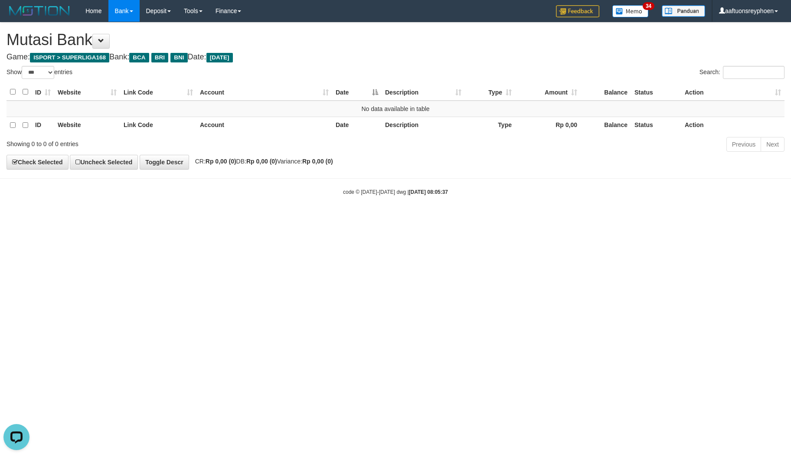
click at [470, 218] on html "Toggle navigation Home Bank Account List Load By Website Group [ISPORT] SUPERLI…" at bounding box center [395, 109] width 791 height 218
drag, startPoint x: 455, startPoint y: 281, endPoint x: 753, endPoint y: 226, distance: 303.1
click at [509, 218] on html "Toggle navigation Home Bank Account List Load By Website Group [ISPORT] SUPERLI…" at bounding box center [395, 109] width 791 height 218
select select "***"
click at [512, 218] on html "Toggle navigation Home Bank Account List Load By Website Group [ISPORT] SUPERLI…" at bounding box center [395, 109] width 791 height 218
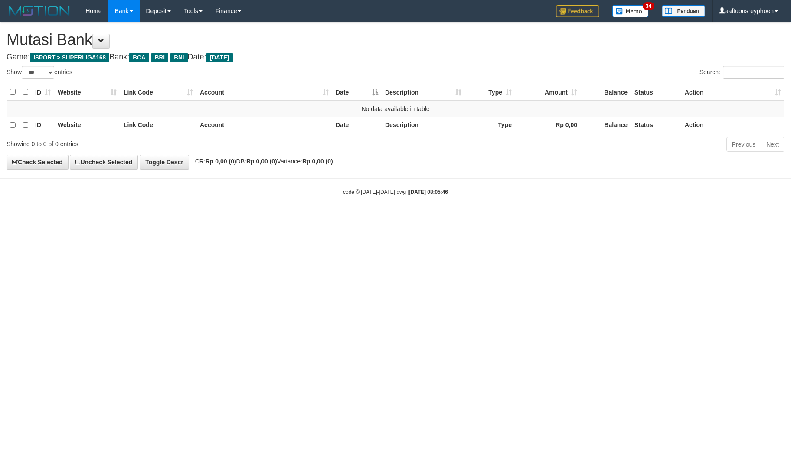
select select "***"
drag, startPoint x: 511, startPoint y: 271, endPoint x: 751, endPoint y: 230, distance: 243.2
click at [578, 218] on html "Toggle navigation Home Bank Account List Load By Website Group [ISPORT] SUPERLI…" at bounding box center [395, 109] width 791 height 218
select select "***"
click at [501, 218] on html "Toggle navigation Home Bank Account List Load By Website Group [ISPORT] SUPERLI…" at bounding box center [395, 109] width 791 height 218
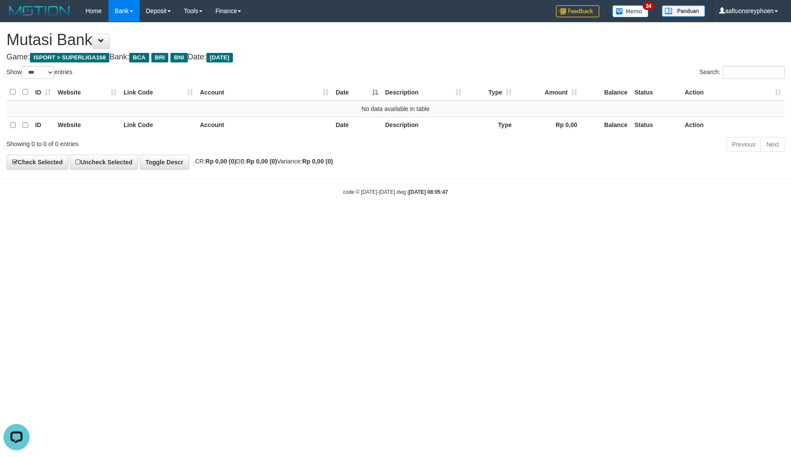
click at [501, 218] on html "Toggle navigation Home Bank Account List Load By Website Group [ISPORT] SUPERLI…" at bounding box center [395, 109] width 791 height 218
click at [489, 218] on html "Toggle navigation Home Bank Account List Load By Website Group [ISPORT] SUPERLI…" at bounding box center [395, 109] width 791 height 218
click at [490, 218] on html "Toggle navigation Home Bank Account List Load By Website Group [ISPORT] SUPERLI…" at bounding box center [395, 109] width 791 height 218
select select "***"
click at [429, 218] on html "Toggle navigation Home Bank Account List Load By Website Group [ISPORT] SUPERLI…" at bounding box center [395, 109] width 791 height 218
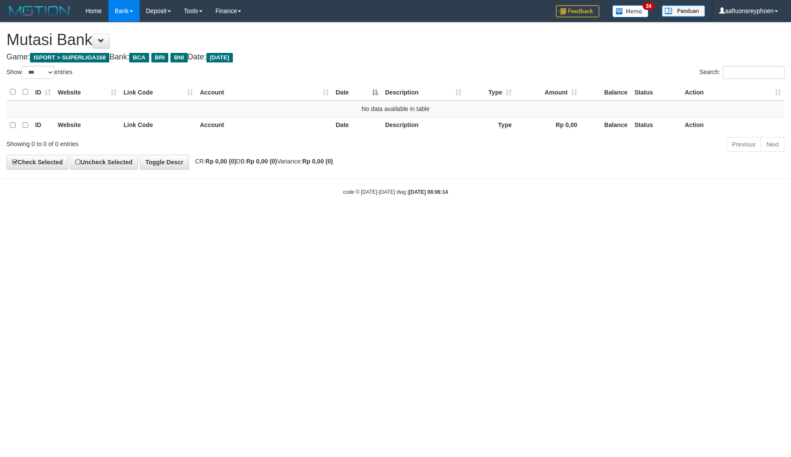
select select "***"
click at [399, 218] on html "Toggle navigation Home Bank Account List Load By Website Group [ISPORT] SUPERLI…" at bounding box center [395, 109] width 791 height 218
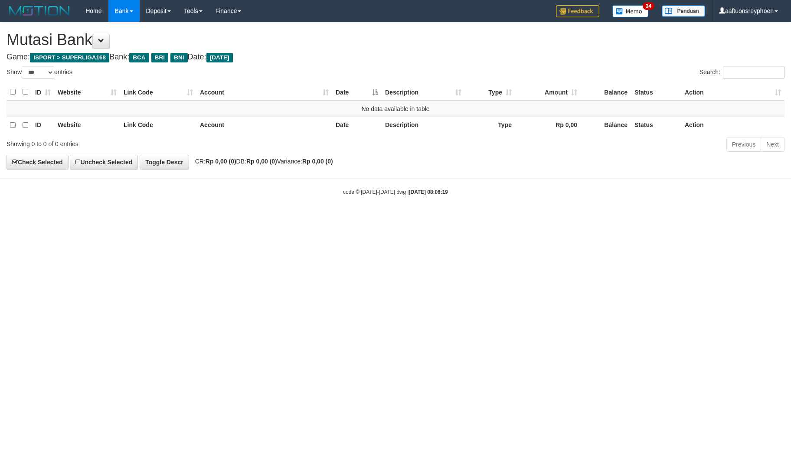
select select "***"
